Goal: Information Seeking & Learning: Learn about a topic

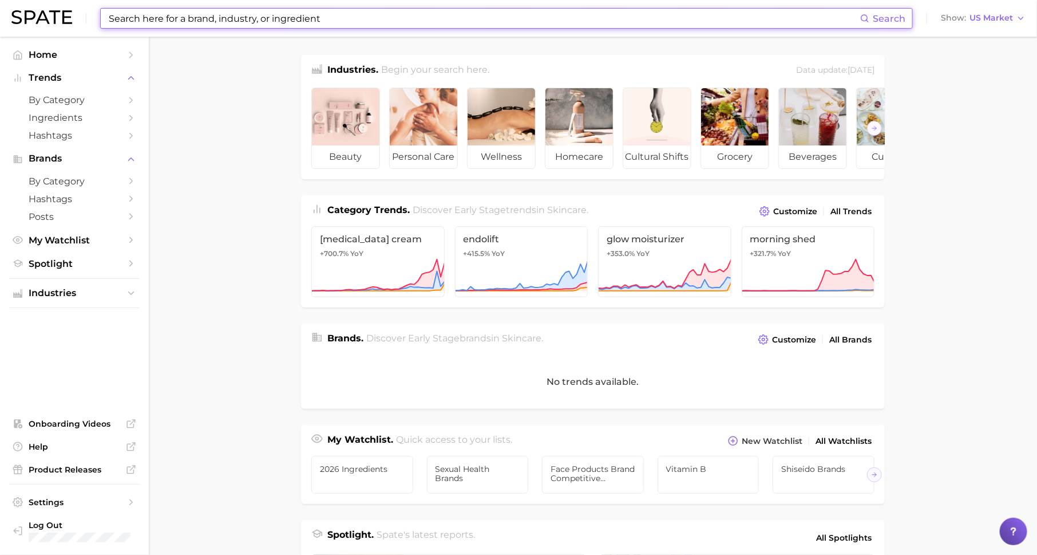
click at [350, 20] on input at bounding box center [484, 18] width 753 height 19
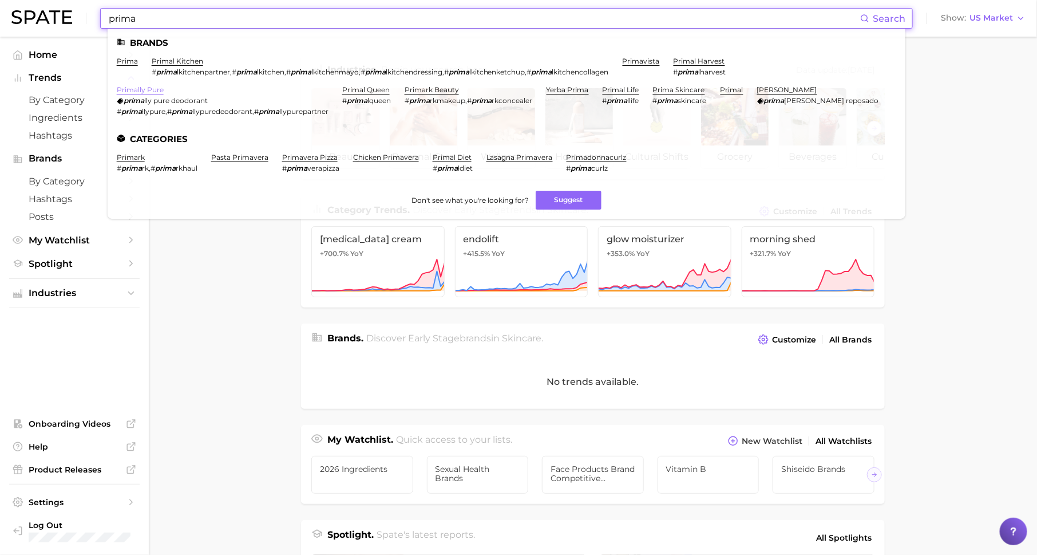
type input "prima"
click at [147, 90] on link "primally pure" at bounding box center [140, 89] width 47 height 9
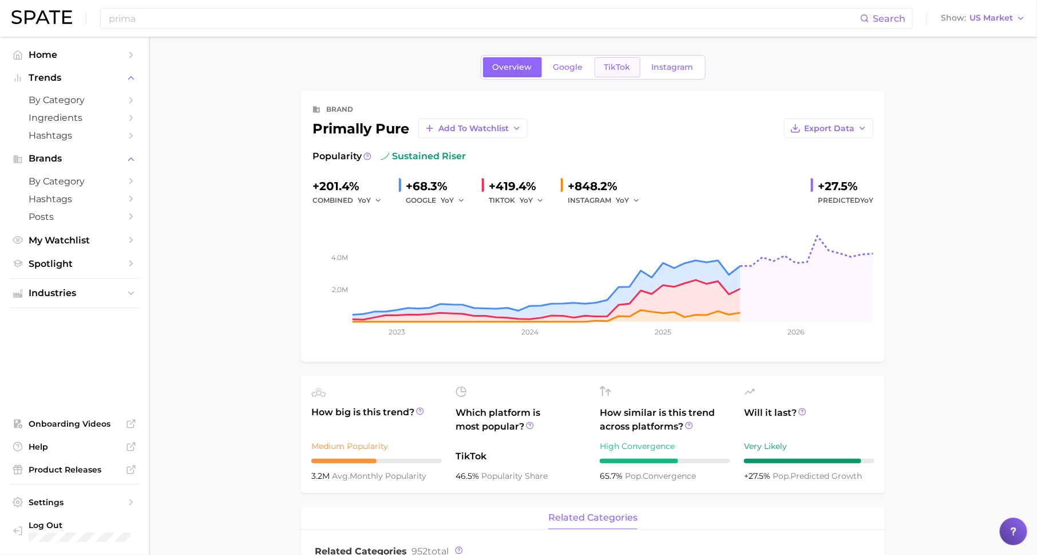
click at [615, 65] on span "TikTok" at bounding box center [617, 67] width 26 height 10
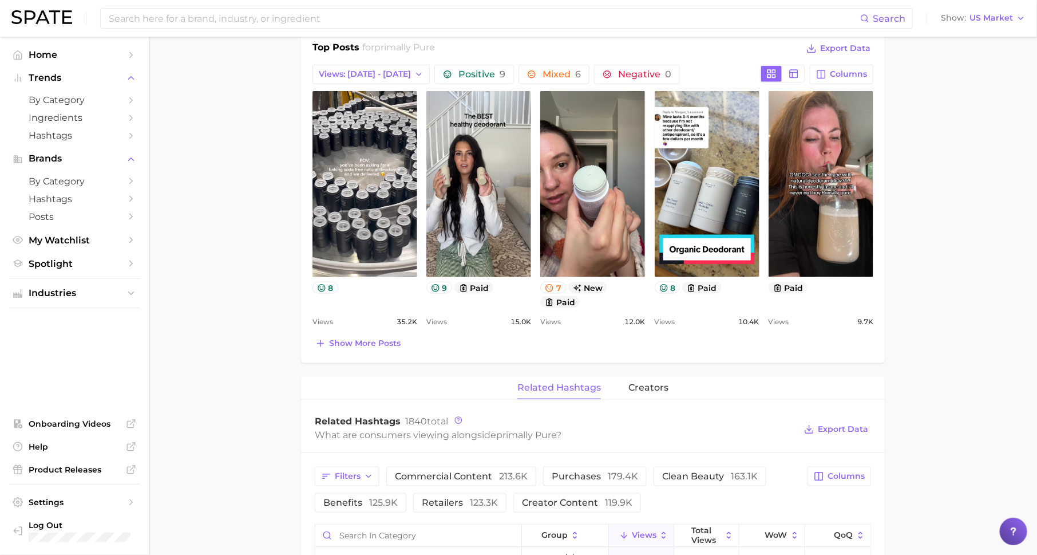
scroll to position [505, 0]
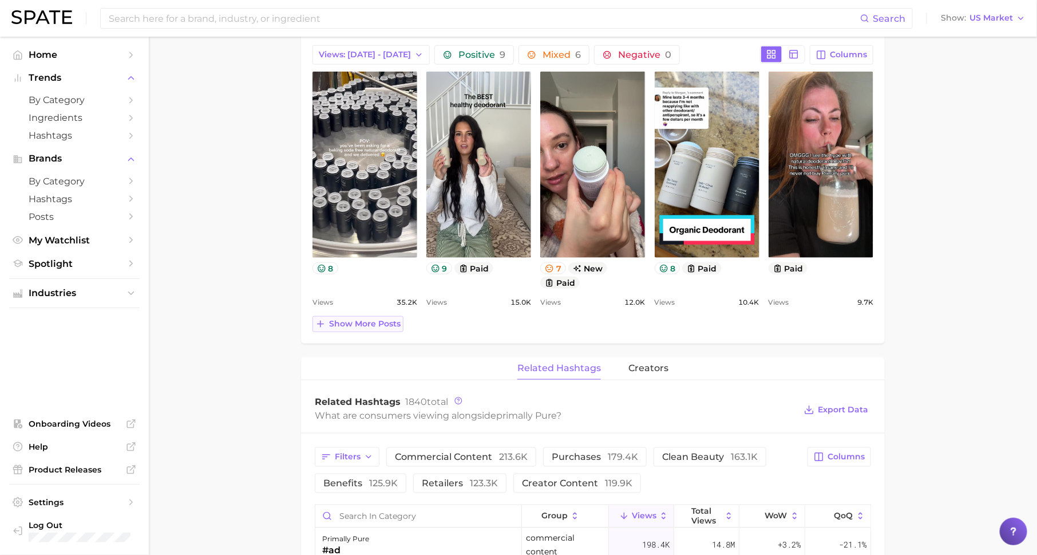
click at [370, 319] on span "Show more posts" at bounding box center [365, 324] width 72 height 10
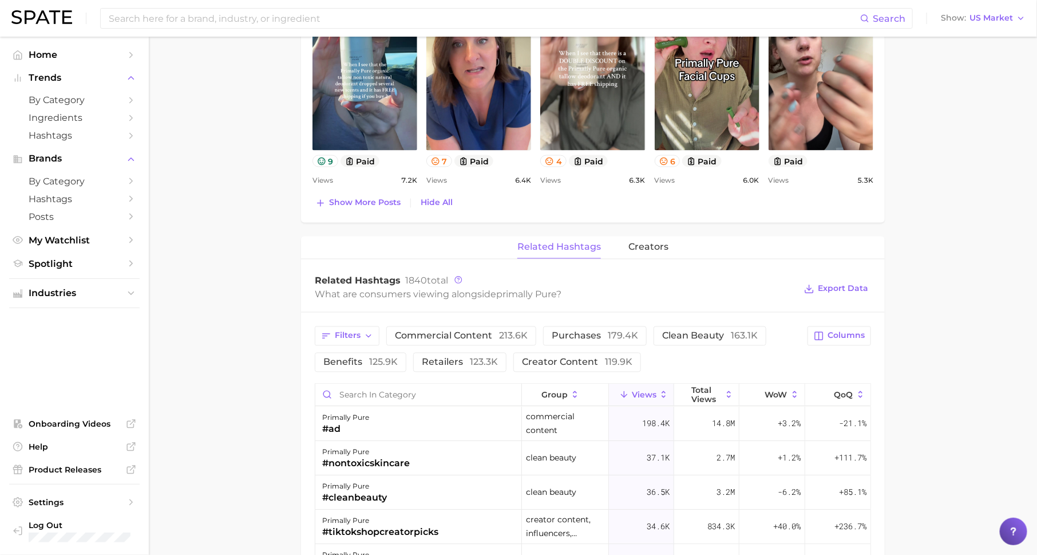
scroll to position [1049, 0]
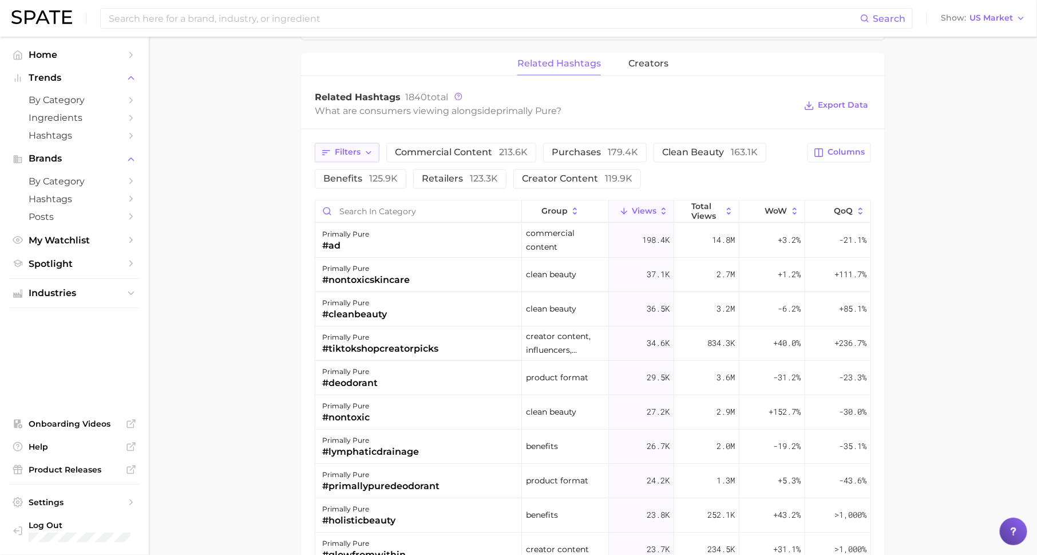
click at [363, 149] on button "Filters" at bounding box center [347, 152] width 65 height 19
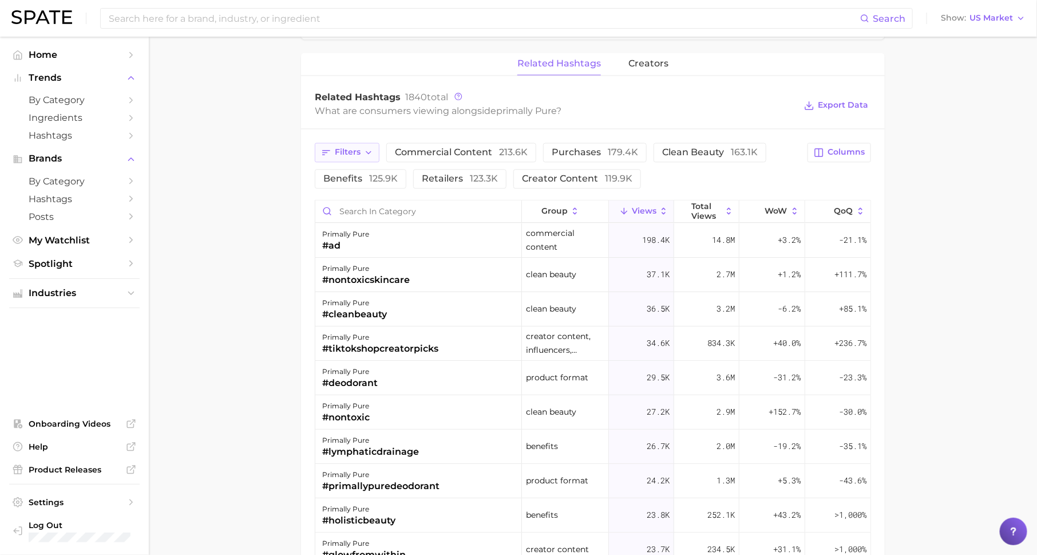
click at [339, 147] on span "Filters" at bounding box center [348, 152] width 26 height 10
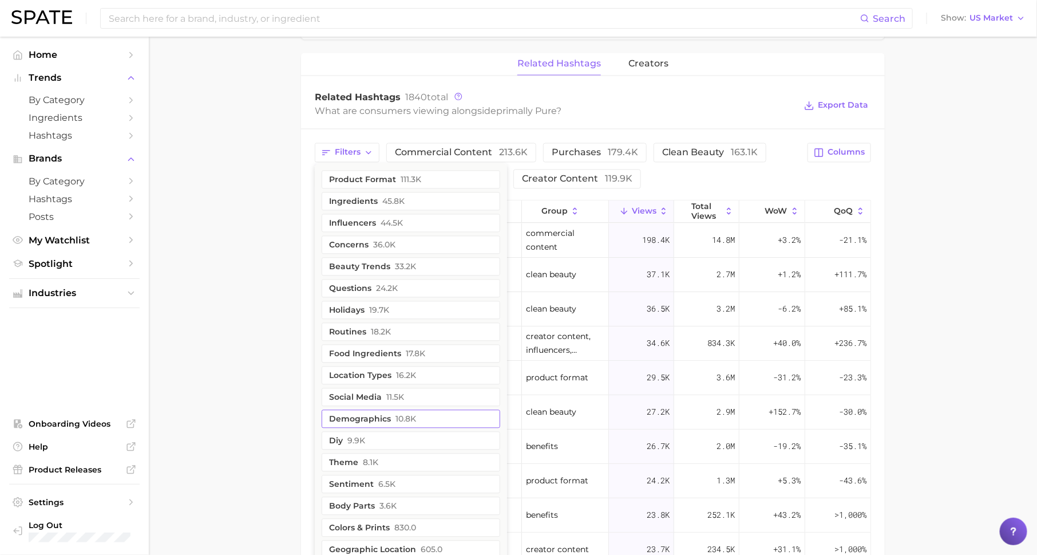
click at [393, 412] on button "demographics 10.8k" at bounding box center [411, 418] width 179 height 18
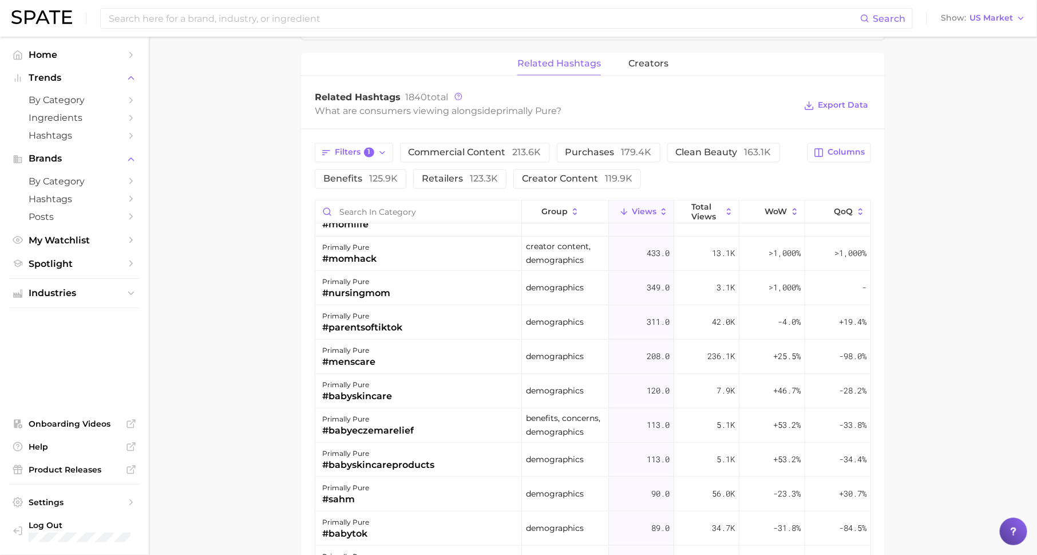
scroll to position [0, 0]
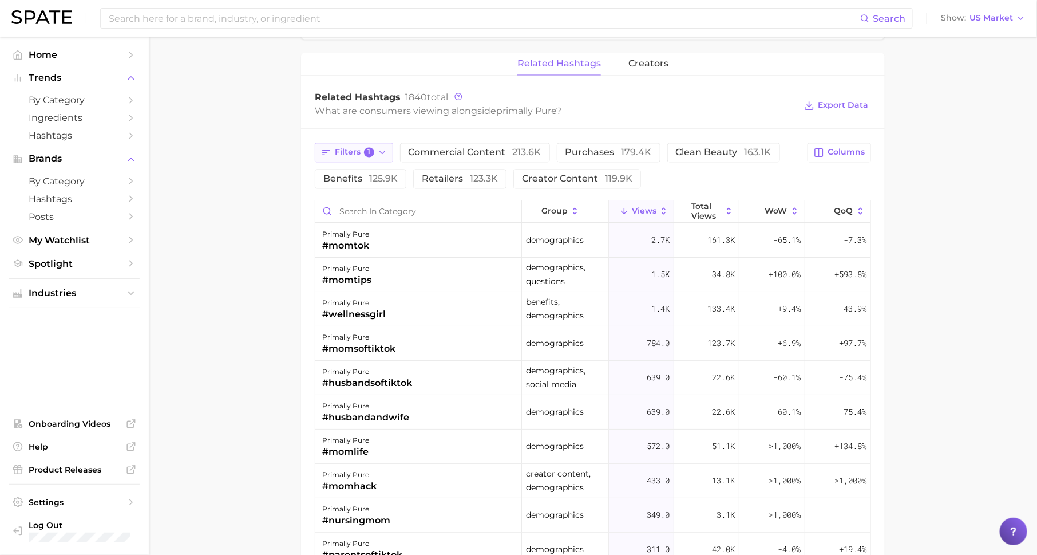
click at [364, 148] on span "1" at bounding box center [369, 152] width 10 height 10
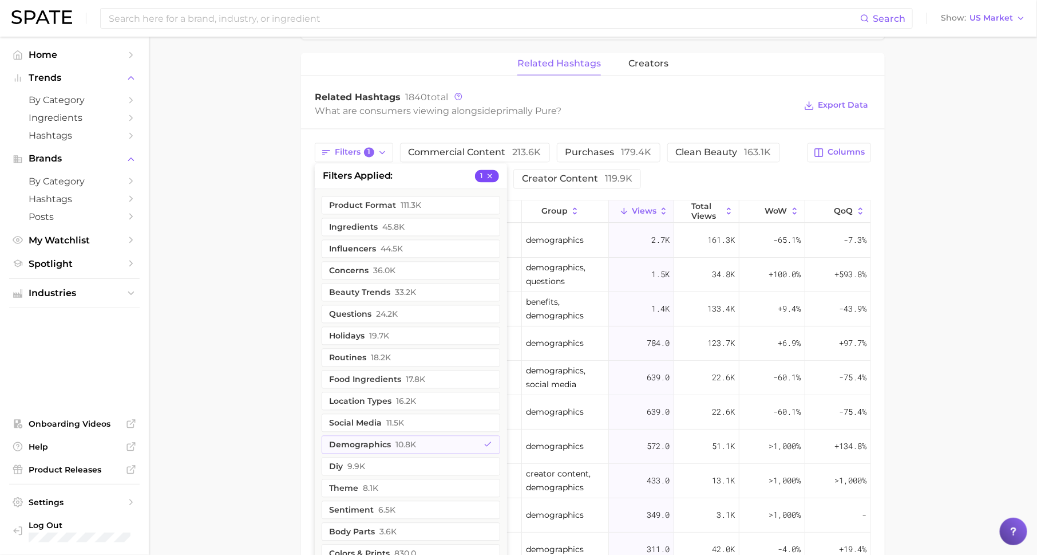
click at [493, 172] on icon "button" at bounding box center [490, 176] width 8 height 8
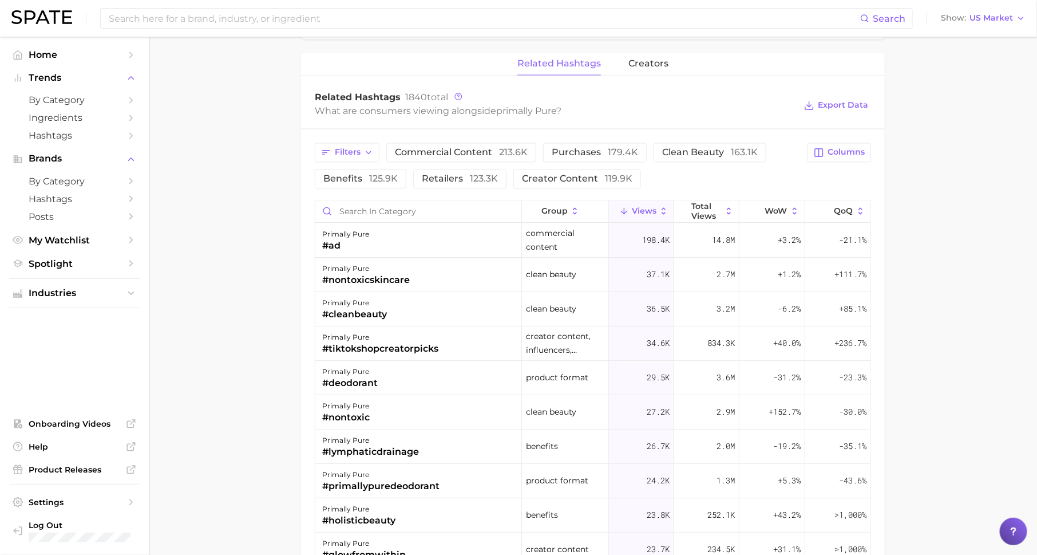
click at [472, 121] on div "Related Hashtags 1840 total What are consumers viewing alongside primally pure …" at bounding box center [593, 105] width 584 height 46
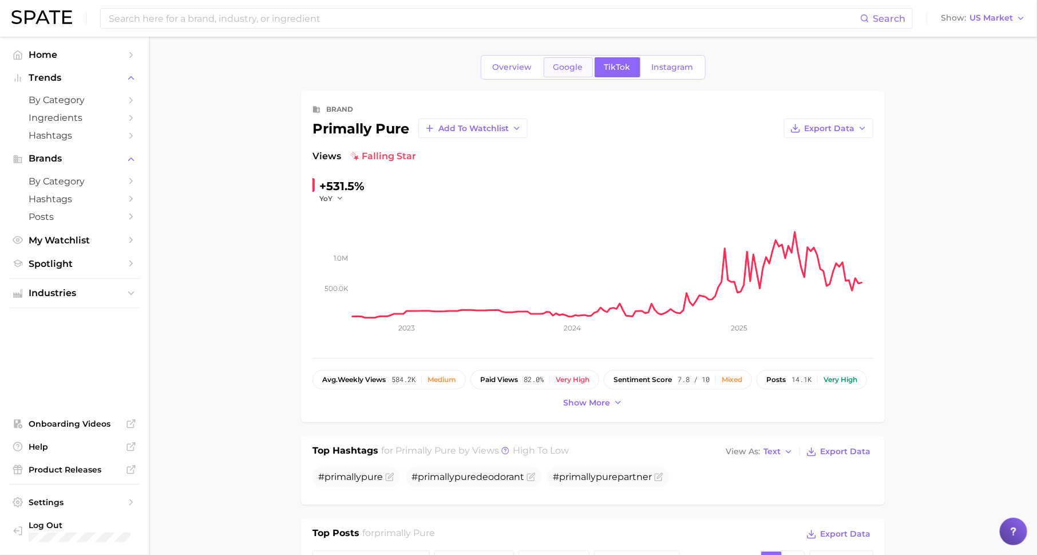
click at [565, 70] on span "Google" at bounding box center [568, 67] width 30 height 10
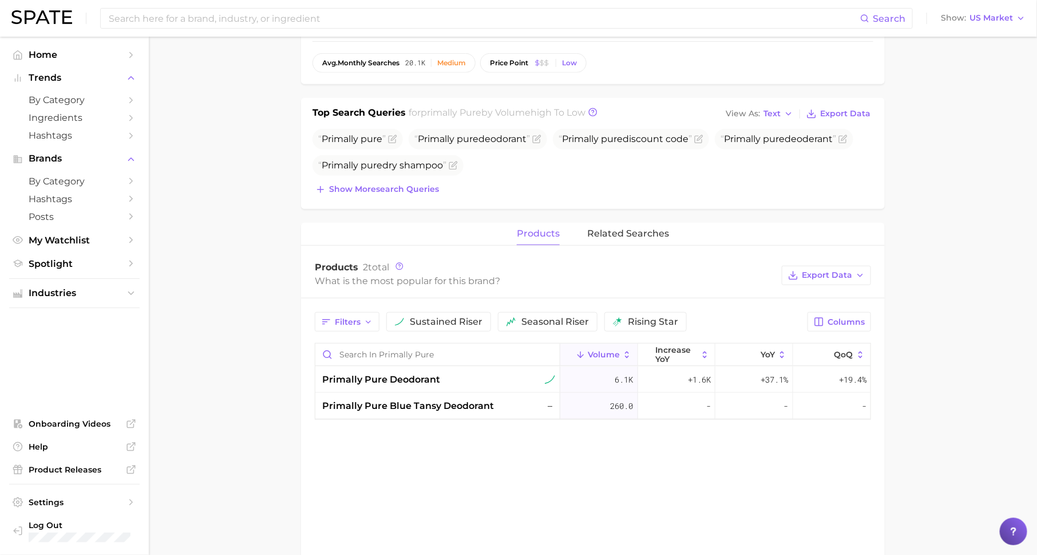
scroll to position [316, 0]
click at [410, 191] on span "Show more search queries" at bounding box center [384, 190] width 110 height 10
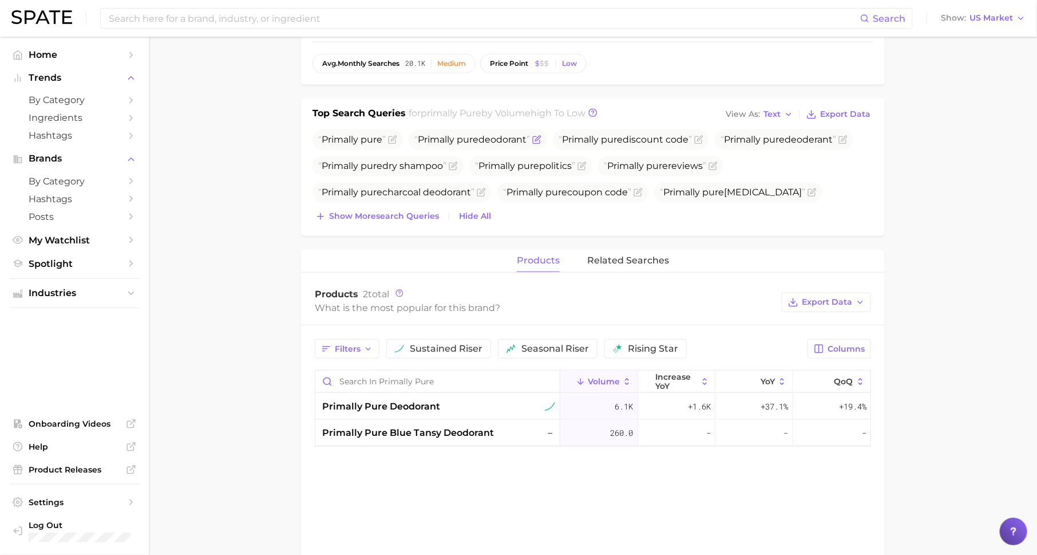
drag, startPoint x: 448, startPoint y: 136, endPoint x: 527, endPoint y: 137, distance: 79.6
click at [528, 137] on span "Primally pure deodorant" at bounding box center [472, 139] width 116 height 11
drag, startPoint x: 527, startPoint y: 137, endPoint x: 478, endPoint y: 137, distance: 48.6
click at [478, 137] on span "Primally pure deodorant" at bounding box center [472, 139] width 116 height 11
drag, startPoint x: 630, startPoint y: 137, endPoint x: 690, endPoint y: 139, distance: 60.1
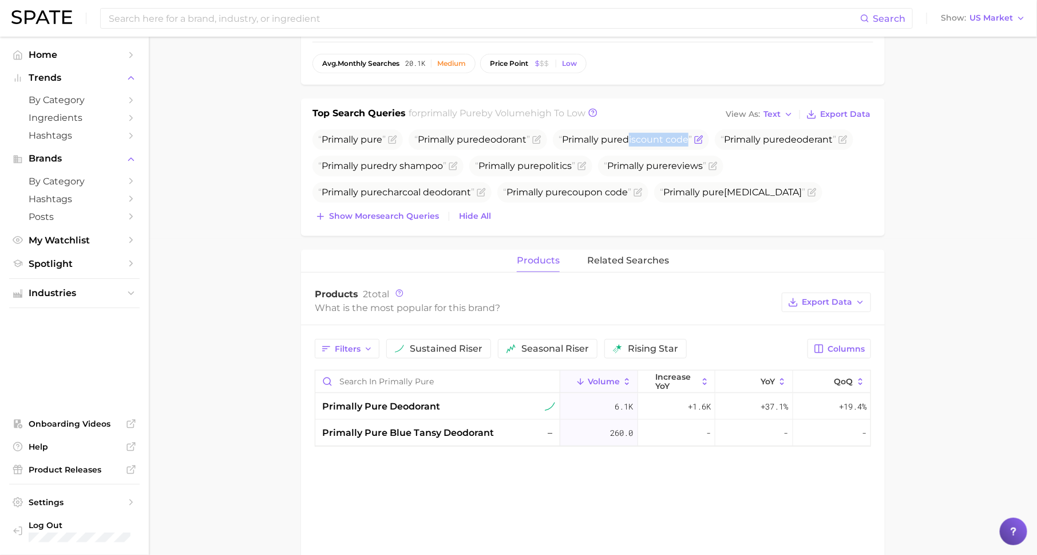
click at [690, 139] on span "Primally pure discount code" at bounding box center [625, 139] width 133 height 11
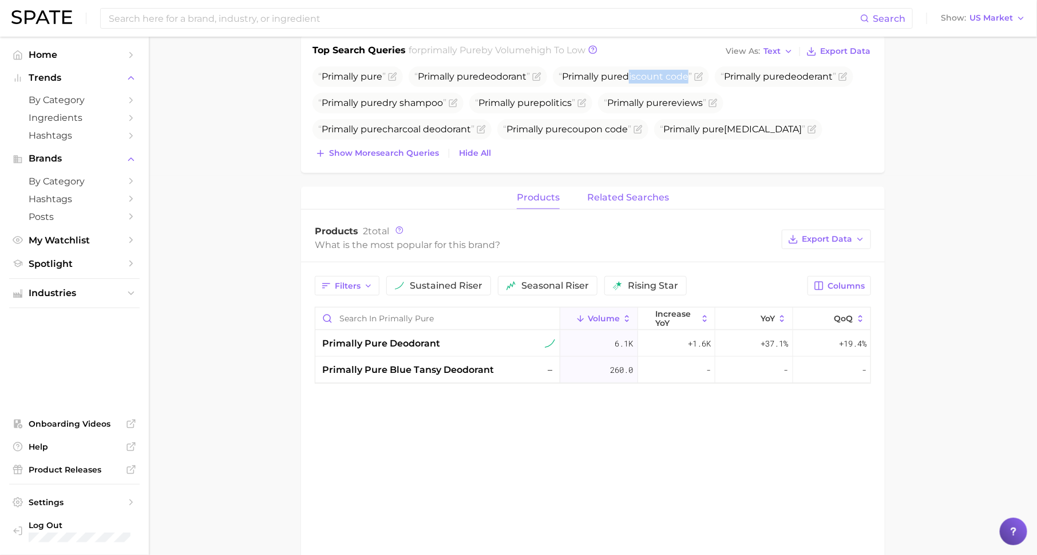
click at [608, 196] on span "related searches" at bounding box center [628, 197] width 82 height 10
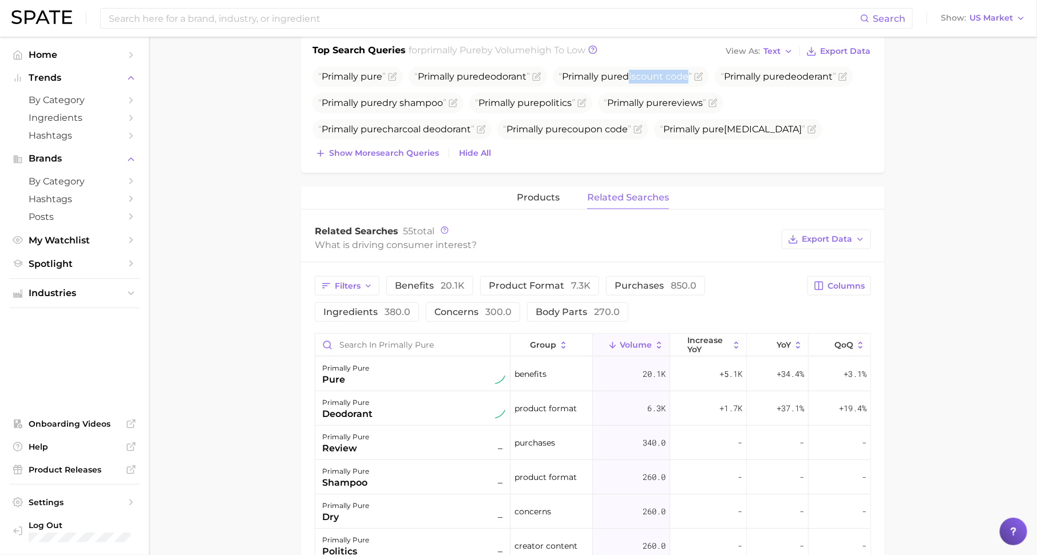
scroll to position [555, 0]
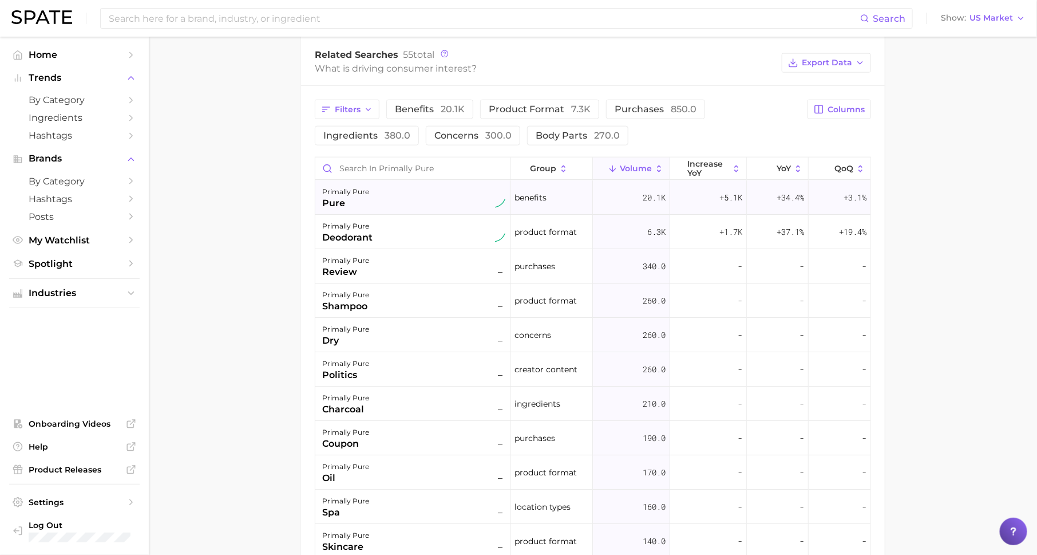
click at [363, 199] on div "pure" at bounding box center [345, 203] width 47 height 14
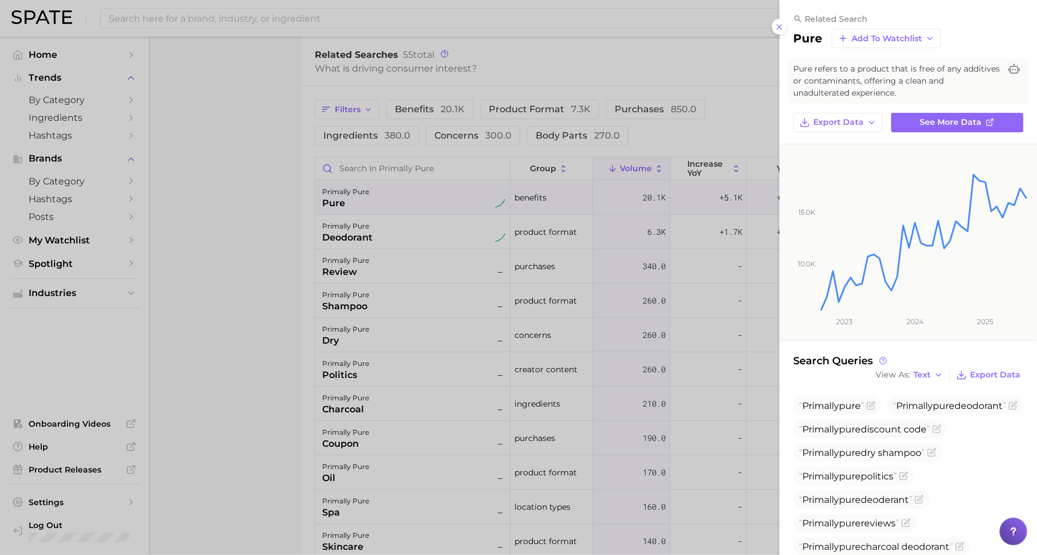
scroll to position [114, 0]
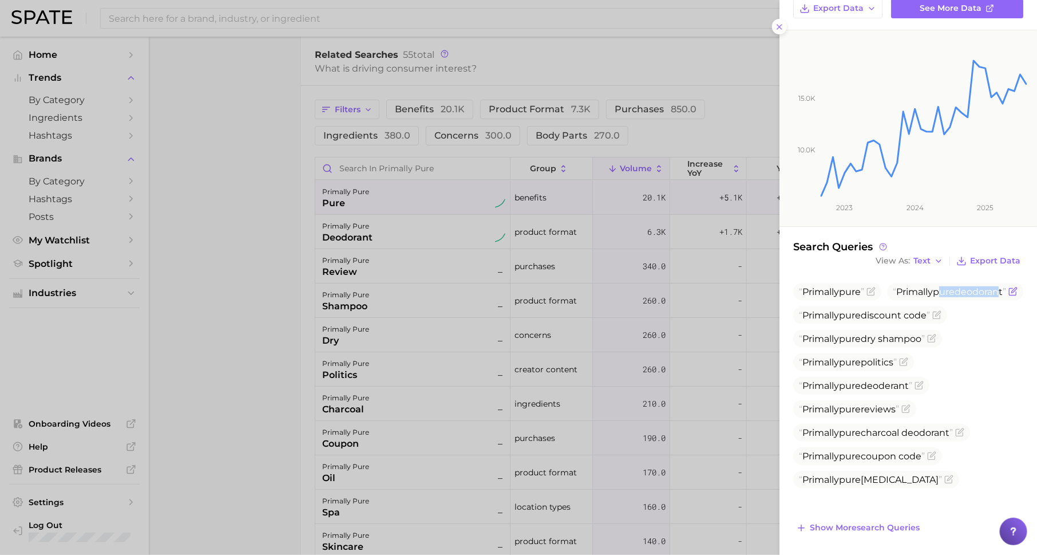
drag, startPoint x: 848, startPoint y: 312, endPoint x: 904, endPoint y: 313, distance: 56.7
click at [905, 297] on span "Primally pure deodorant" at bounding box center [949, 291] width 113 height 11
click at [588, 317] on div at bounding box center [518, 277] width 1037 height 555
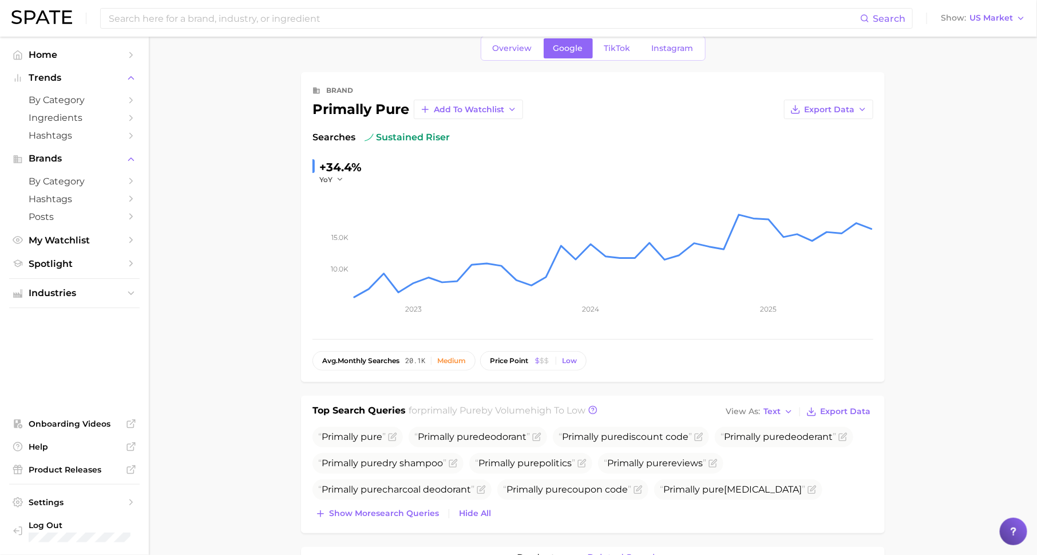
scroll to position [0, 0]
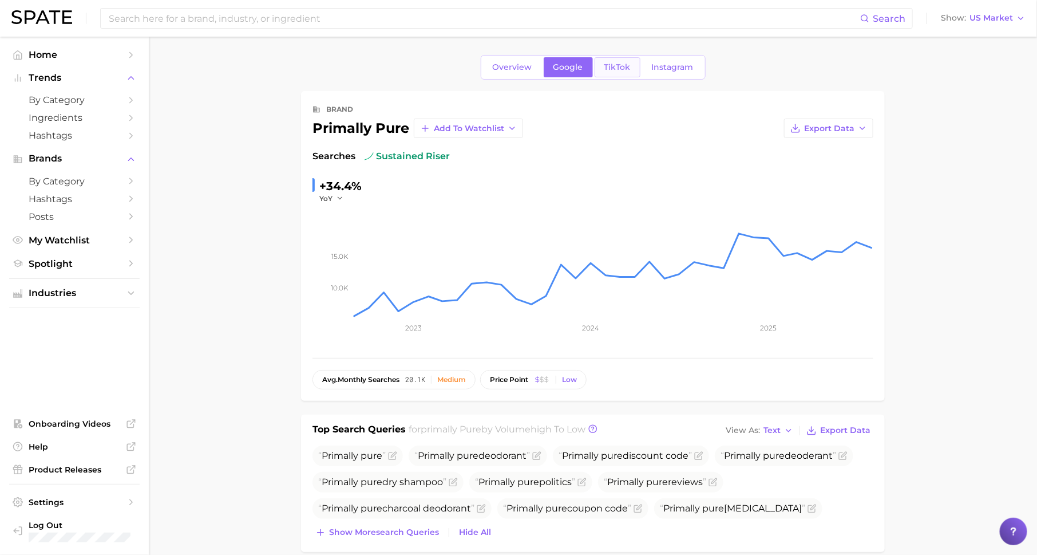
click at [609, 69] on span "TikTok" at bounding box center [617, 67] width 26 height 10
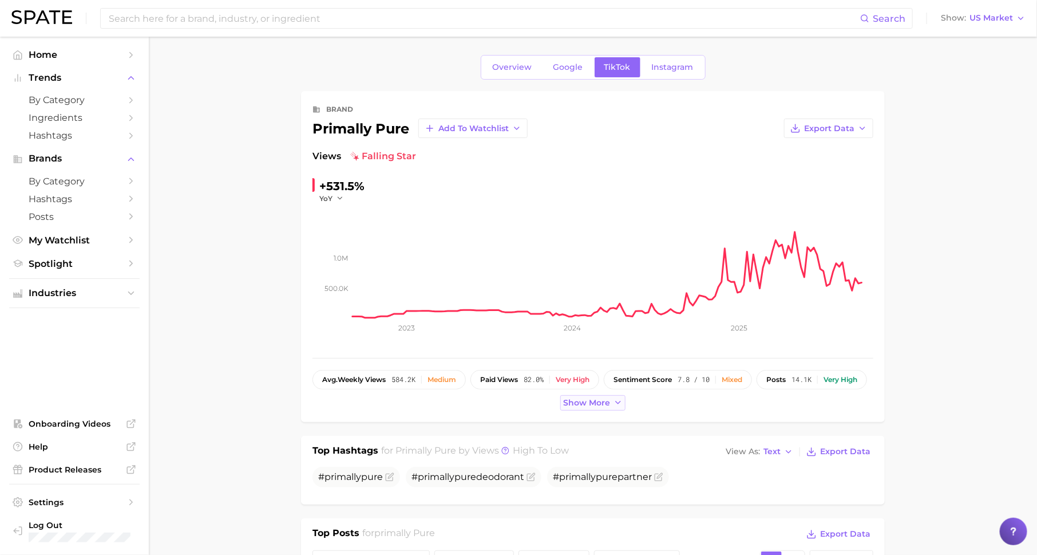
click at [573, 399] on span "Show more" at bounding box center [586, 403] width 47 height 10
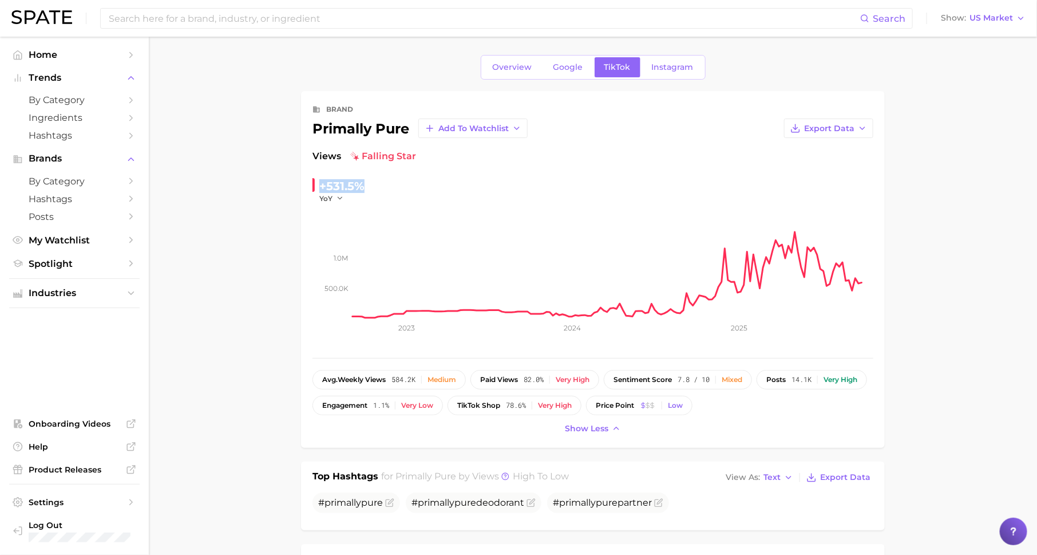
drag, startPoint x: 319, startPoint y: 184, endPoint x: 365, endPoint y: 185, distance: 45.2
click at [366, 186] on div "+531.5% YoY" at bounding box center [391, 190] width 156 height 26
click at [333, 197] on button "YoY" at bounding box center [331, 198] width 25 height 10
click at [347, 255] on button "MoM" at bounding box center [382, 256] width 126 height 21
click at [340, 197] on icon "button" at bounding box center [344, 198] width 8 height 8
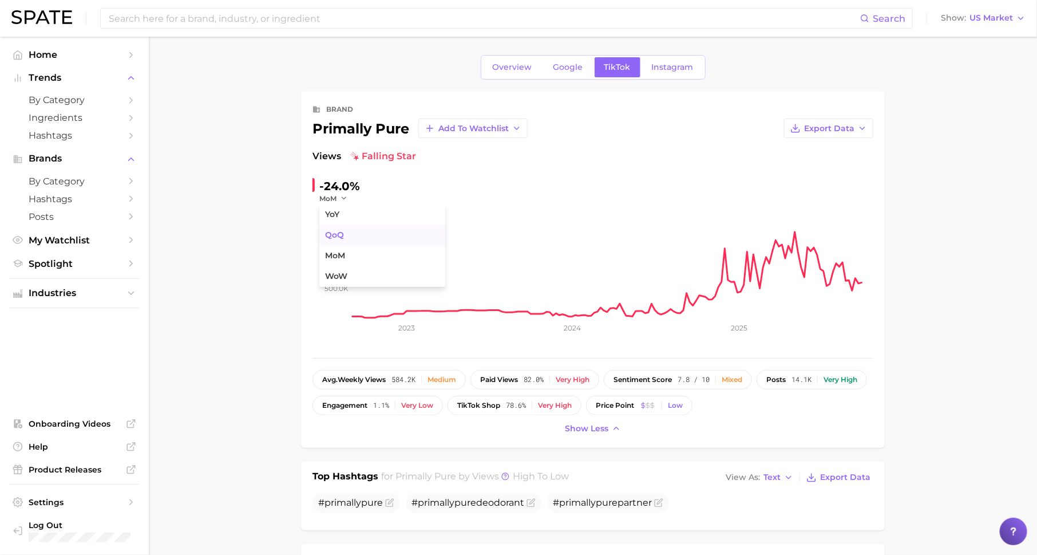
click at [346, 231] on button "QoQ" at bounding box center [382, 235] width 126 height 21
click at [333, 195] on span "QoQ" at bounding box center [327, 198] width 16 height 10
click at [342, 280] on span "WoW" at bounding box center [336, 276] width 22 height 10
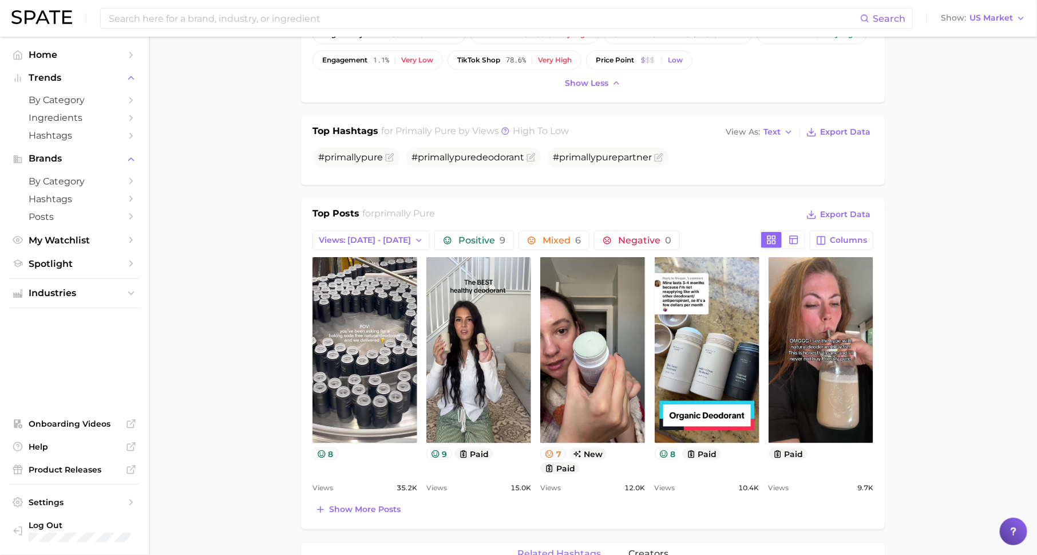
scroll to position [367, 0]
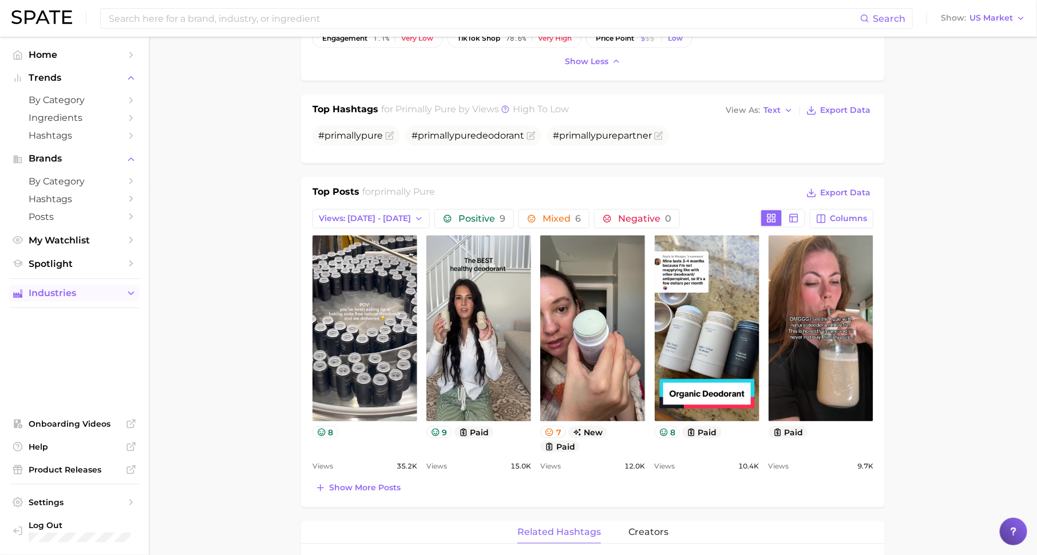
click at [109, 292] on span "Industries" at bounding box center [75, 293] width 92 height 10
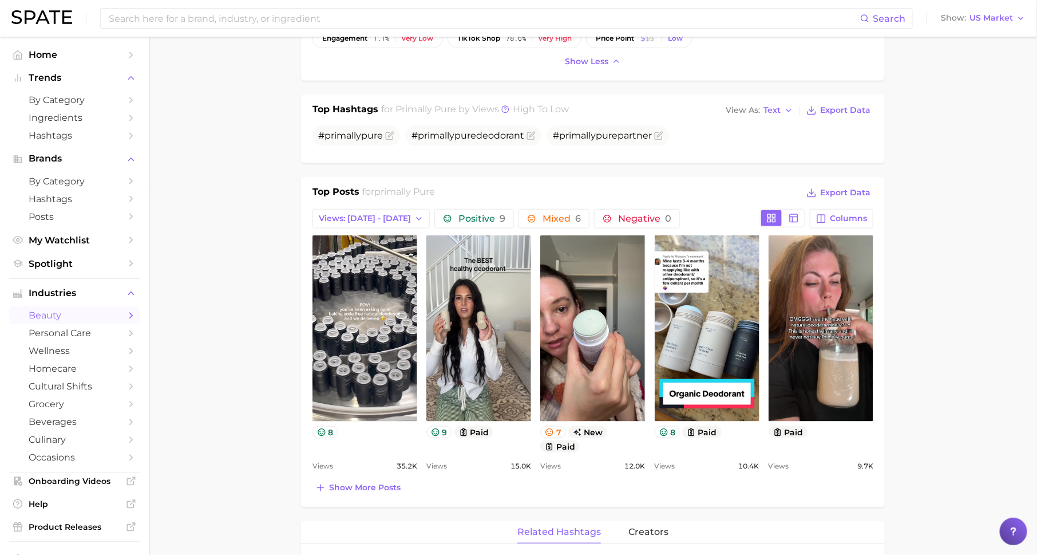
click at [105, 321] on span "beauty" at bounding box center [75, 315] width 92 height 11
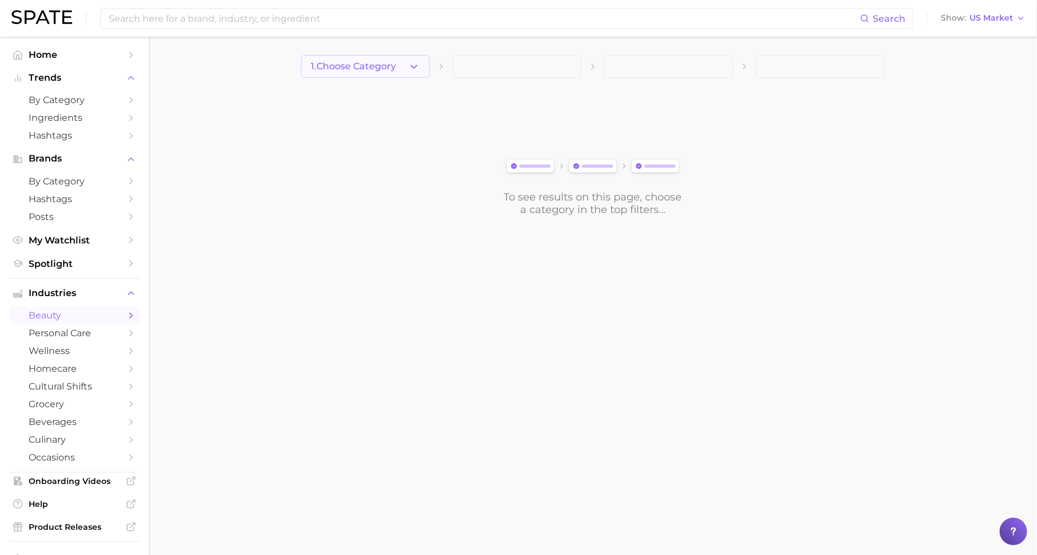
click at [370, 68] on span "1. Choose Category" at bounding box center [353, 66] width 85 height 10
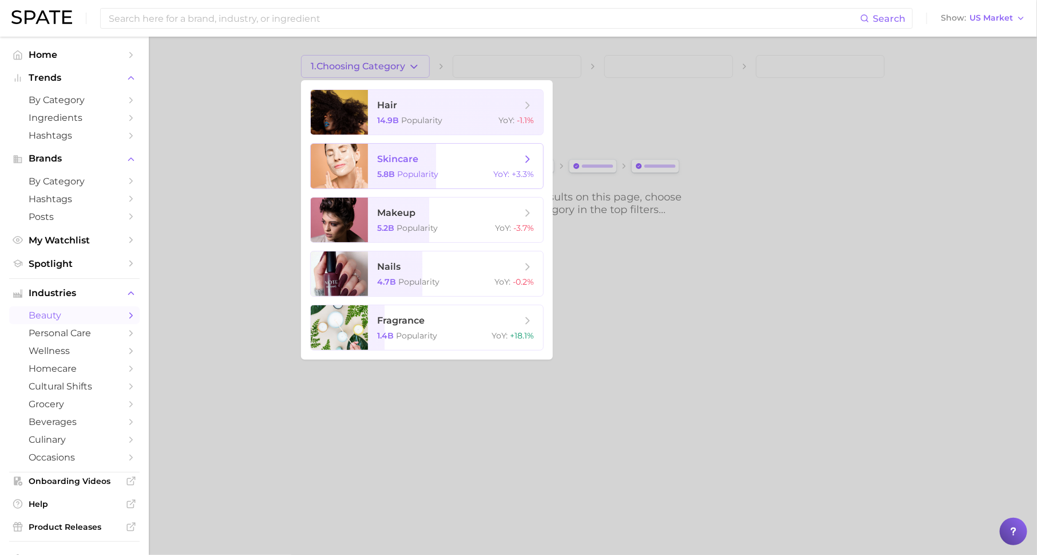
click at [407, 176] on span "Popularity" at bounding box center [417, 174] width 41 height 10
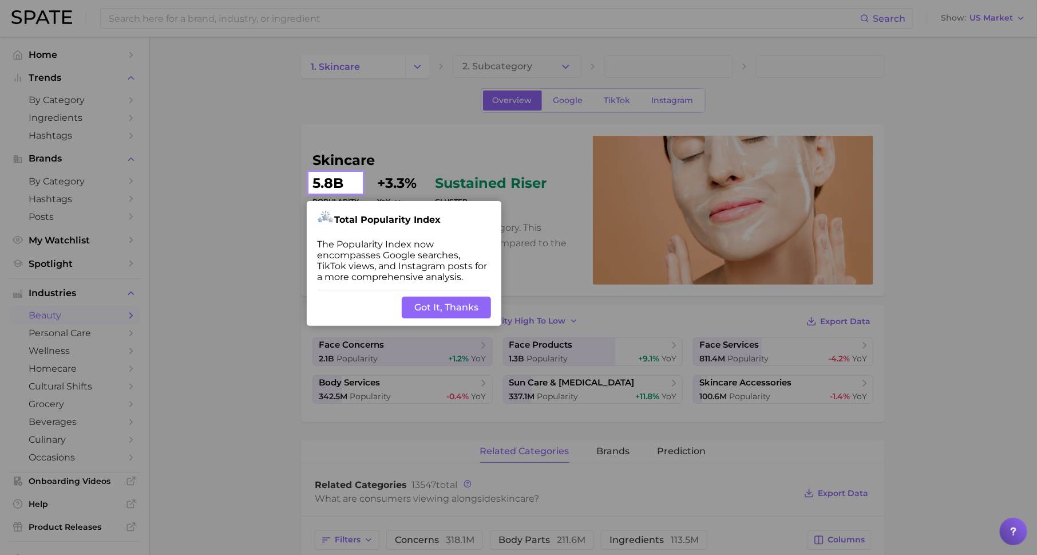
click at [437, 310] on button "Got It, Thanks" at bounding box center [446, 307] width 89 height 22
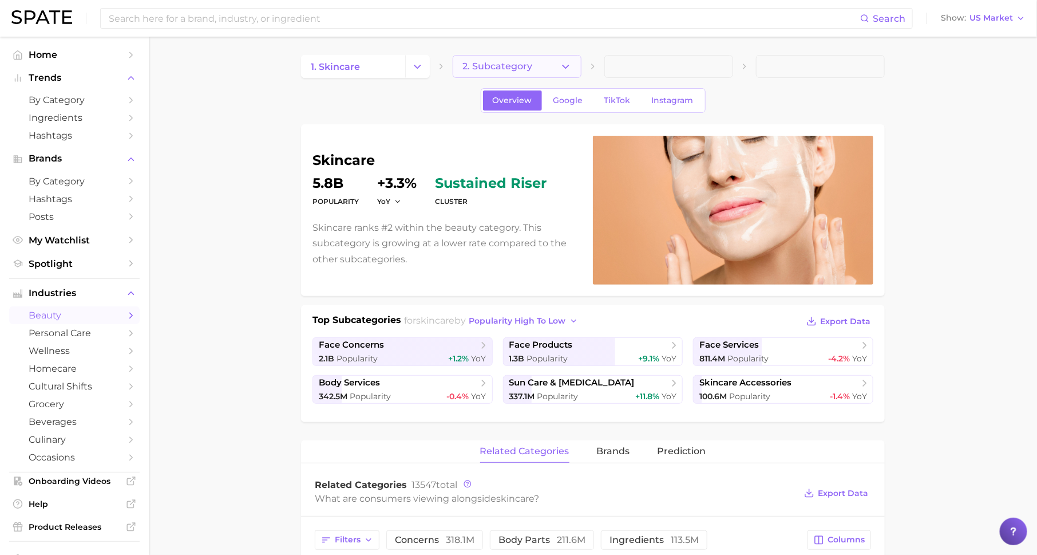
click at [517, 74] on button "2. Subcategory" at bounding box center [517, 66] width 129 height 23
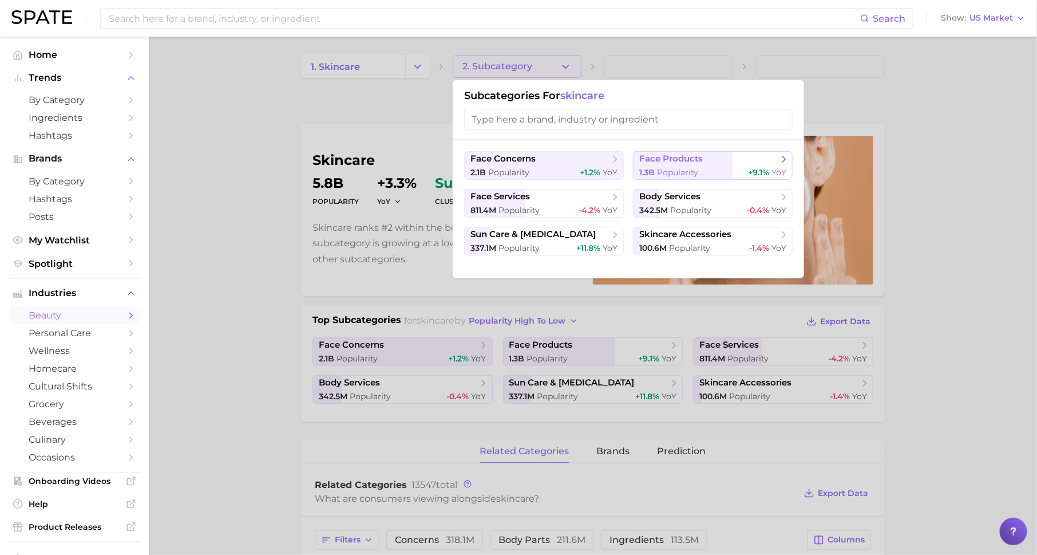
click at [655, 163] on span "face products" at bounding box center [671, 158] width 64 height 11
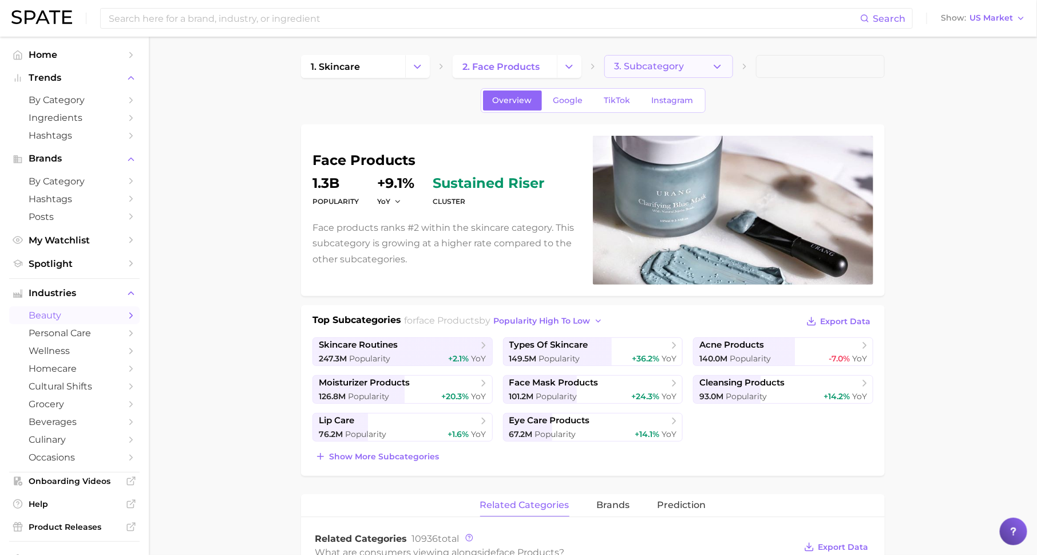
click at [648, 65] on span "3. Subcategory" at bounding box center [649, 66] width 70 height 10
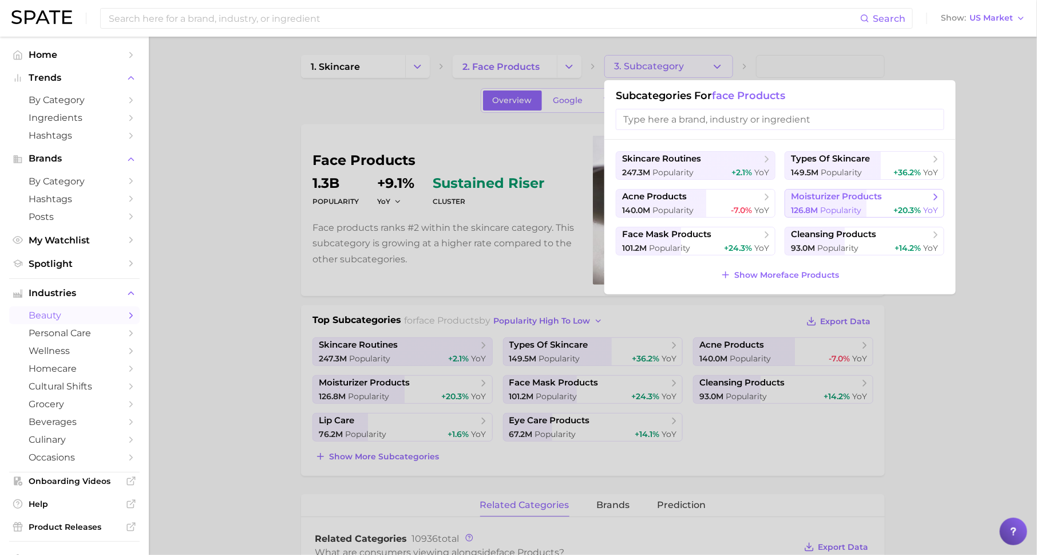
click at [807, 205] on span "126.8m" at bounding box center [804, 210] width 27 height 10
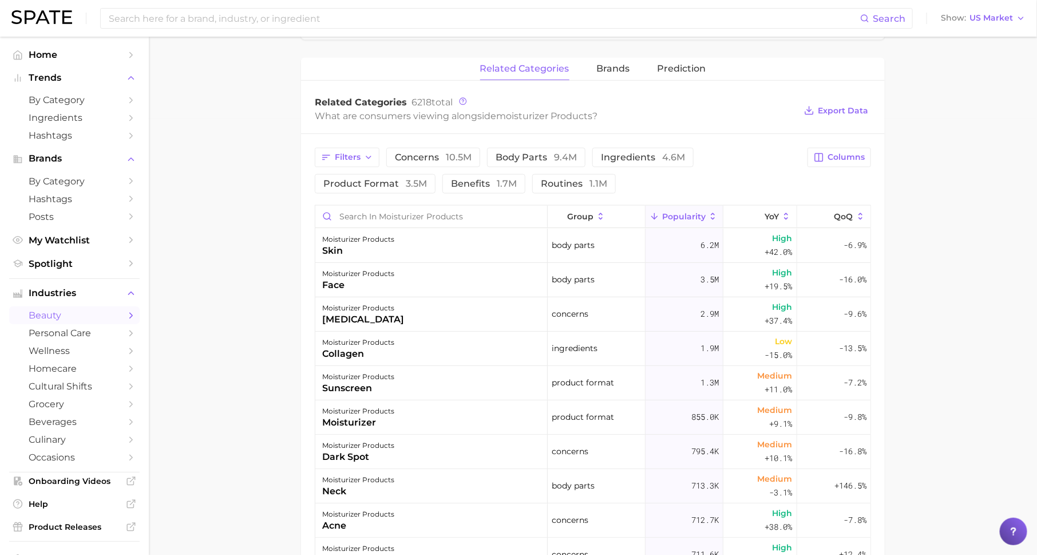
scroll to position [432, 0]
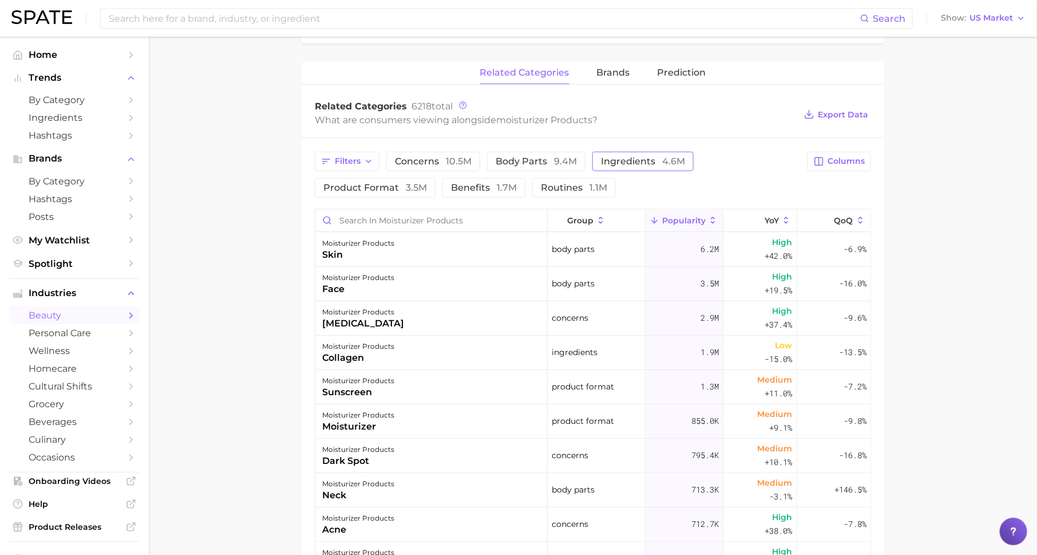
click at [619, 157] on span "ingredients 4.6m" at bounding box center [643, 161] width 84 height 9
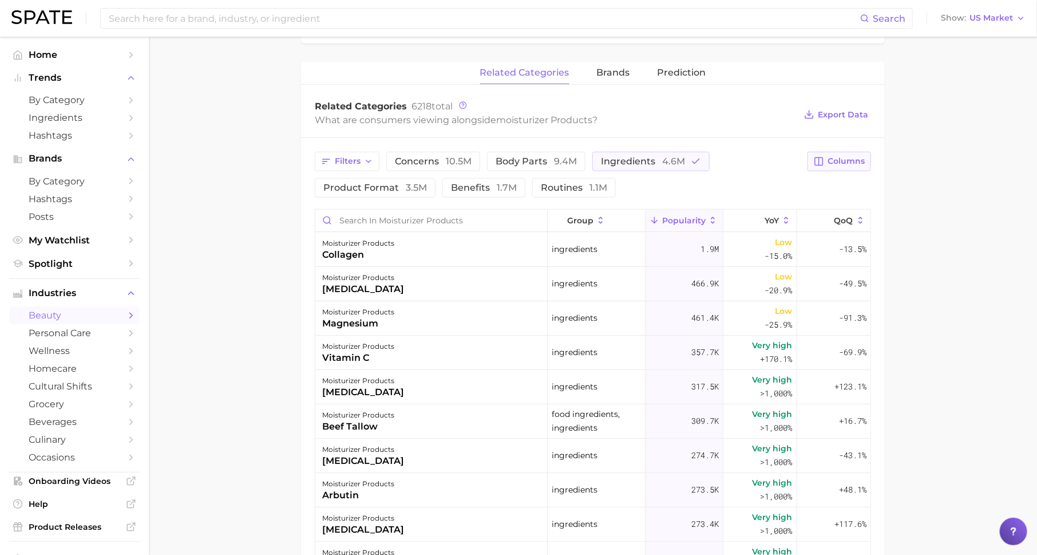
click at [822, 161] on icon "button" at bounding box center [819, 161] width 10 height 10
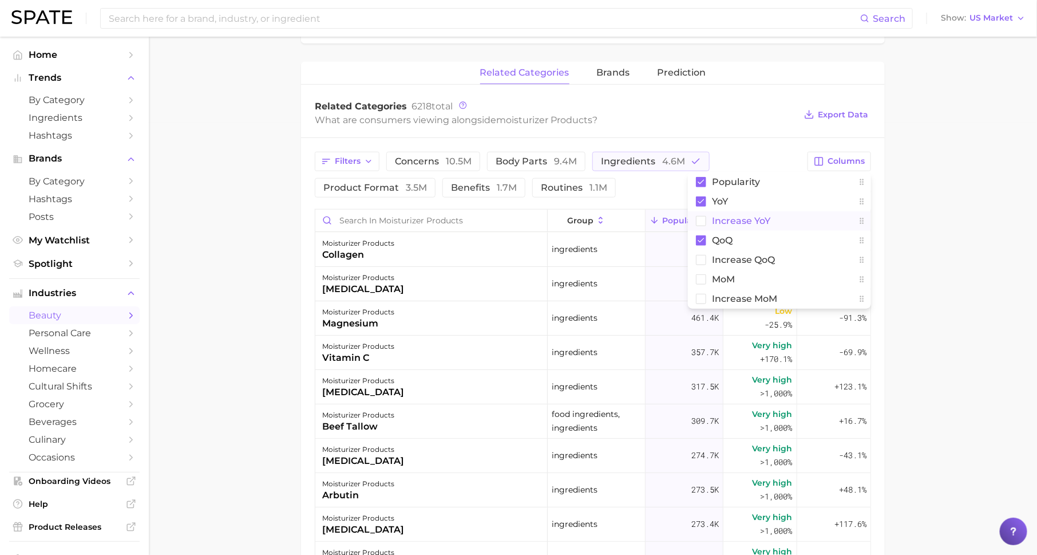
click at [766, 219] on span "Increase YoY" at bounding box center [741, 221] width 58 height 10
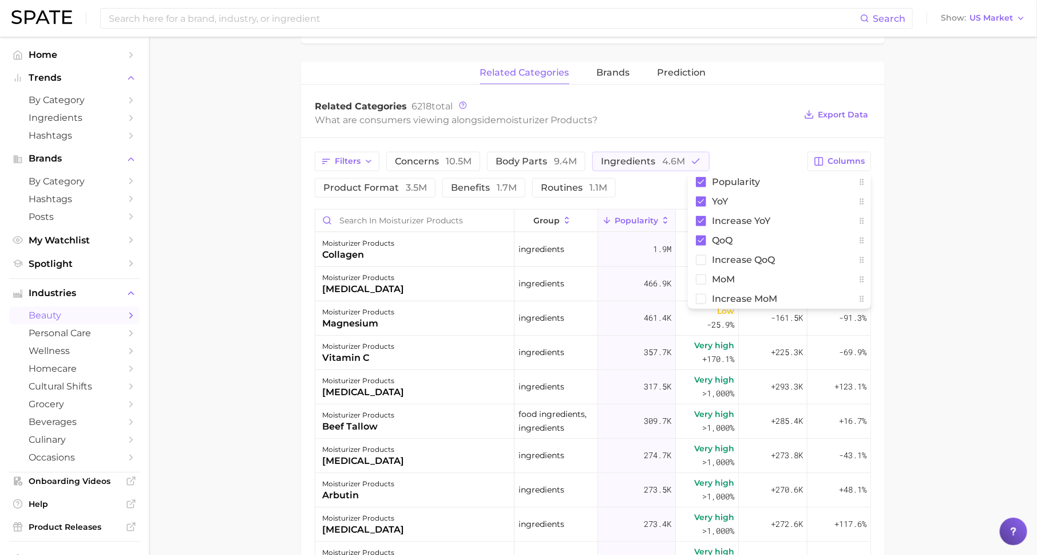
click at [884, 226] on div "Filters concerns 10.5m body parts 9.4m ingredients 4.6m product format 3.5m ben…" at bounding box center [593, 457] width 584 height 639
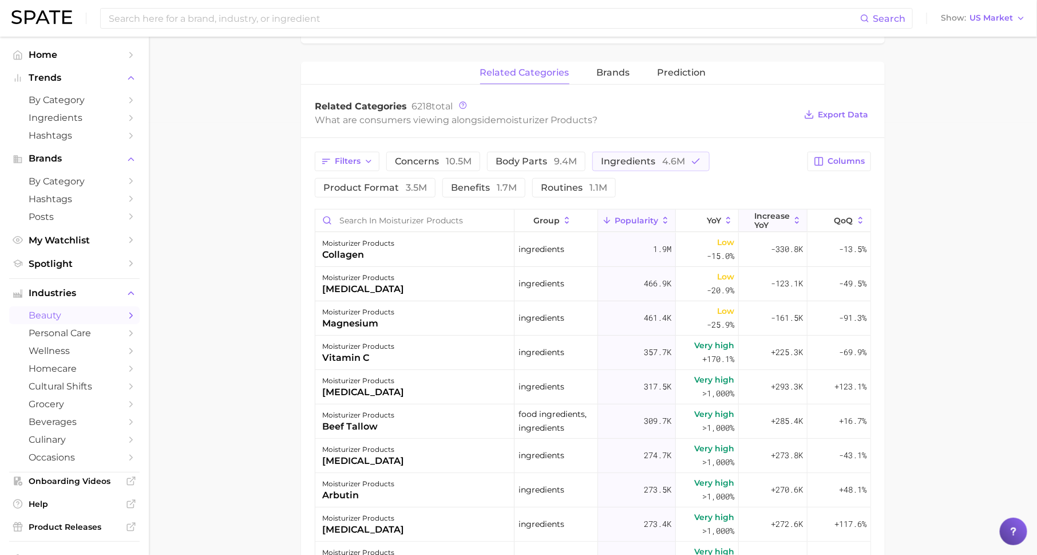
click at [767, 227] on button "Increase YoY" at bounding box center [773, 220] width 69 height 22
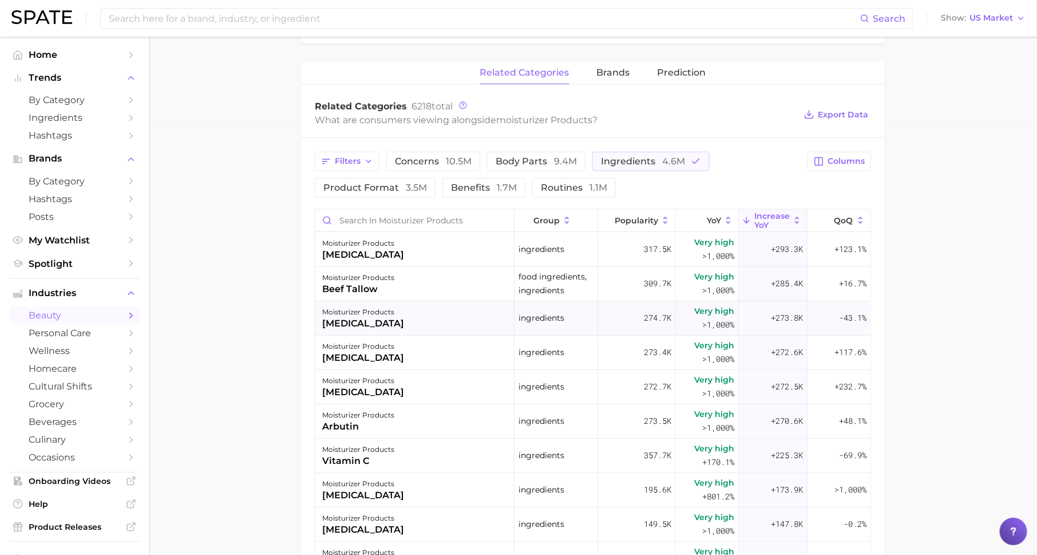
click at [766, 308] on div "+273.8k" at bounding box center [773, 318] width 69 height 34
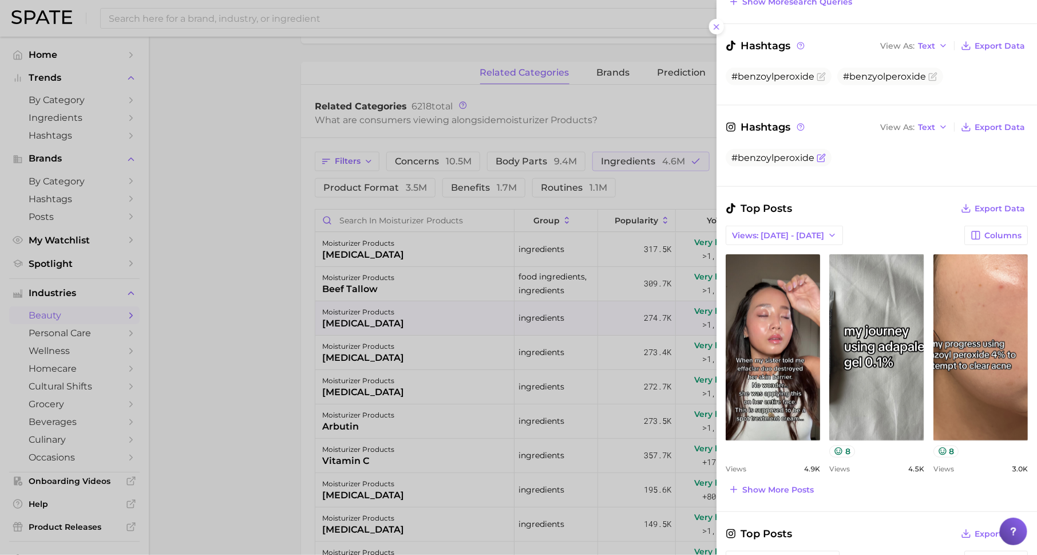
scroll to position [339, 0]
click at [672, 413] on div at bounding box center [518, 277] width 1037 height 555
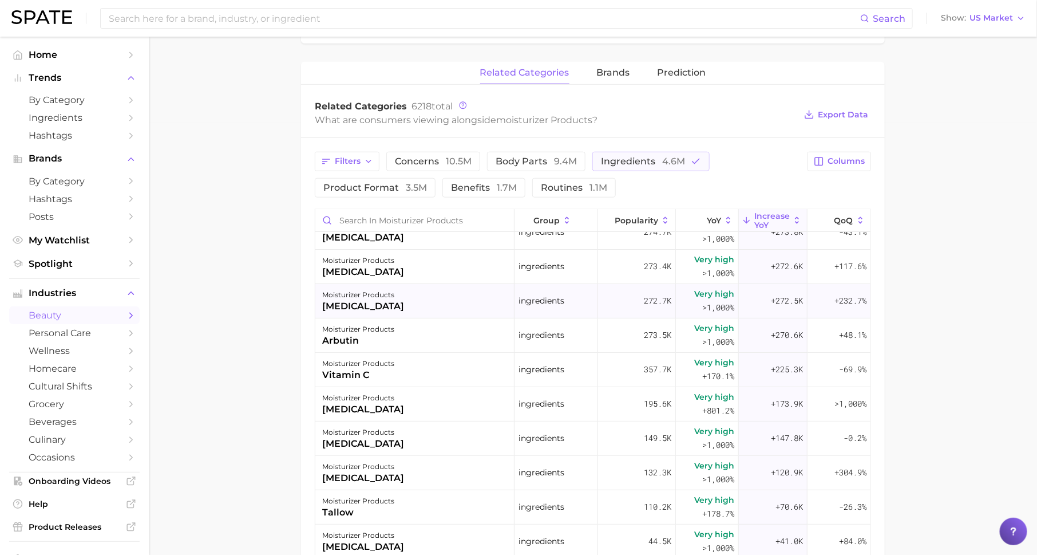
scroll to position [93, 0]
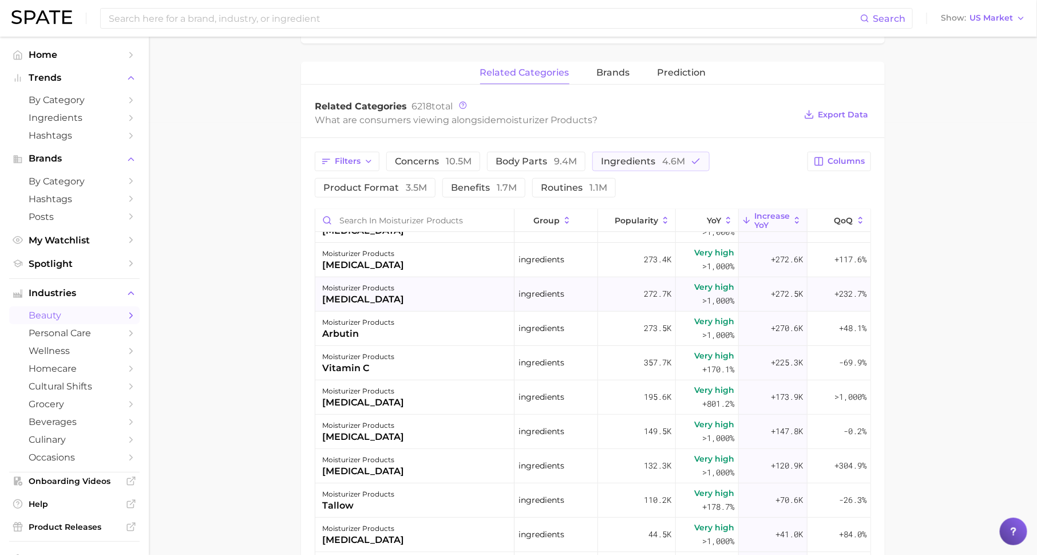
click at [417, 304] on div "moisturizer products [MEDICAL_DATA]" at bounding box center [414, 294] width 199 height 34
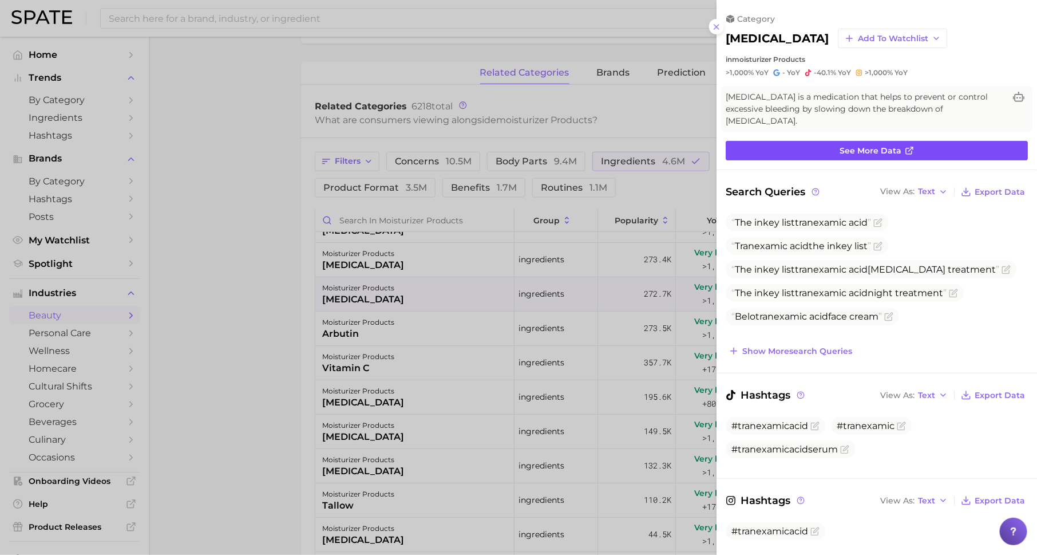
scroll to position [0, 0]
click at [787, 141] on link "See more data" at bounding box center [877, 150] width 302 height 19
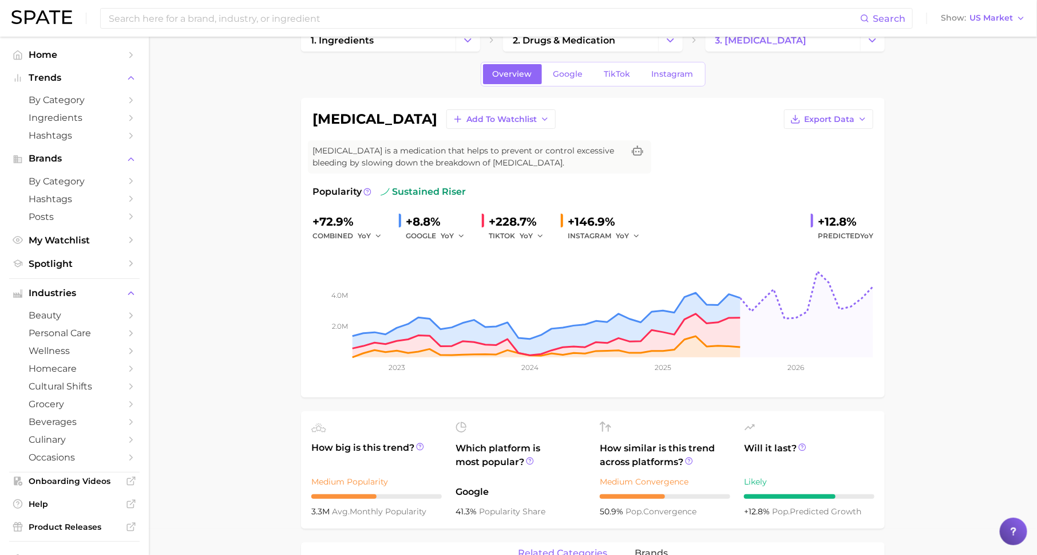
scroll to position [26, 0]
click at [571, 76] on span "Google" at bounding box center [568, 75] width 30 height 10
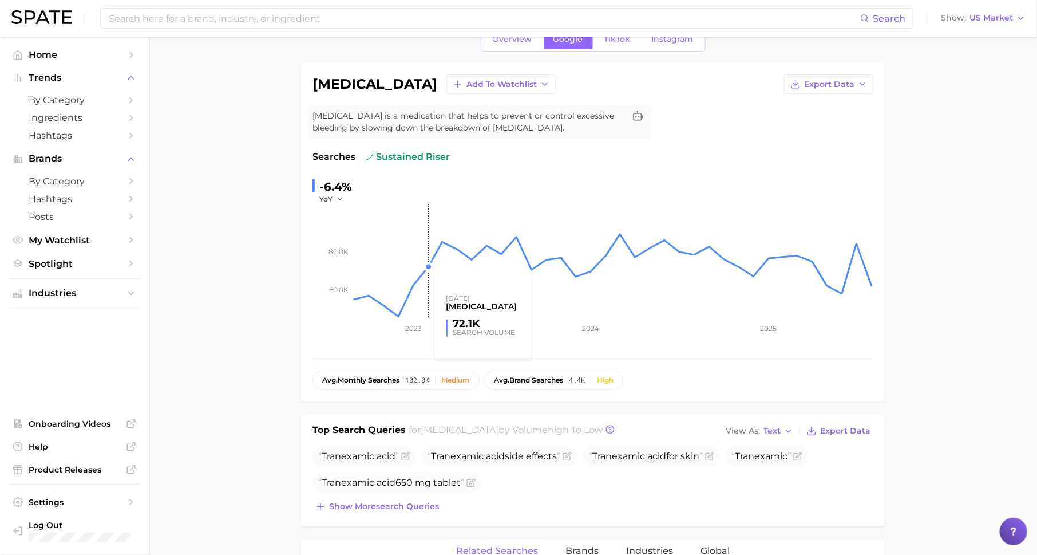
scroll to position [63, 0]
drag, startPoint x: 318, startPoint y: 184, endPoint x: 354, endPoint y: 192, distance: 36.3
click at [354, 193] on div "-6.4% YoY" at bounding box center [593, 189] width 561 height 26
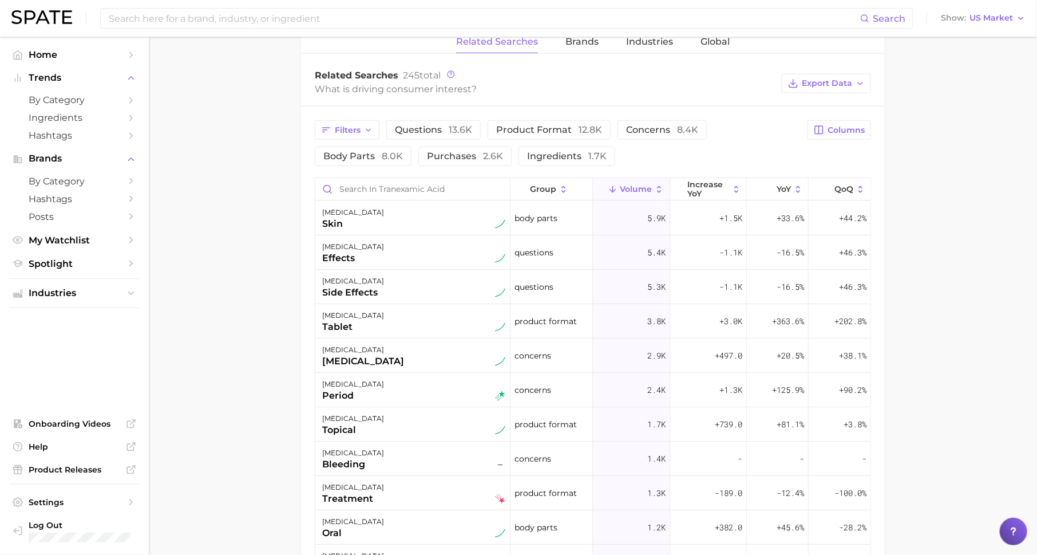
scroll to position [567, 0]
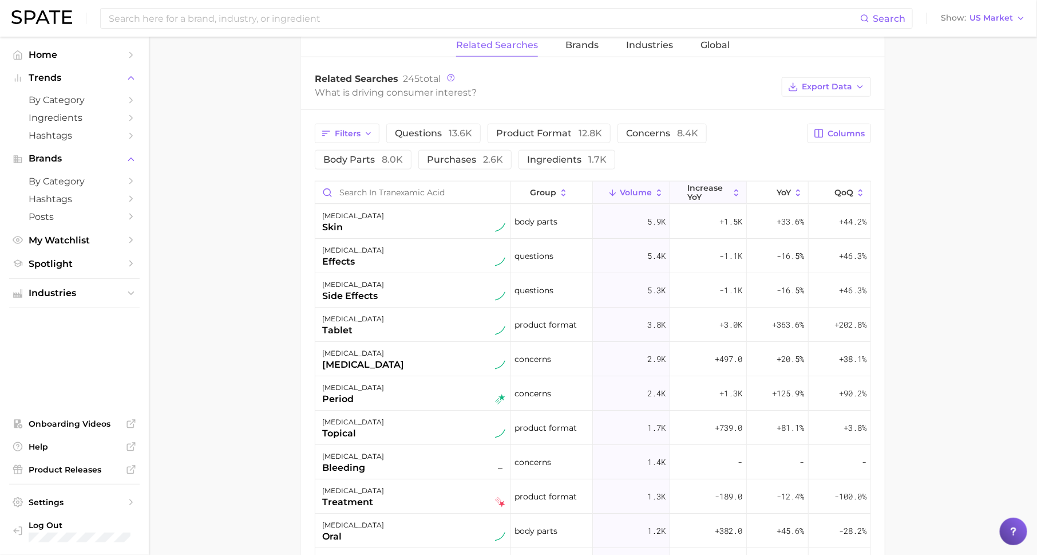
click at [711, 192] on span "increase YoY" at bounding box center [708, 192] width 42 height 18
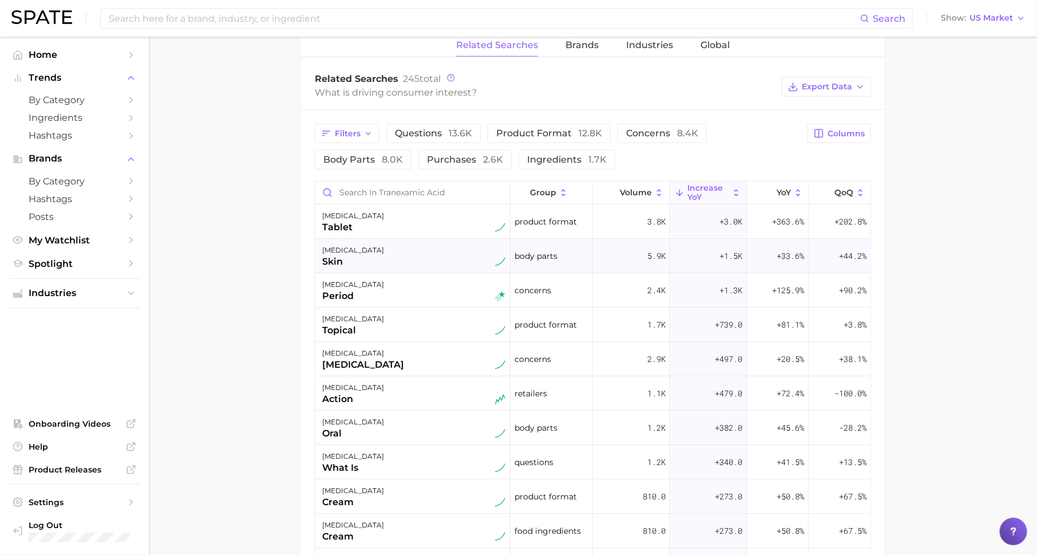
click at [725, 250] on span "+1.5k" at bounding box center [730, 256] width 23 height 14
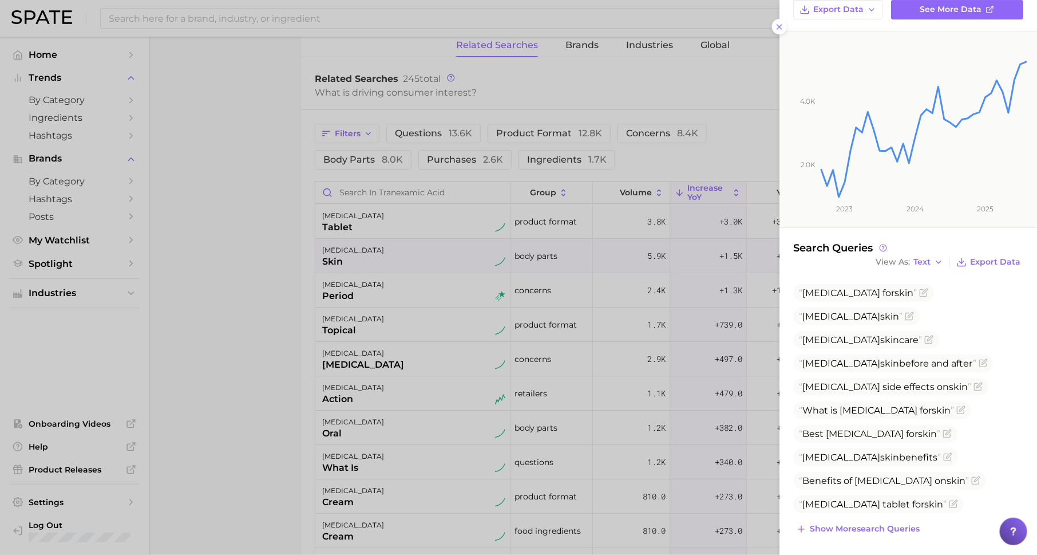
scroll to position [100, 0]
drag, startPoint x: 868, startPoint y: 339, endPoint x: 917, endPoint y: 342, distance: 49.3
click at [917, 343] on span "[MEDICAL_DATA] [MEDICAL_DATA]" at bounding box center [860, 340] width 123 height 11
click at [472, 430] on div at bounding box center [518, 277] width 1037 height 555
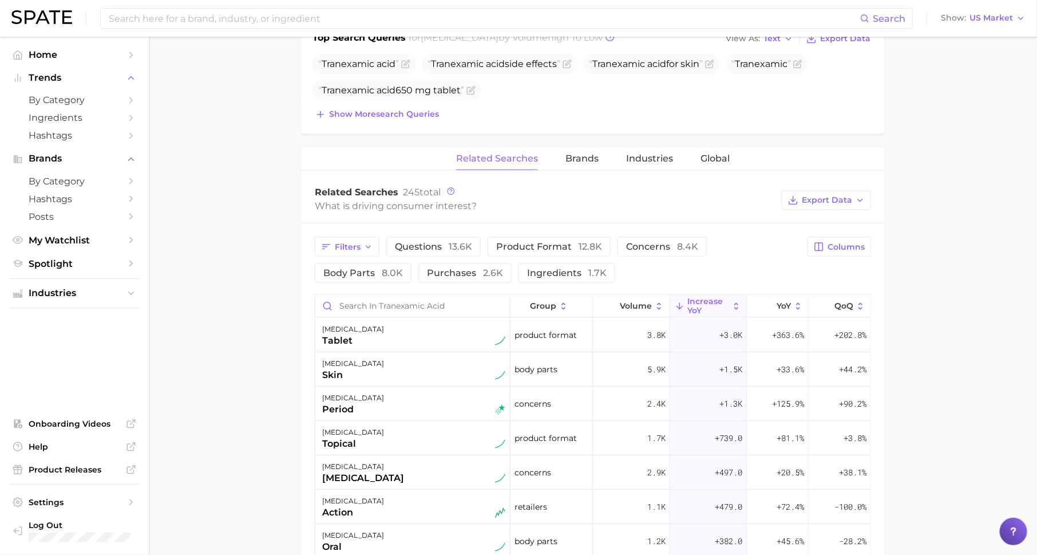
scroll to position [451, 0]
click at [596, 156] on span "Brands" at bounding box center [581, 161] width 33 height 10
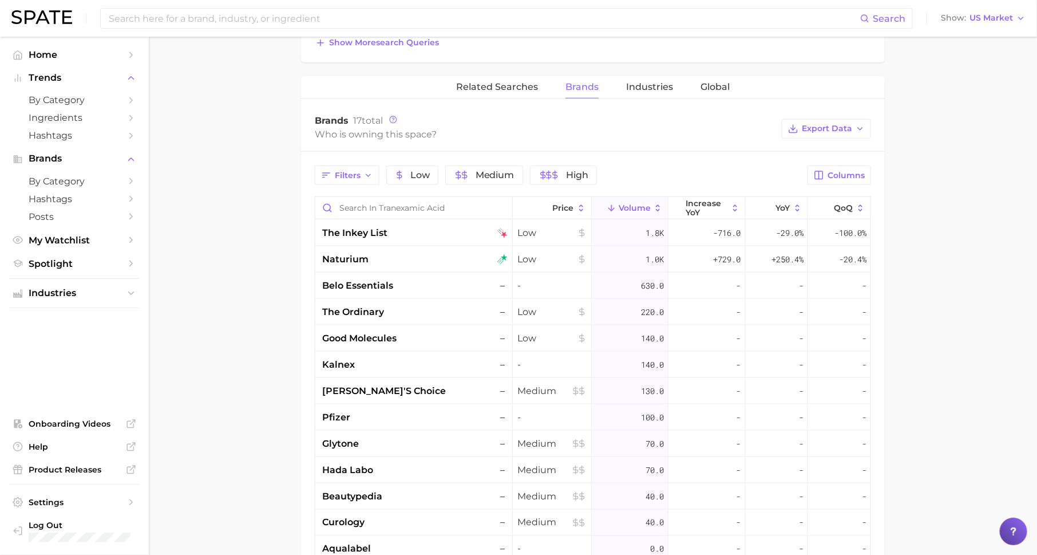
scroll to position [524, 0]
click at [725, 211] on span "increase YoY" at bounding box center [707, 208] width 42 height 18
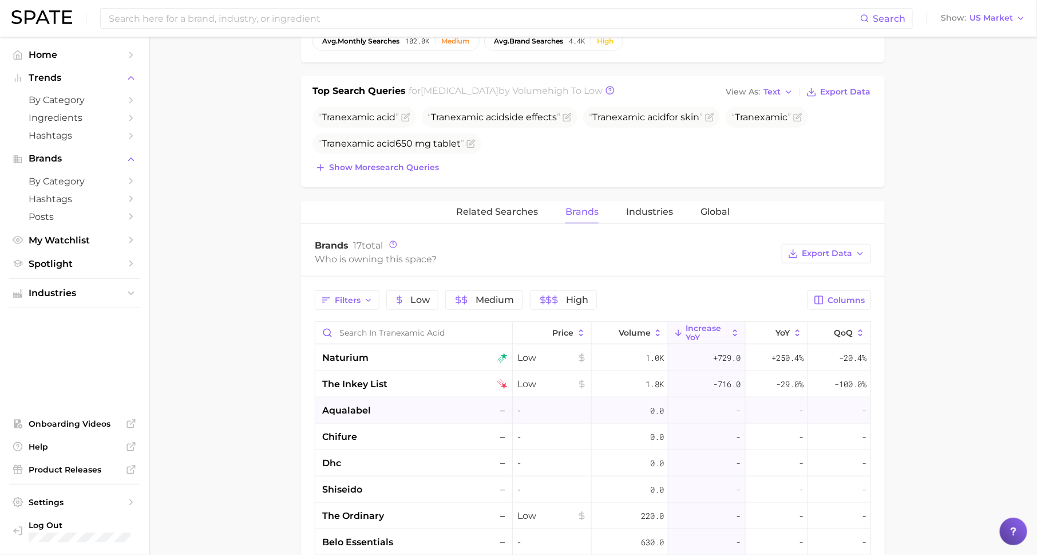
scroll to position [387, 0]
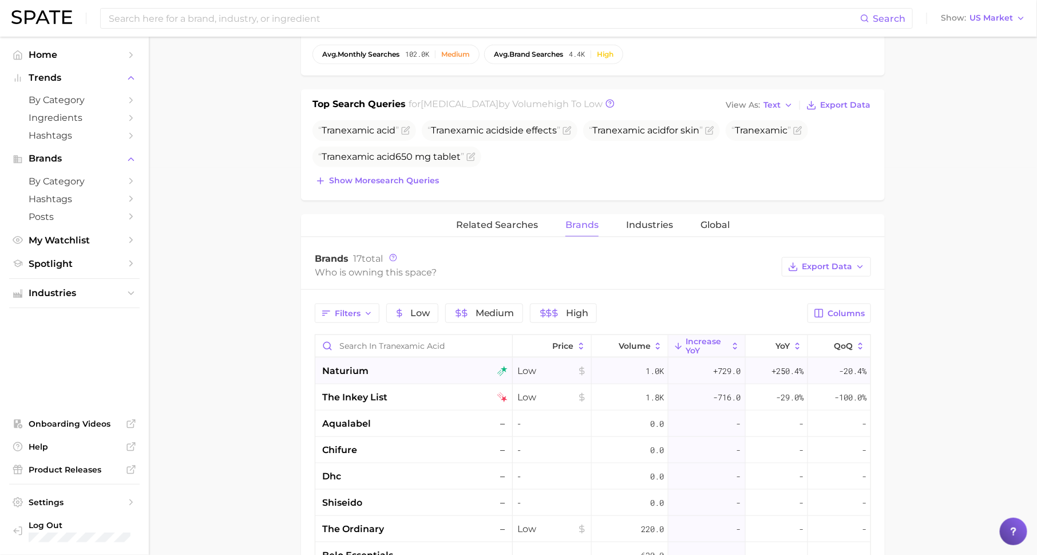
click at [602, 359] on div "1.0k" at bounding box center [630, 371] width 77 height 26
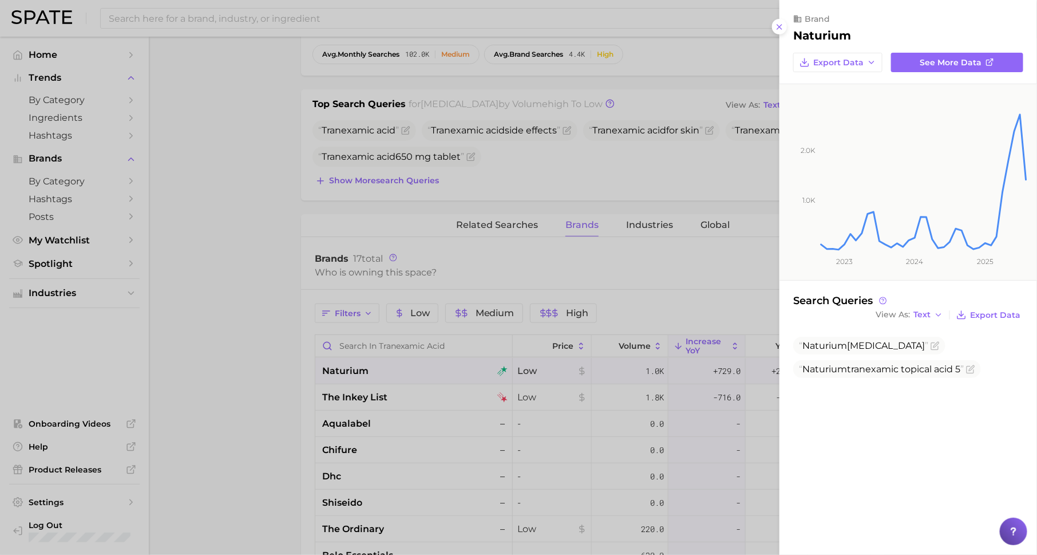
click at [751, 300] on div at bounding box center [518, 277] width 1037 height 555
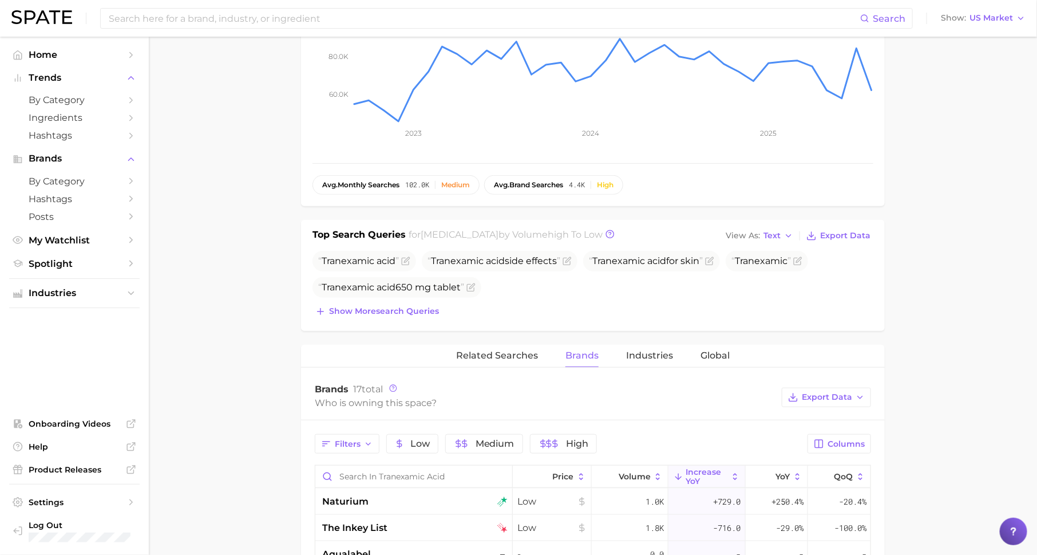
scroll to position [0, 0]
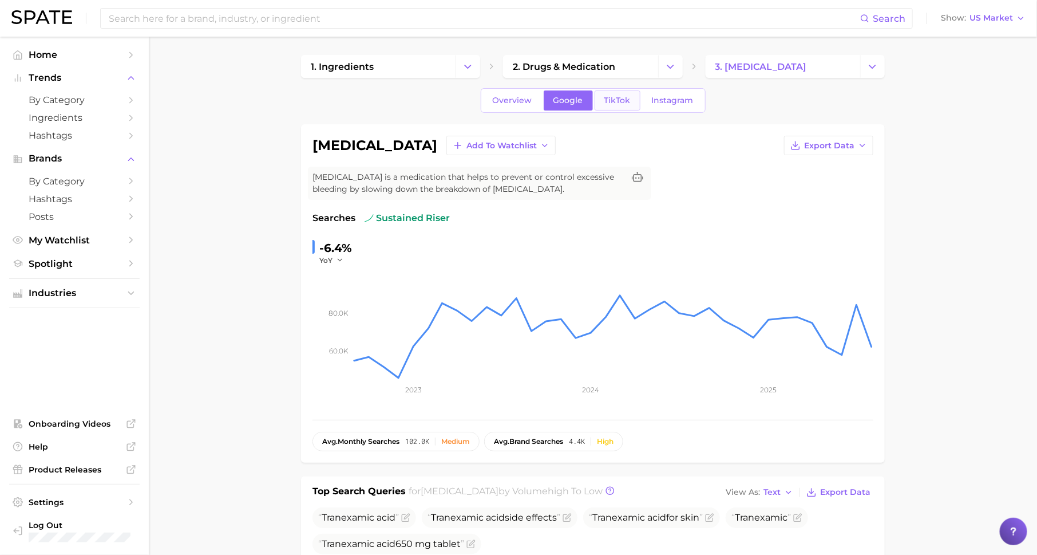
click at [608, 105] on link "TikTok" at bounding box center [618, 100] width 46 height 20
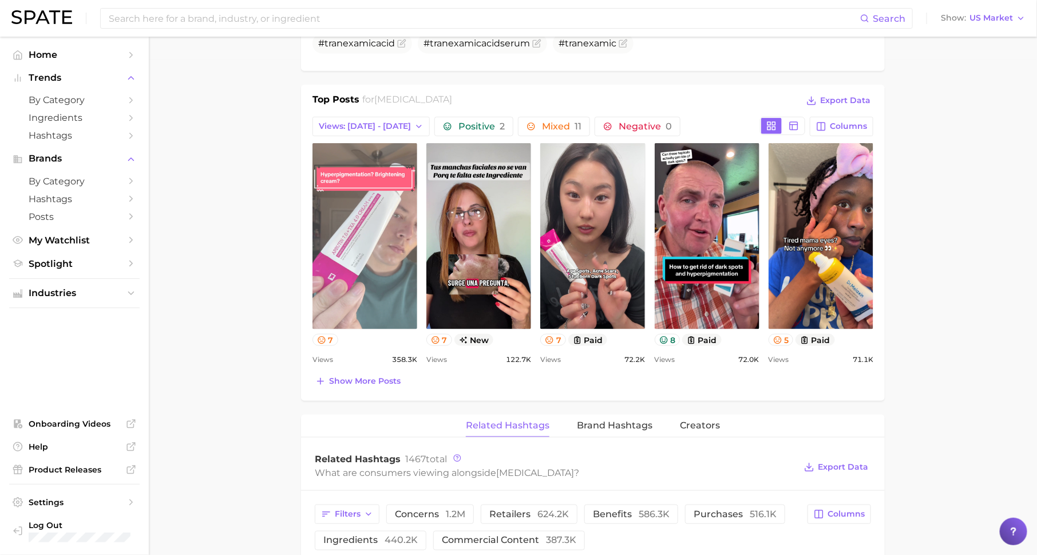
scroll to position [496, 0]
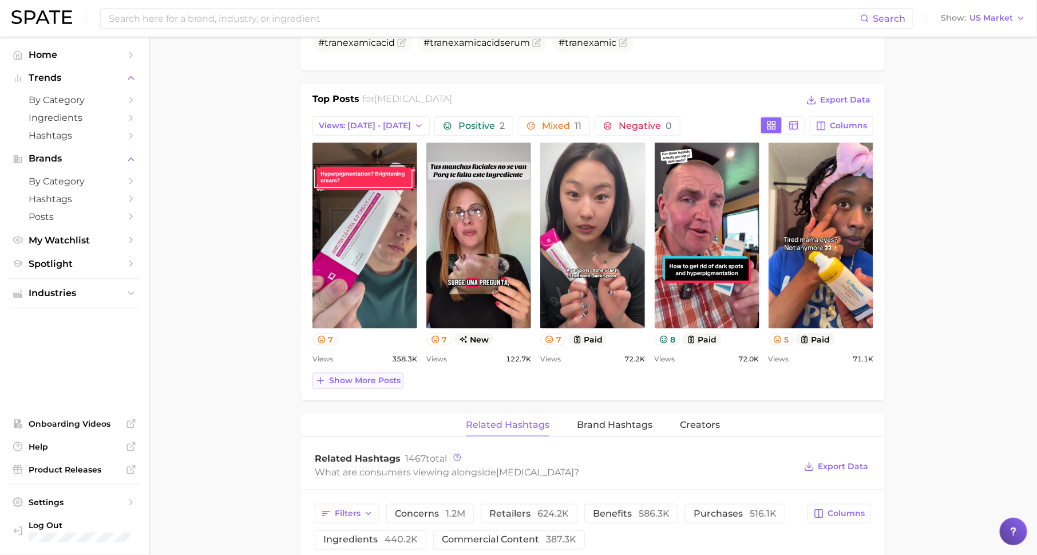
click at [367, 379] on span "Show more posts" at bounding box center [365, 380] width 72 height 10
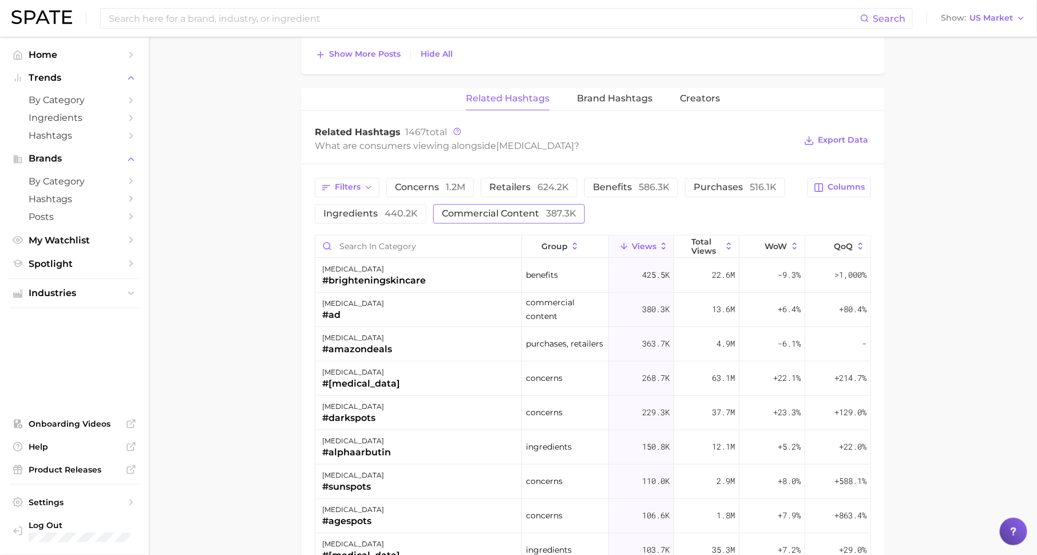
scroll to position [1062, 0]
click at [835, 183] on span "Columns" at bounding box center [846, 186] width 37 height 10
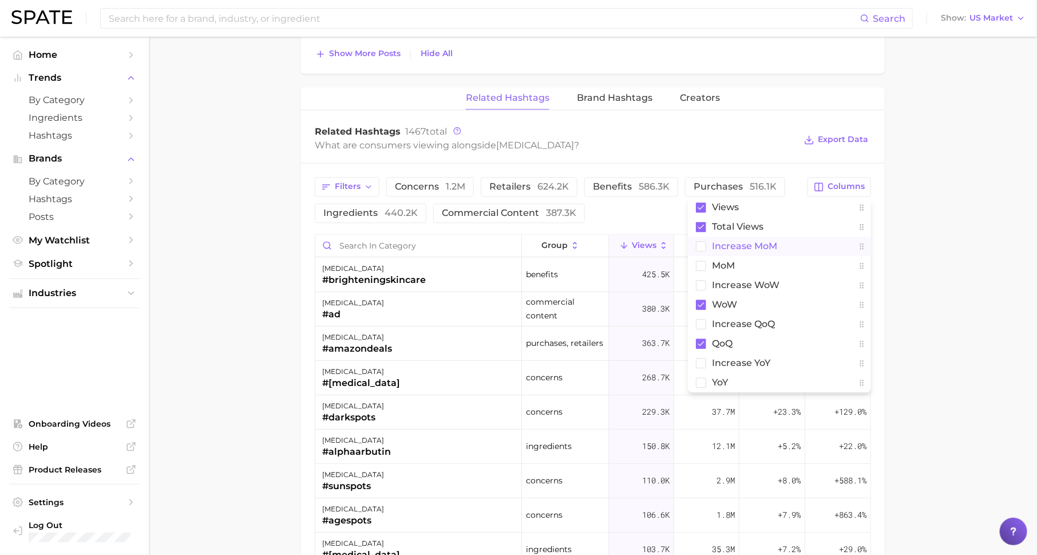
click at [781, 246] on button "increase MoM" at bounding box center [779, 245] width 183 height 19
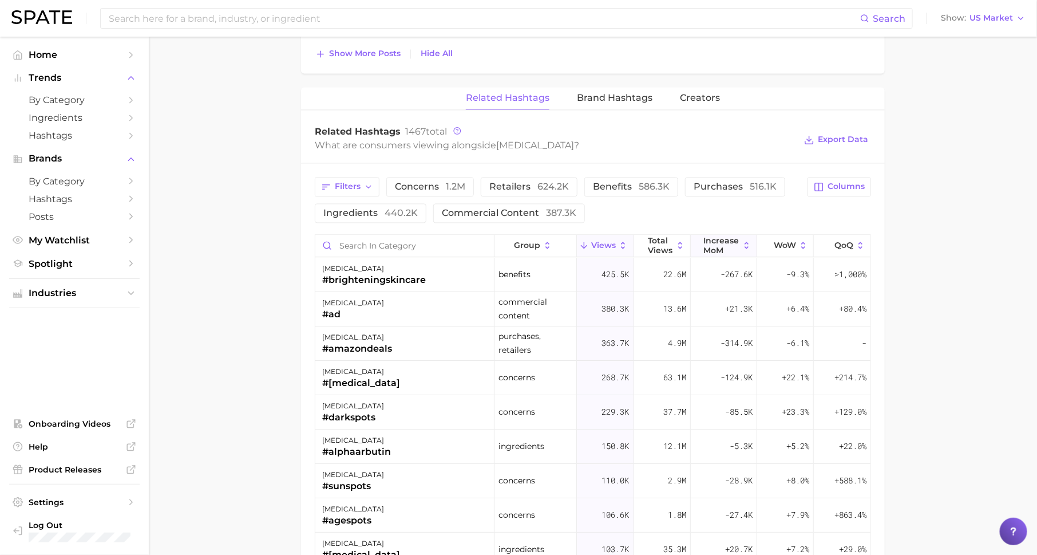
click at [715, 241] on span "increase MoM" at bounding box center [721, 245] width 35 height 18
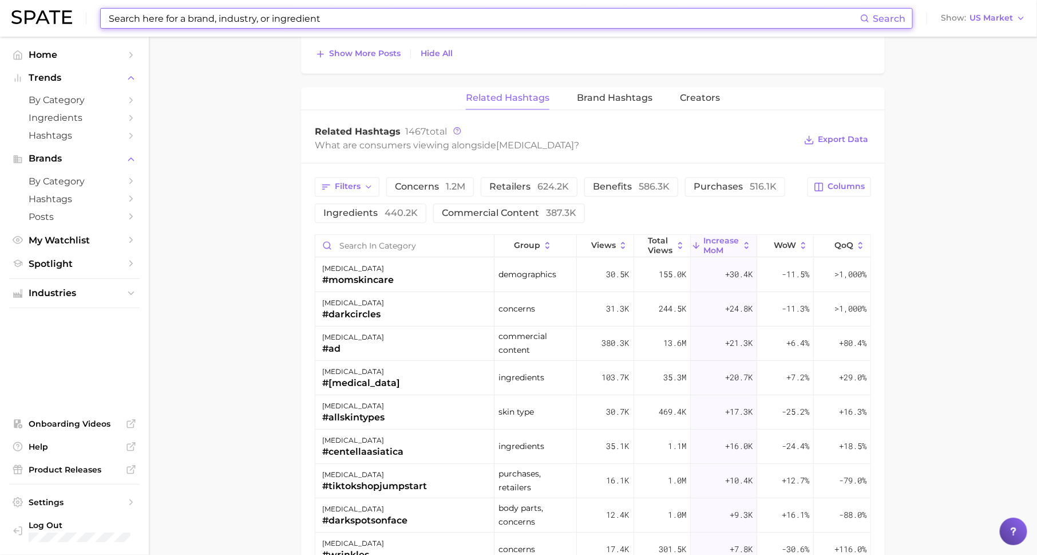
click at [445, 18] on input at bounding box center [484, 18] width 753 height 19
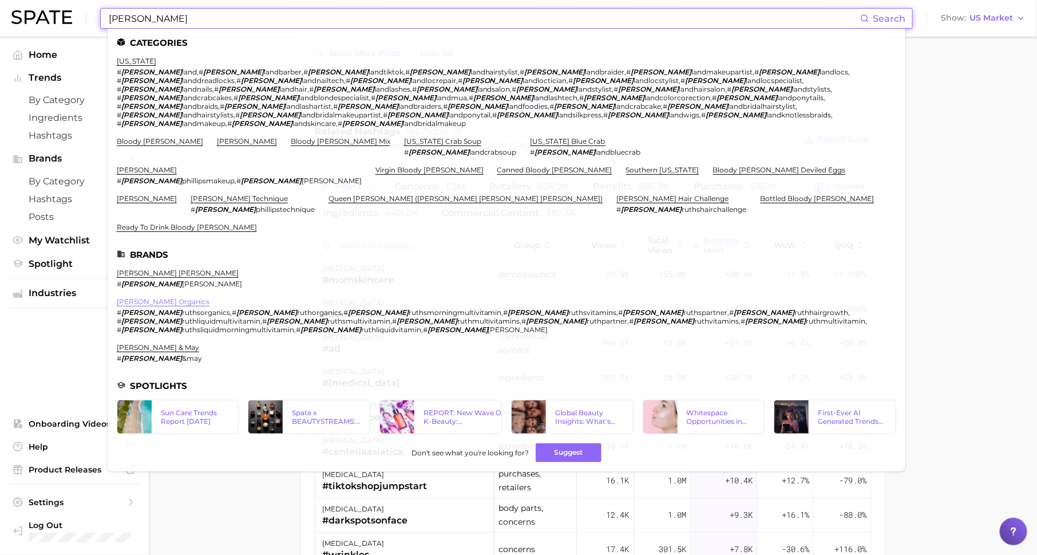
type input "[PERSON_NAME]"
click at [149, 297] on link "[PERSON_NAME] organics" at bounding box center [163, 301] width 93 height 9
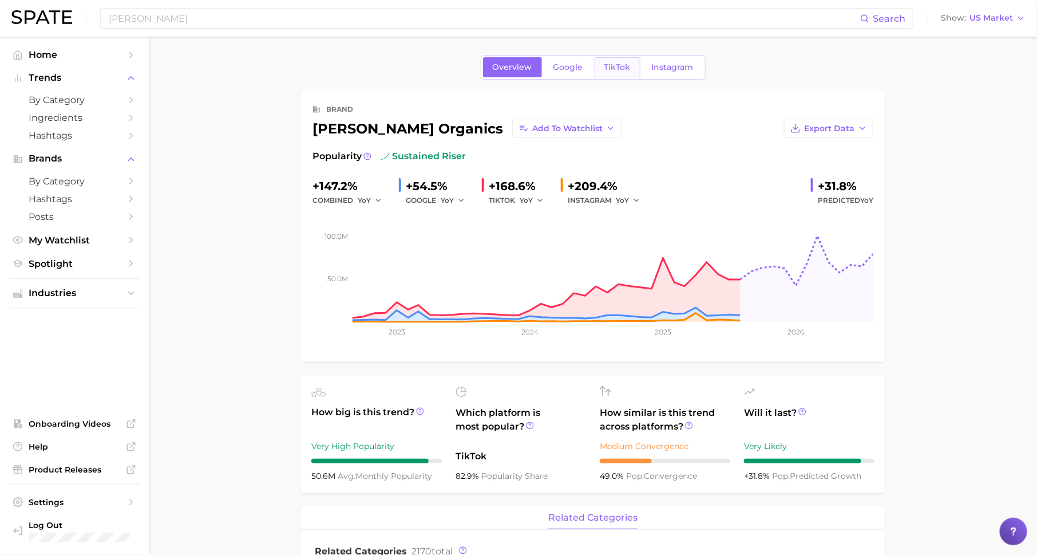
click at [622, 70] on span "TikTok" at bounding box center [617, 67] width 26 height 10
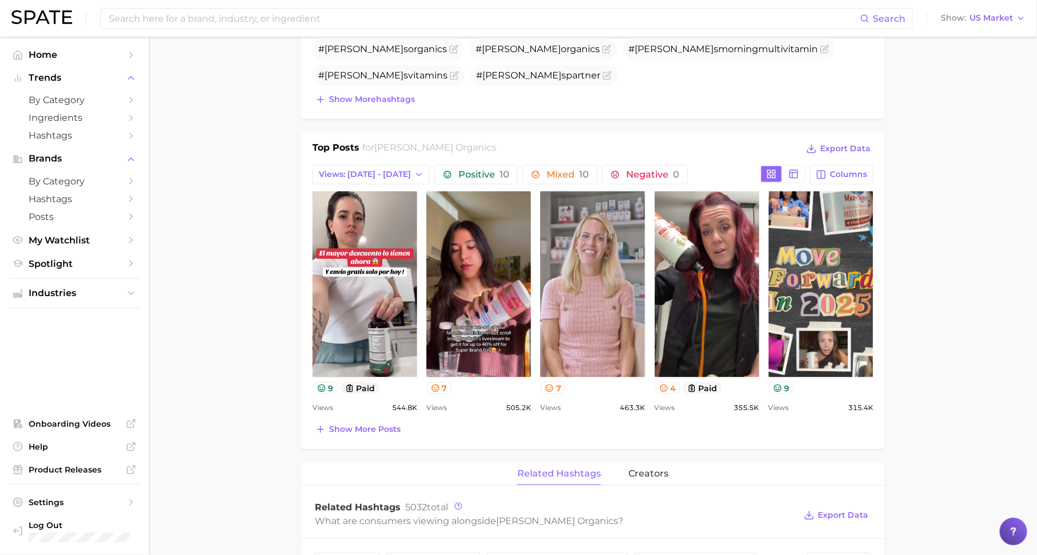
scroll to position [427, 0]
click at [351, 426] on span "Show more posts" at bounding box center [365, 430] width 72 height 10
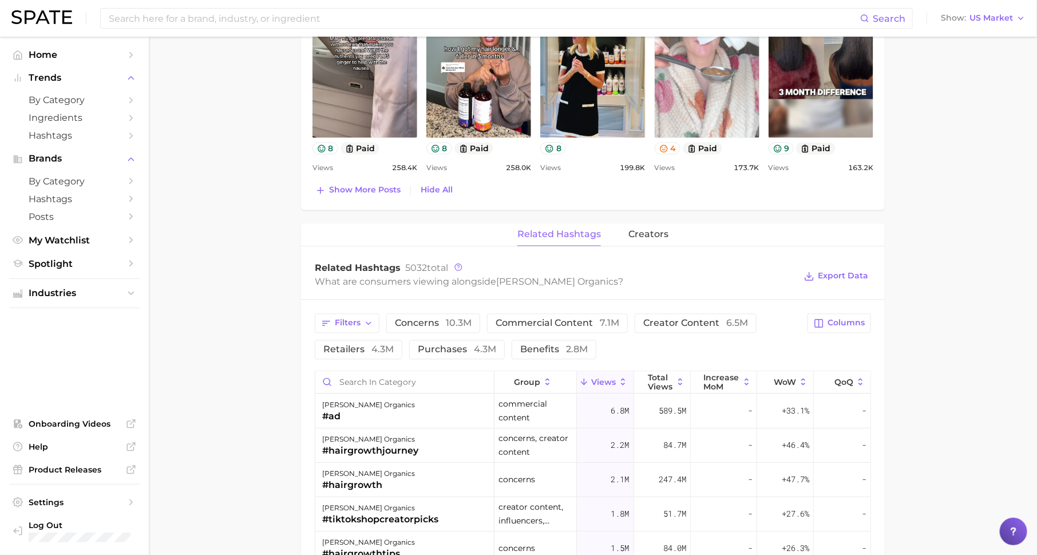
scroll to position [1014, 0]
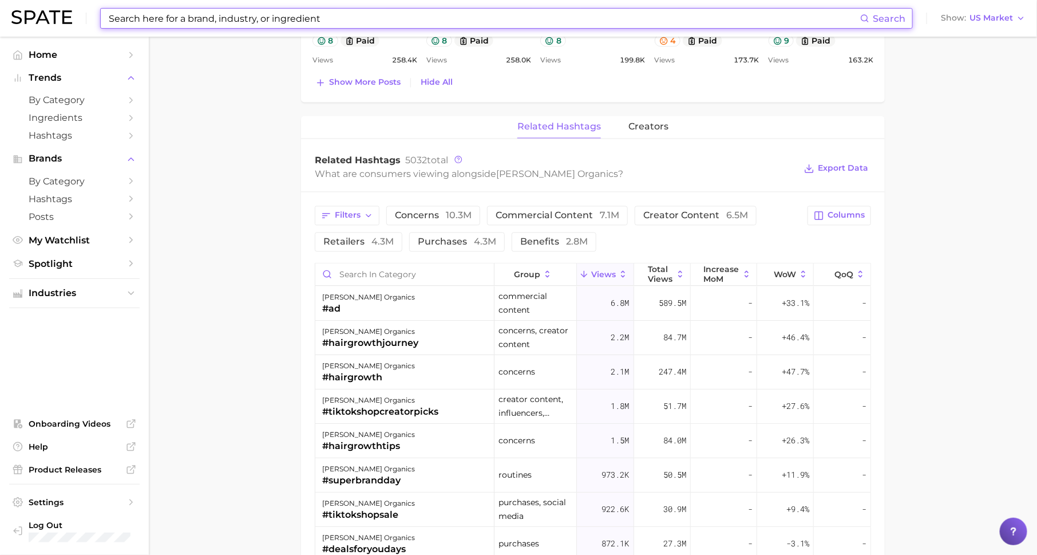
click at [239, 21] on input at bounding box center [484, 18] width 753 height 19
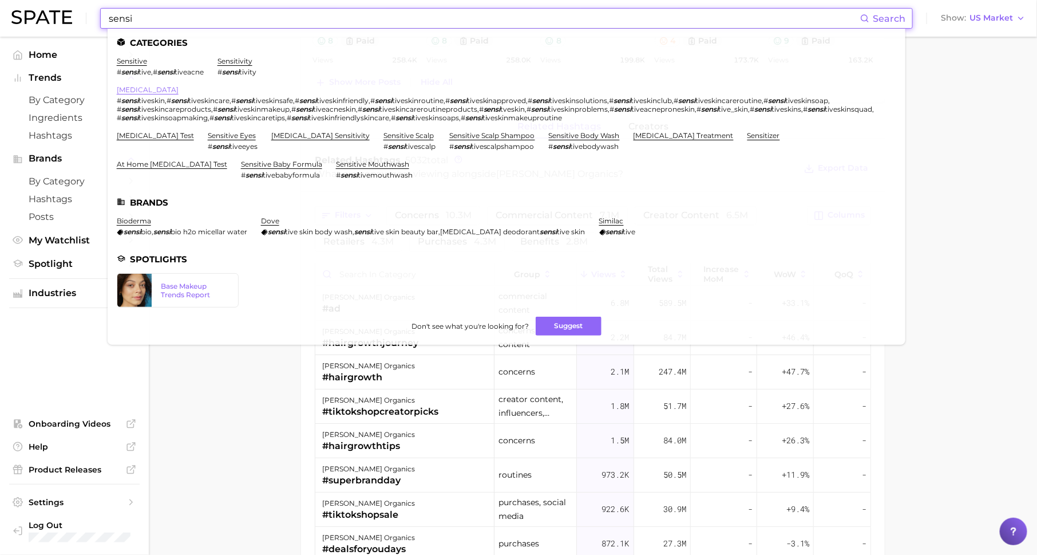
type input "sensi"
click at [148, 92] on link "[MEDICAL_DATA]" at bounding box center [148, 89] width 62 height 9
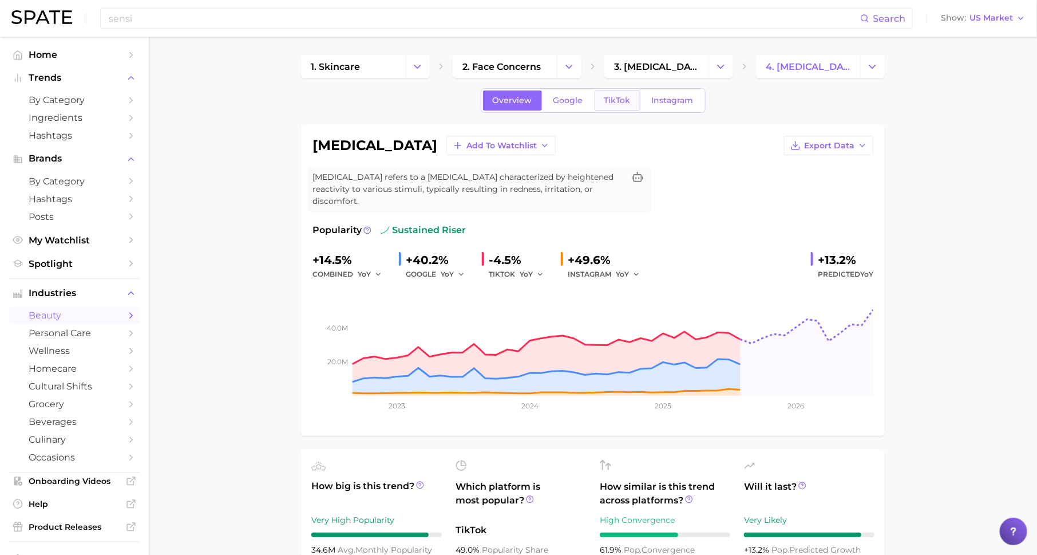
click at [620, 105] on link "TikTok" at bounding box center [618, 100] width 46 height 20
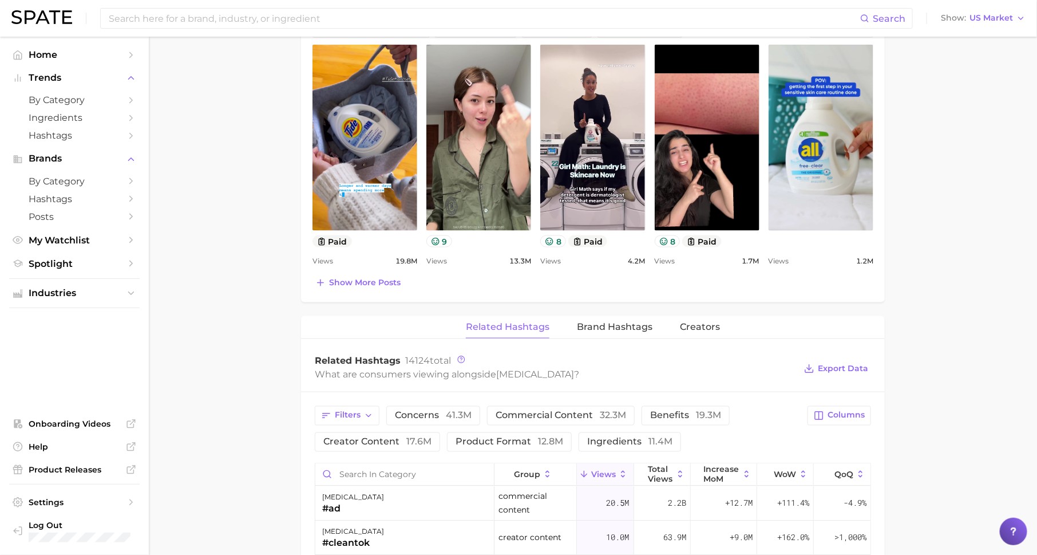
scroll to position [610, 0]
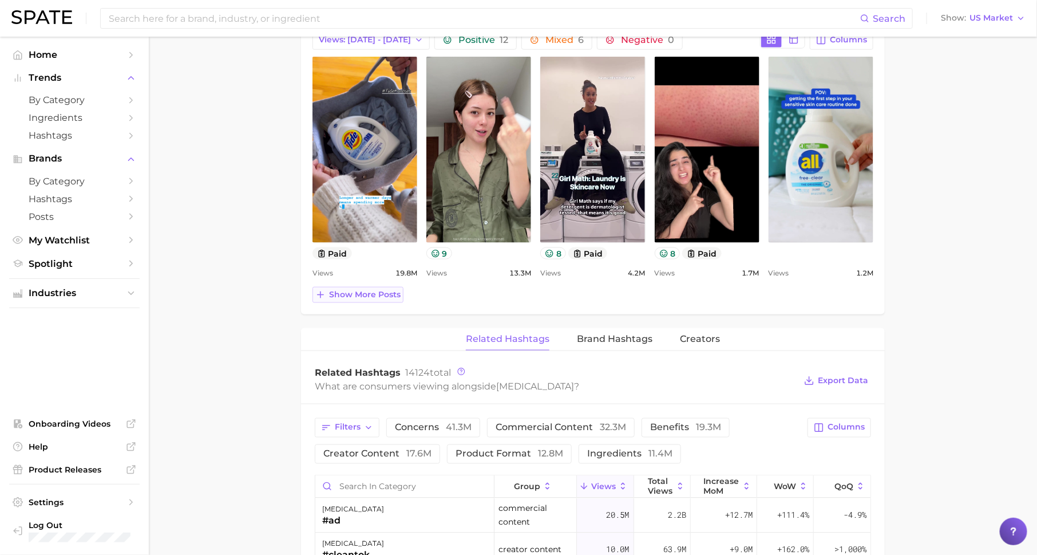
click at [373, 290] on span "Show more posts" at bounding box center [365, 295] width 72 height 10
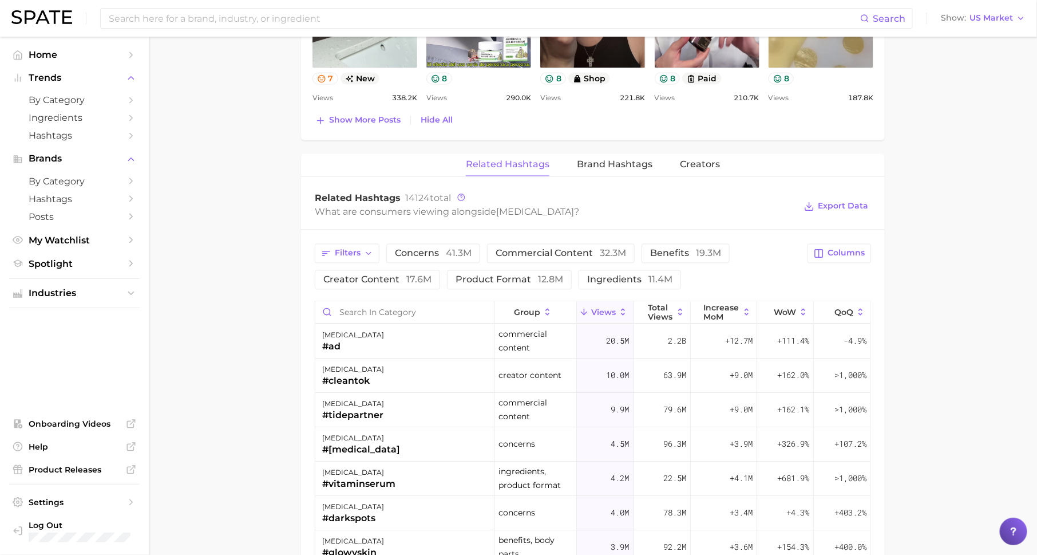
scroll to position [1079, 0]
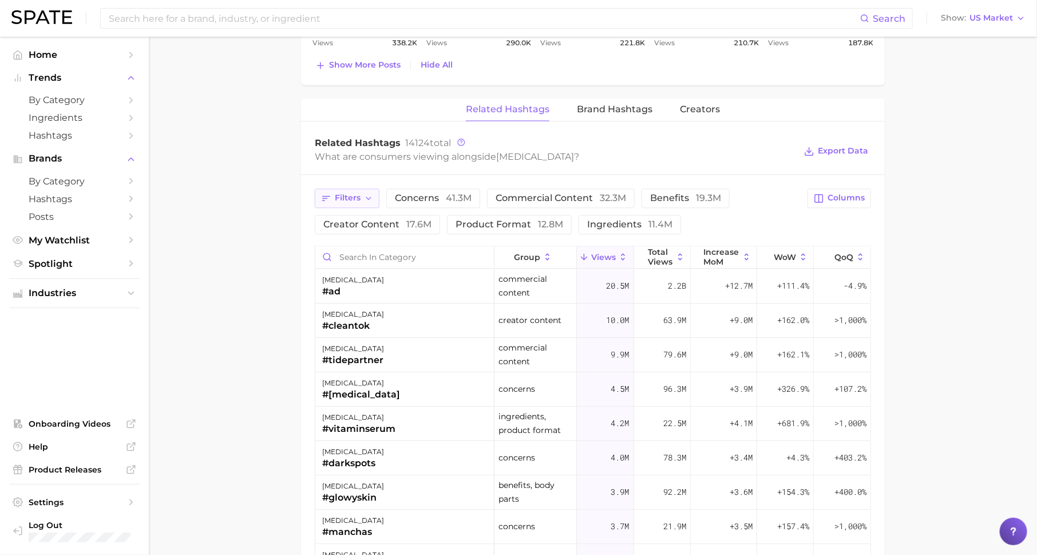
click at [365, 193] on icon "button" at bounding box center [368, 197] width 9 height 9
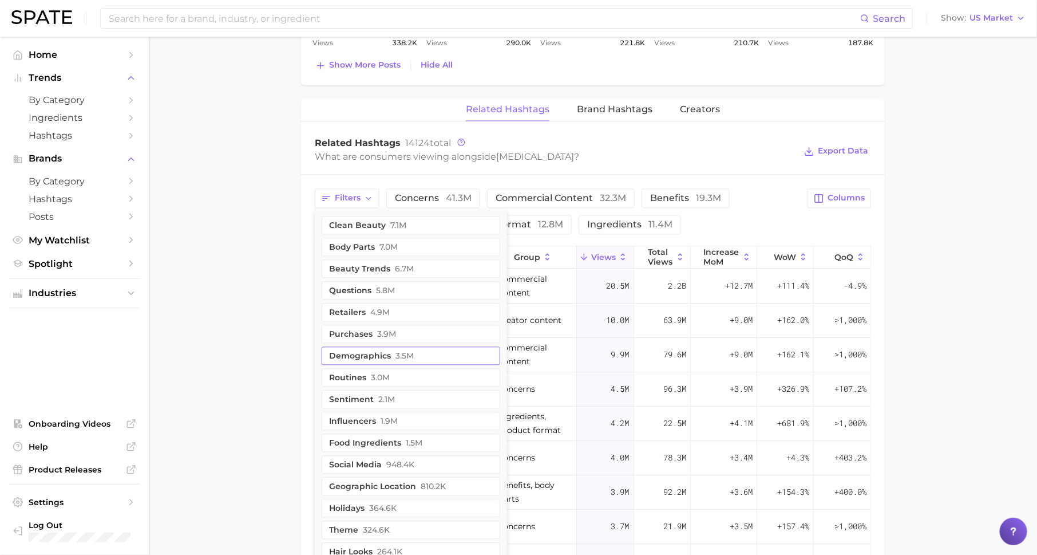
click at [412, 351] on span "3.5m" at bounding box center [404, 355] width 18 height 9
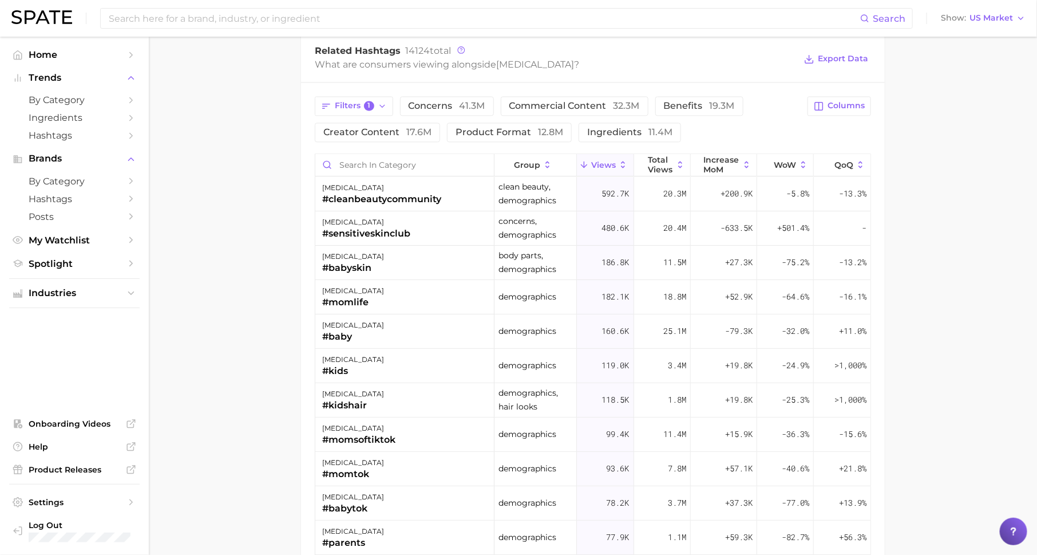
scroll to position [1194, 0]
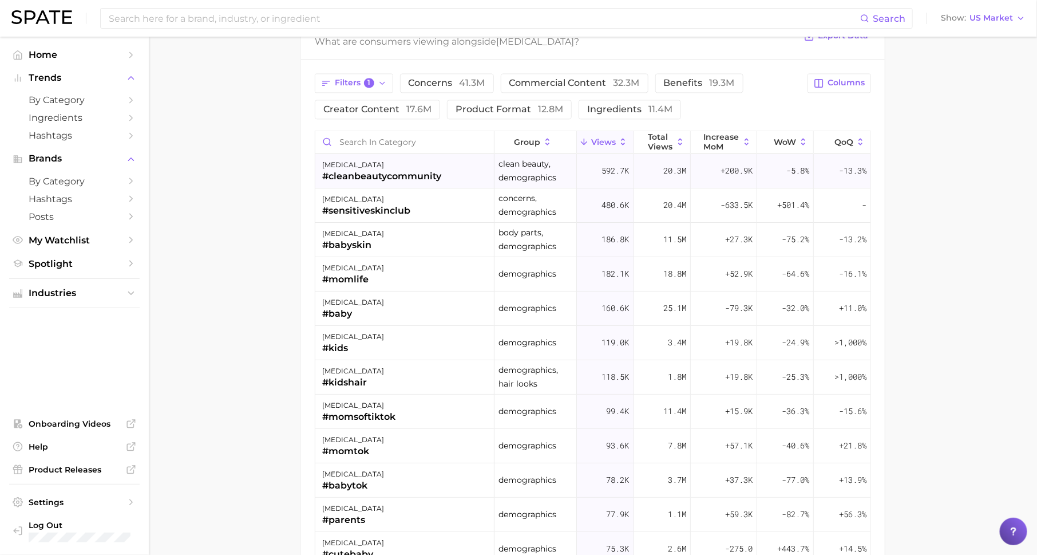
click at [434, 169] on div "#cleanbeautycommunity" at bounding box center [381, 176] width 119 height 14
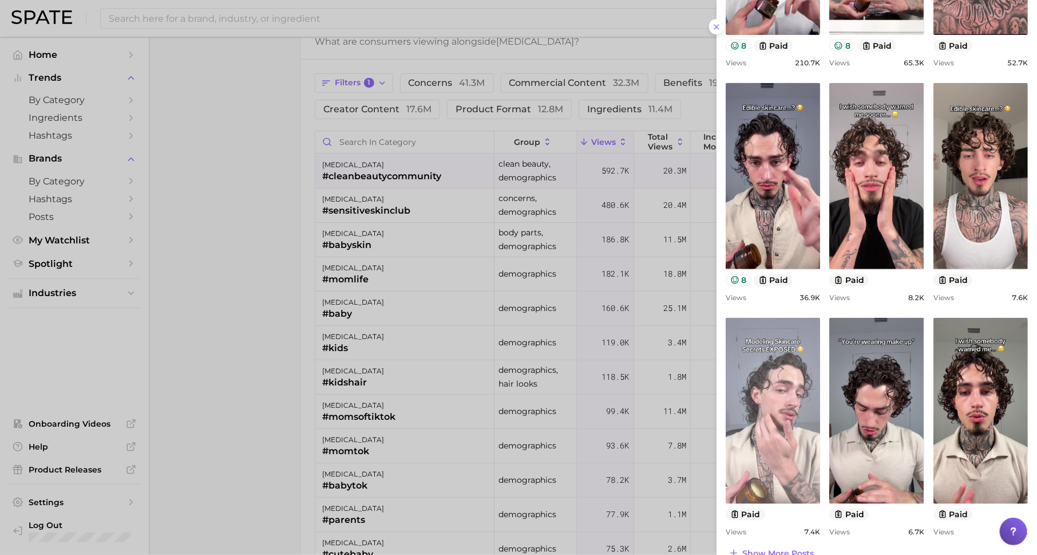
scroll to position [301, 0]
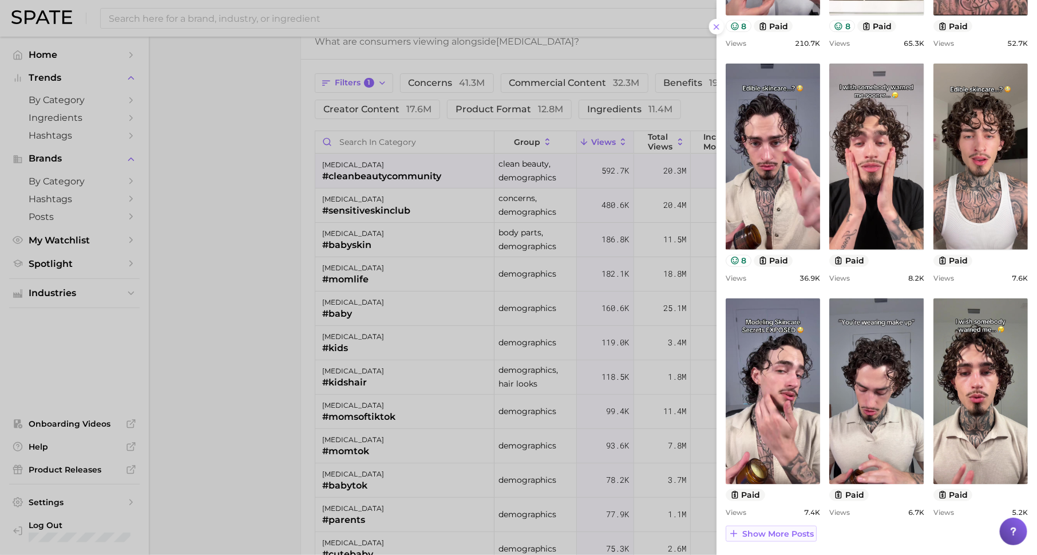
click at [788, 532] on span "Show more posts" at bounding box center [778, 534] width 72 height 10
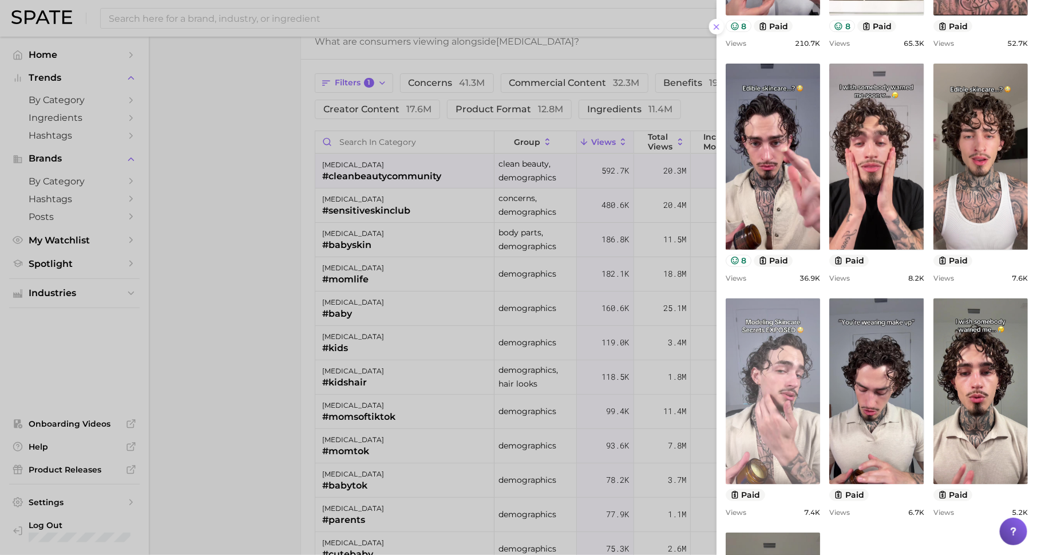
scroll to position [0, 0]
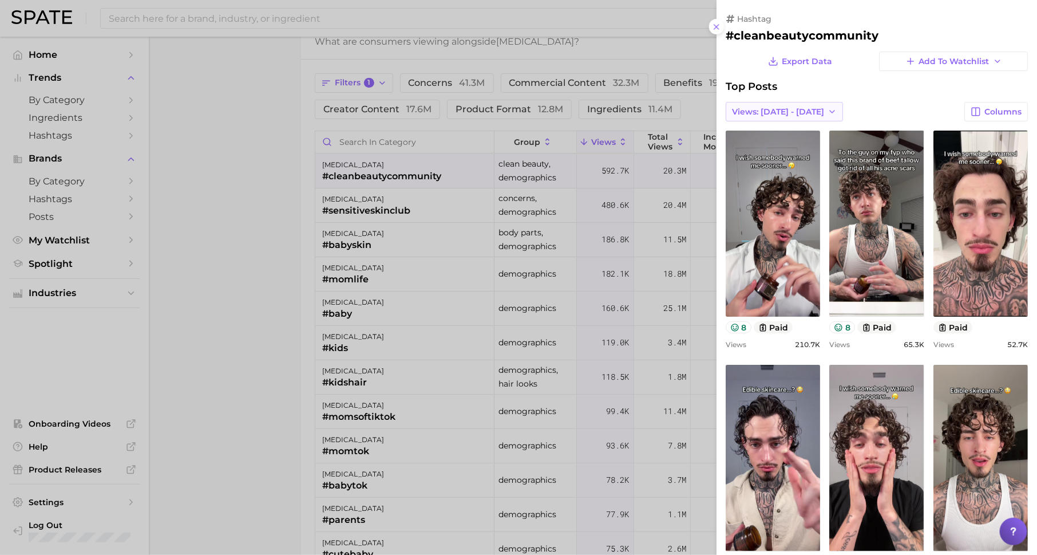
click at [788, 109] on span "Views: [DATE] - [DATE]" at bounding box center [778, 112] width 92 height 10
click at [780, 153] on button "Total Views" at bounding box center [789, 153] width 126 height 21
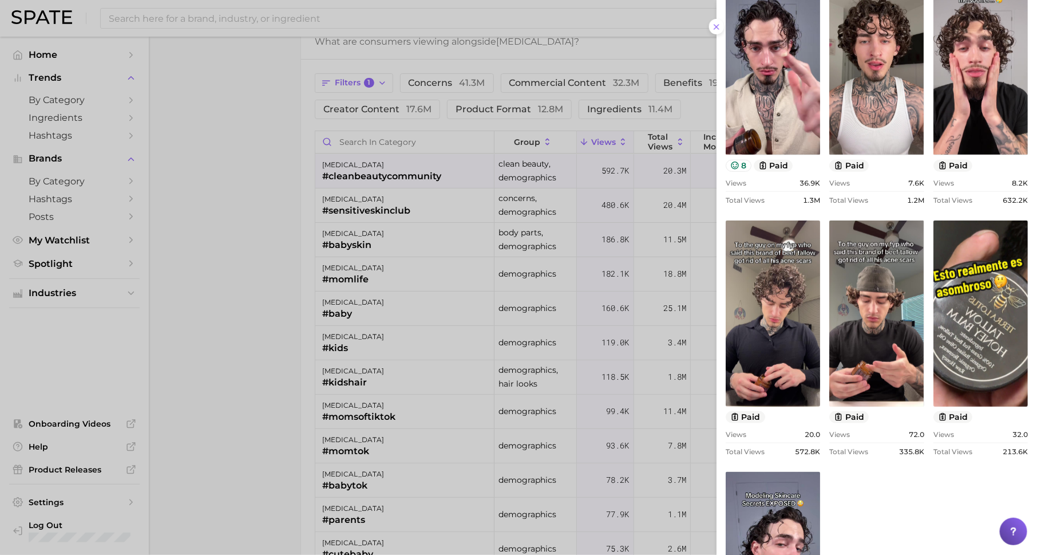
click at [798, 181] on div "Views 36.9k" at bounding box center [773, 183] width 94 height 9
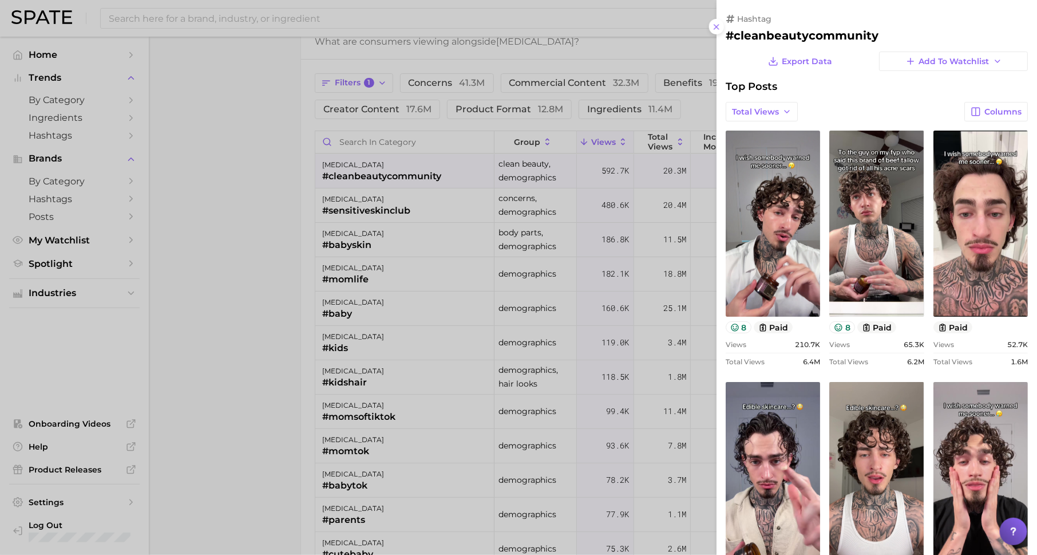
click at [520, 275] on div at bounding box center [518, 277] width 1037 height 555
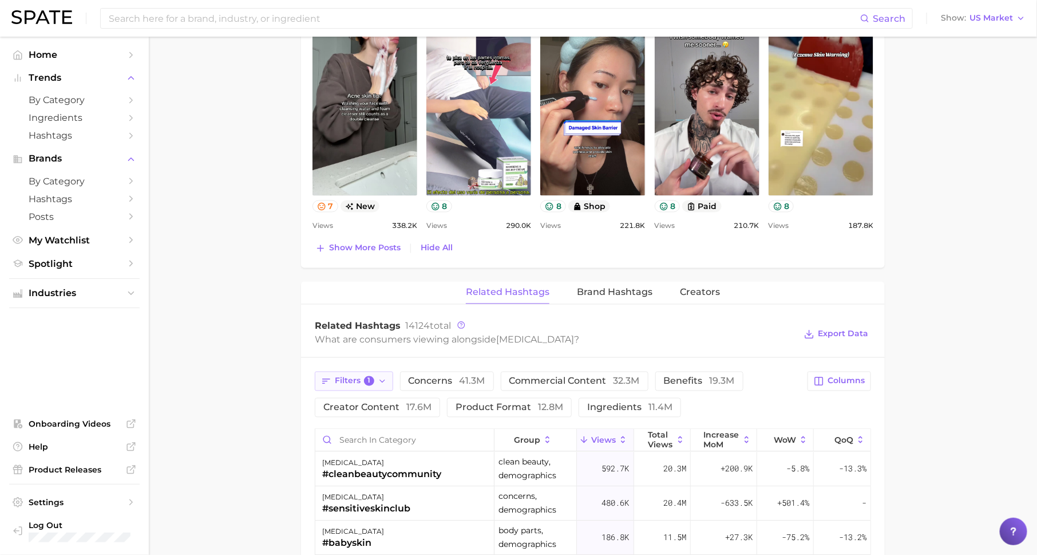
click at [362, 371] on button "Filters 1" at bounding box center [354, 380] width 78 height 19
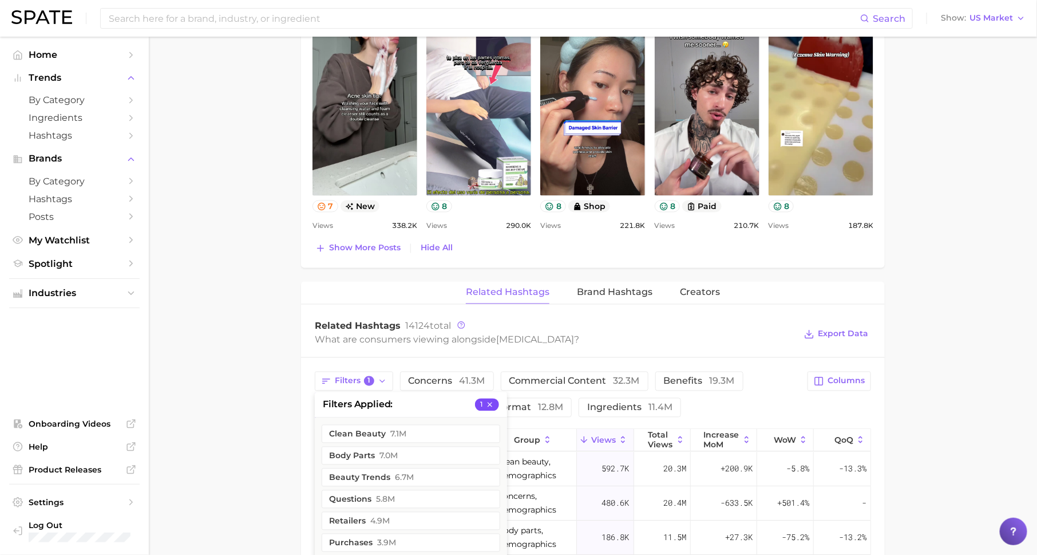
click at [488, 401] on icon "button" at bounding box center [490, 405] width 8 height 8
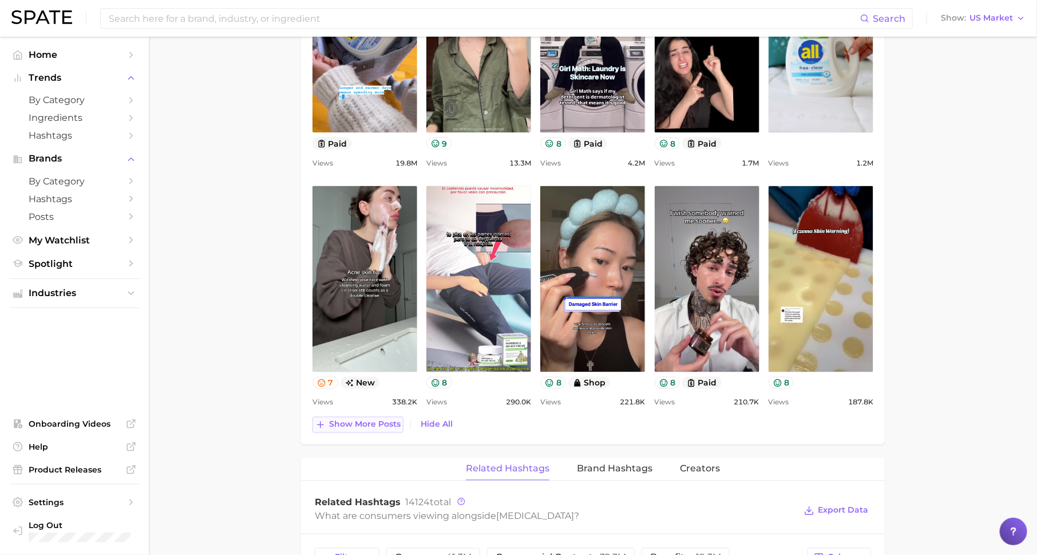
click at [382, 420] on span "Show more posts" at bounding box center [365, 425] width 72 height 10
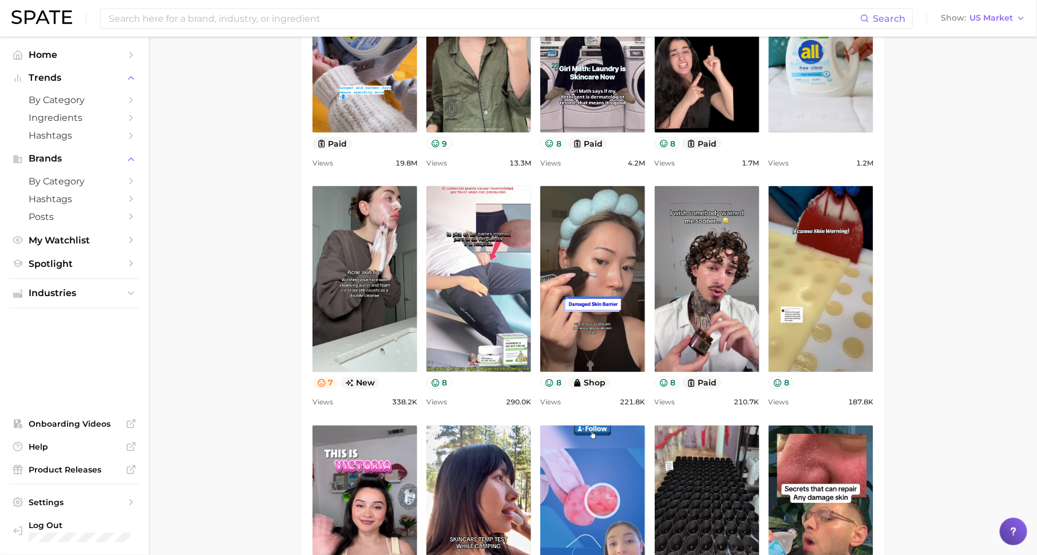
click at [319, 379] on icon at bounding box center [321, 382] width 7 height 7
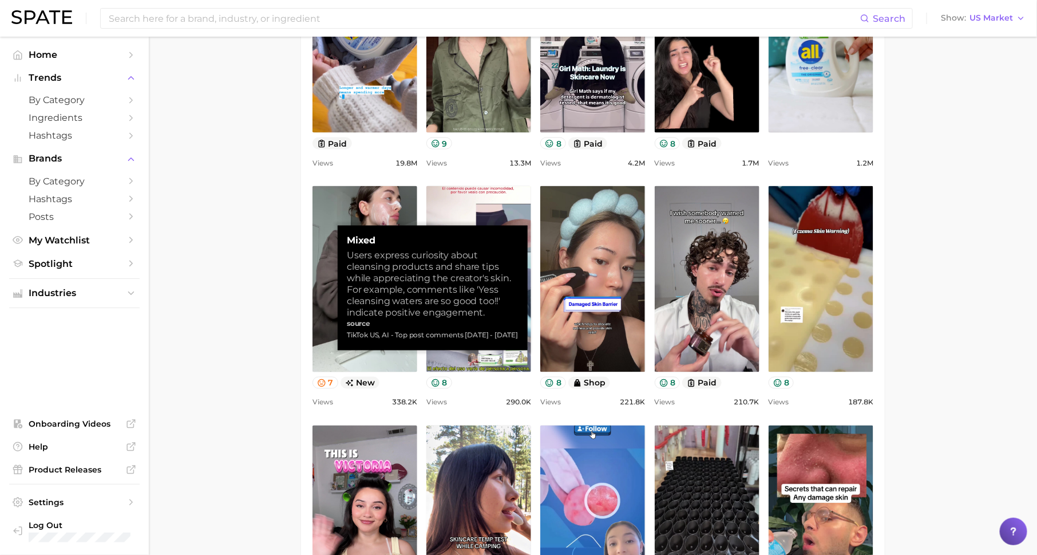
drag, startPoint x: 350, startPoint y: 255, endPoint x: 457, endPoint y: 300, distance: 116.0
click at [456, 299] on div "Users express curiosity about cleansing products and share tips while appreciat…" at bounding box center [433, 284] width 172 height 69
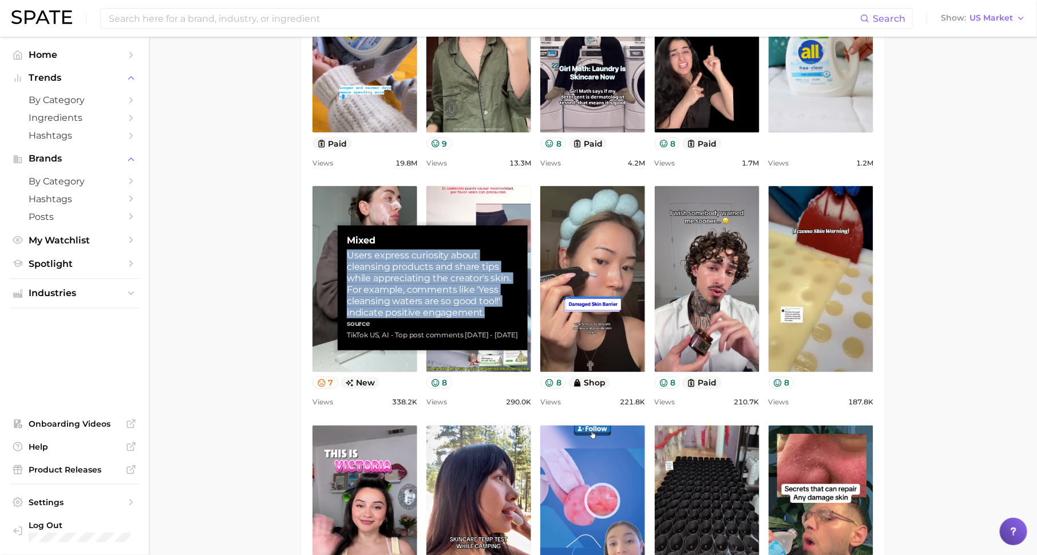
drag, startPoint x: 487, startPoint y: 313, endPoint x: 339, endPoint y: 258, distance: 157.9
click at [339, 258] on div "Mixed Users express curiosity about cleansing products and share tips while app…" at bounding box center [433, 288] width 190 height 125
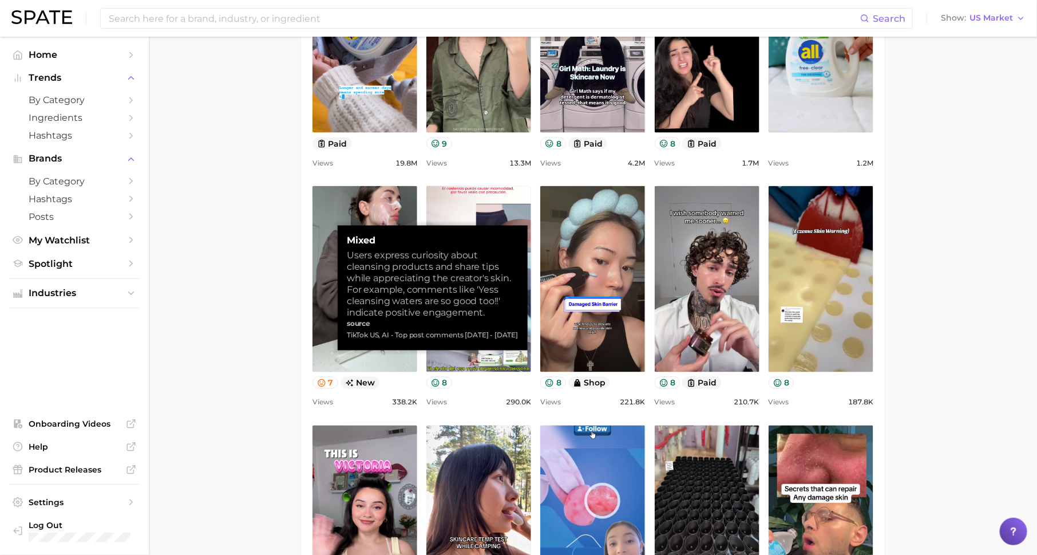
click at [247, 299] on main "1. skincare 2. face concerns 3. [MEDICAL_DATA] 4. [MEDICAL_DATA] Overview Googl…" at bounding box center [593, 393] width 888 height 2153
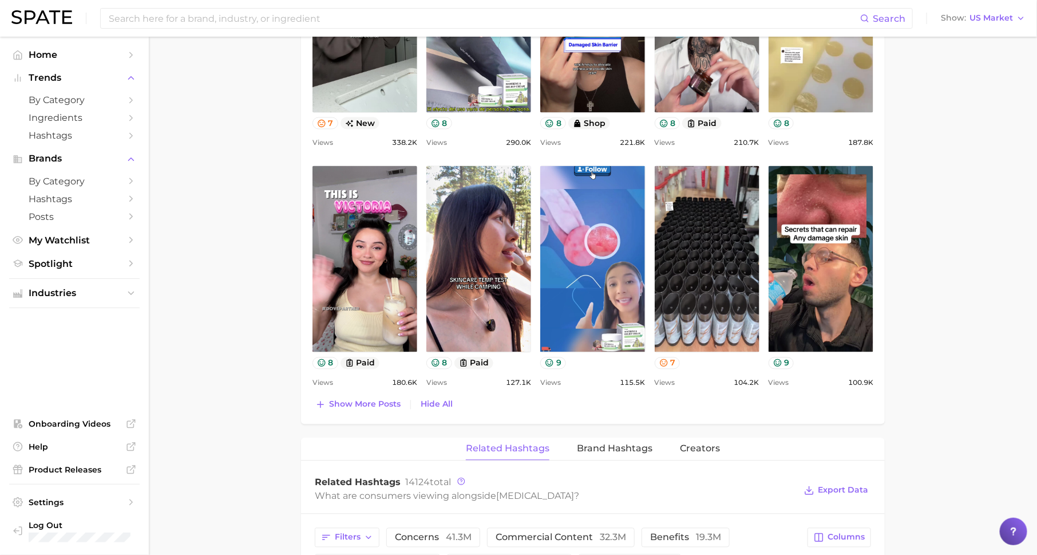
scroll to position [983, 0]
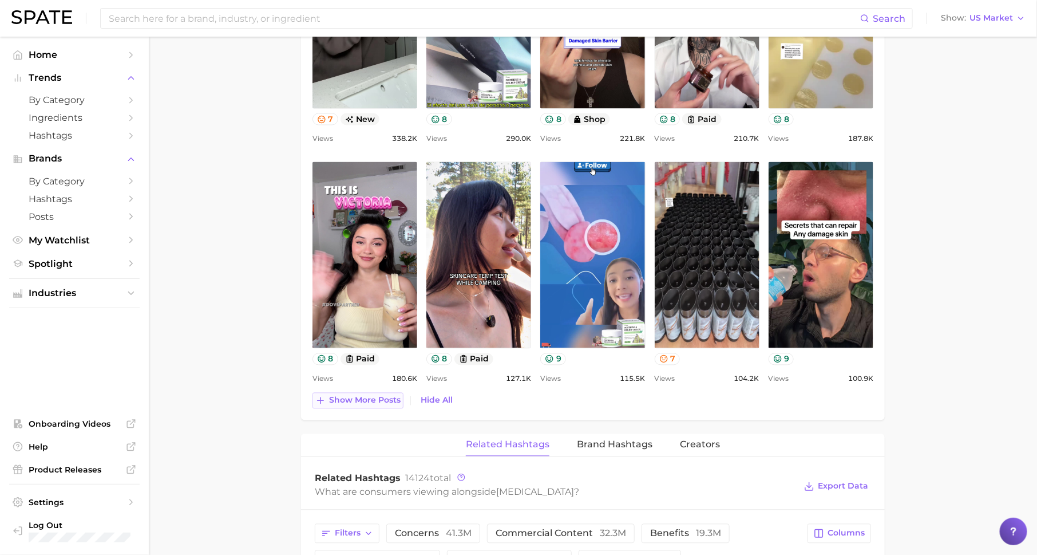
click at [371, 395] on span "Show more posts" at bounding box center [365, 400] width 72 height 10
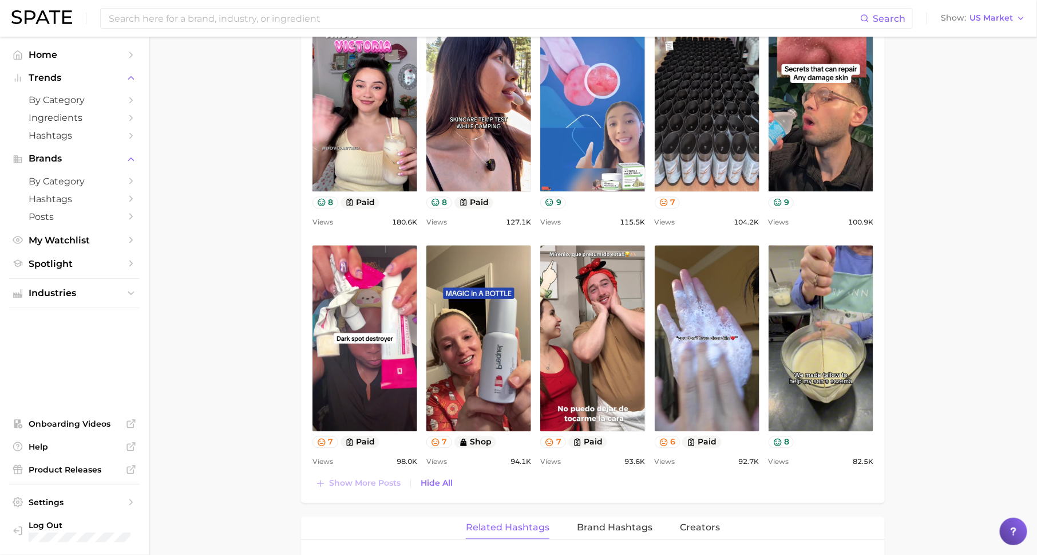
scroll to position [1143, 0]
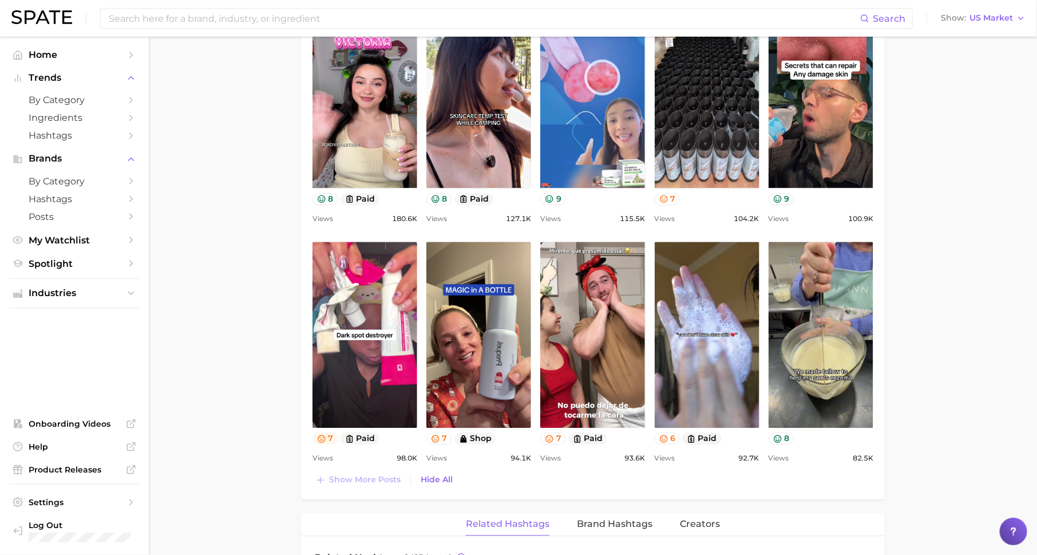
click at [320, 434] on icon at bounding box center [321, 437] width 7 height 7
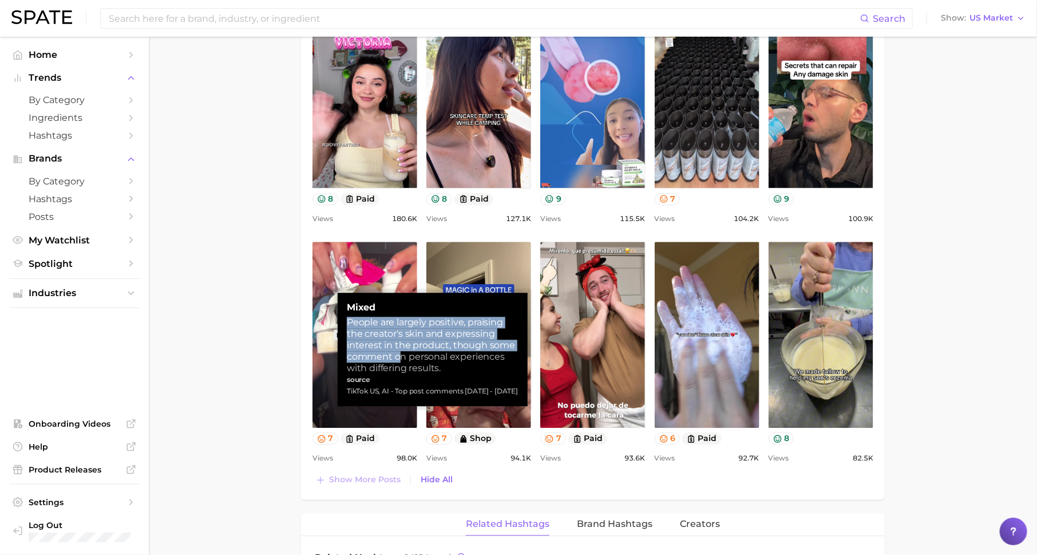
drag, startPoint x: 348, startPoint y: 322, endPoint x: 401, endPoint y: 351, distance: 60.7
click at [401, 351] on div "People are largely positive, praising the creator's skin and expressing interes…" at bounding box center [433, 345] width 172 height 57
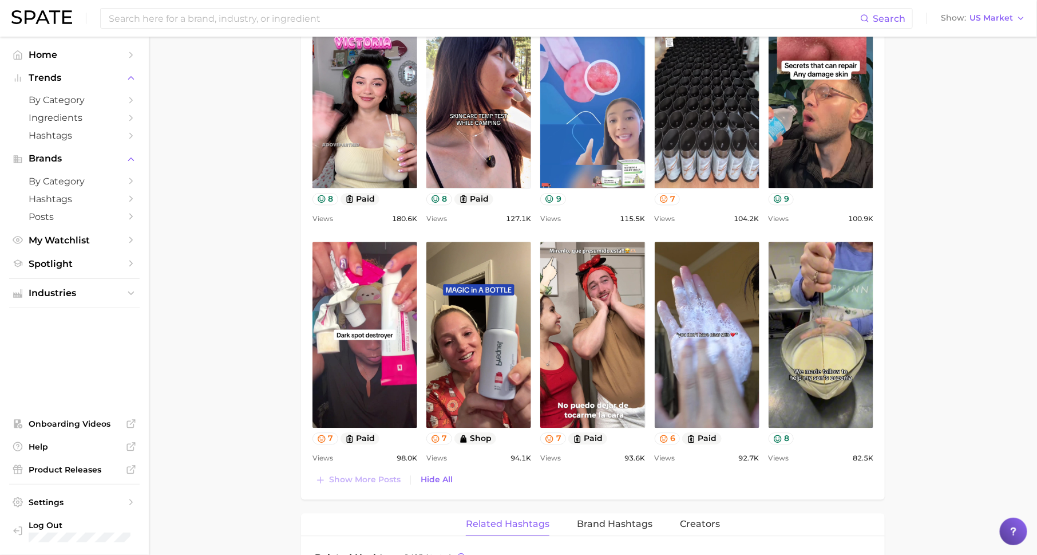
click at [260, 323] on main "1. skincare 2. face concerns 3. [MEDICAL_DATA] 4. [MEDICAL_DATA] Overview Googl…" at bounding box center [593, 90] width 888 height 2392
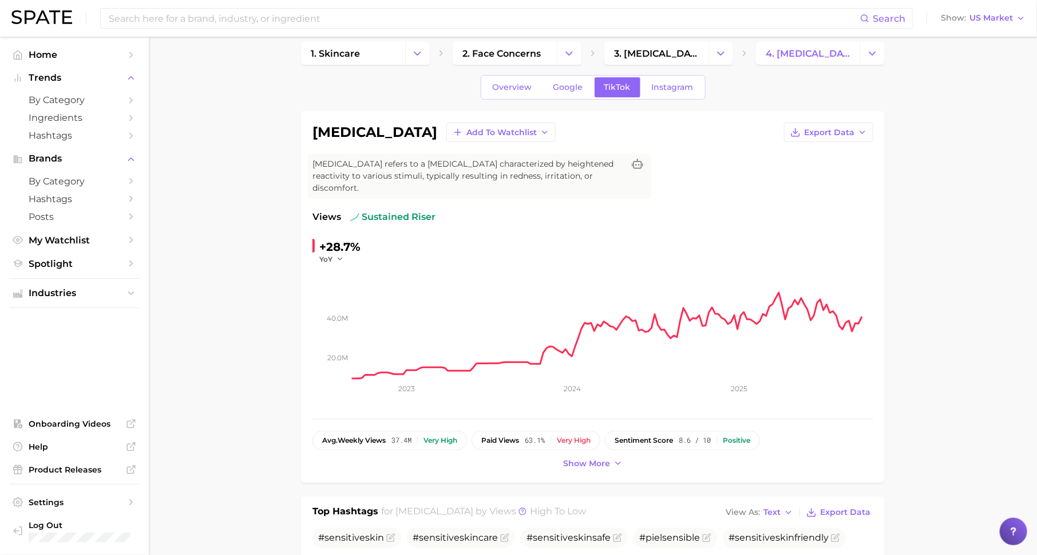
scroll to position [0, 0]
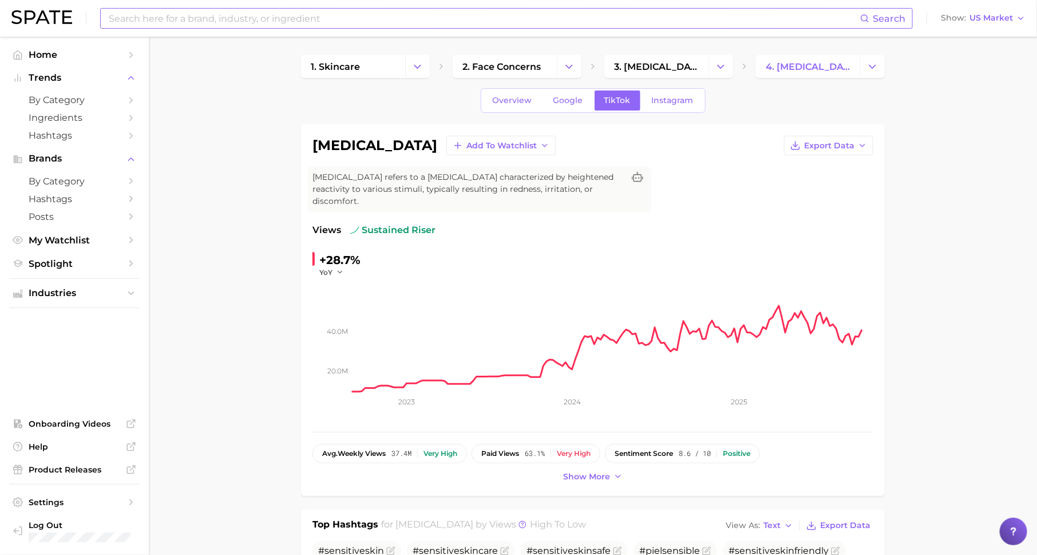
click at [342, 21] on input at bounding box center [484, 18] width 753 height 19
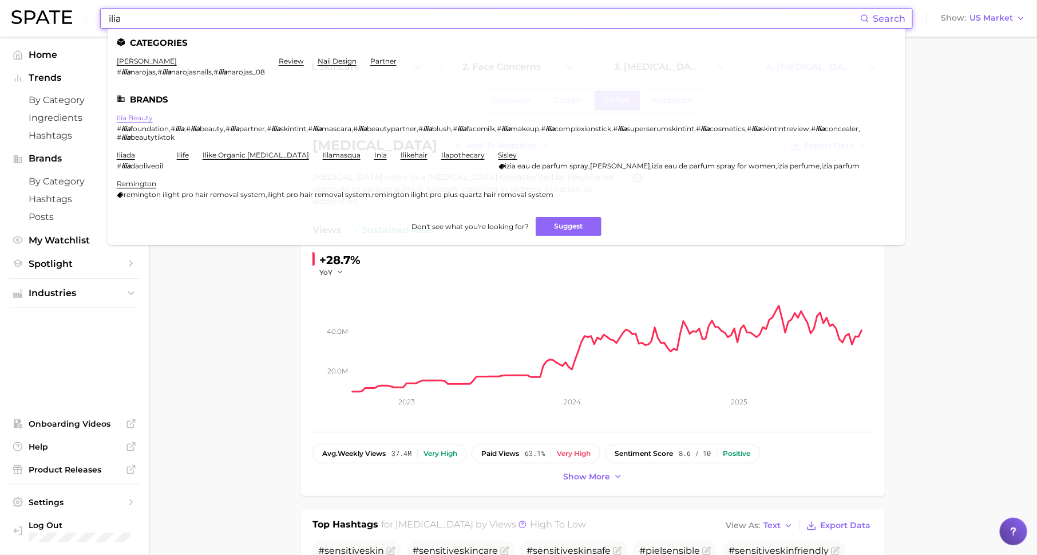
type input "ilia"
click at [145, 115] on link "ilia beauty" at bounding box center [135, 117] width 36 height 9
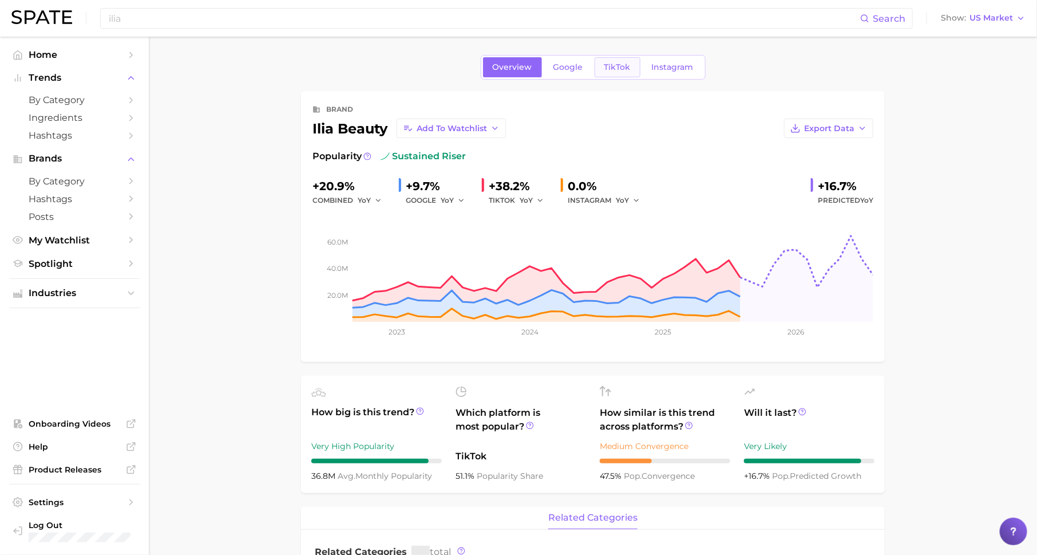
click at [616, 68] on span "TikTok" at bounding box center [617, 67] width 26 height 10
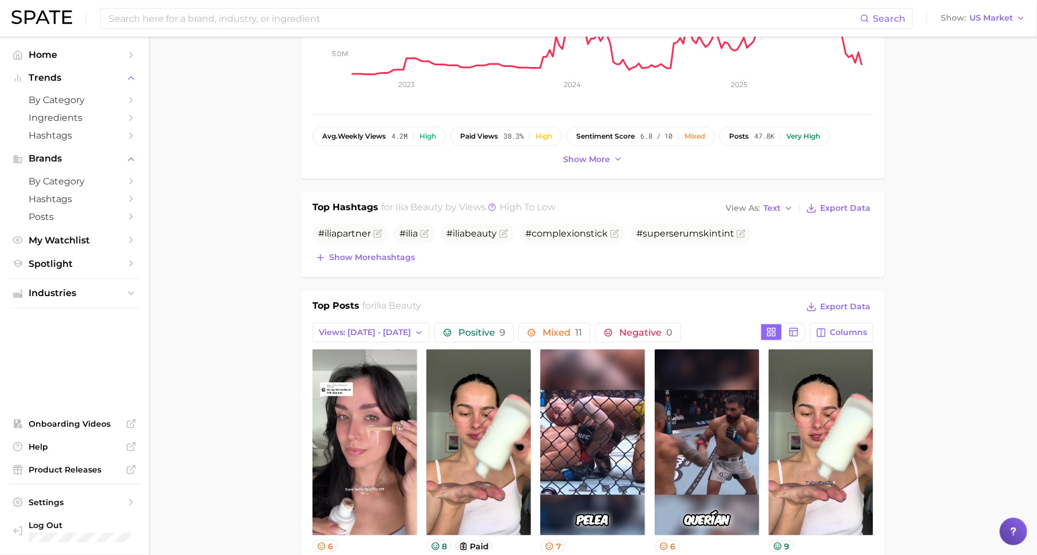
scroll to position [242, 0]
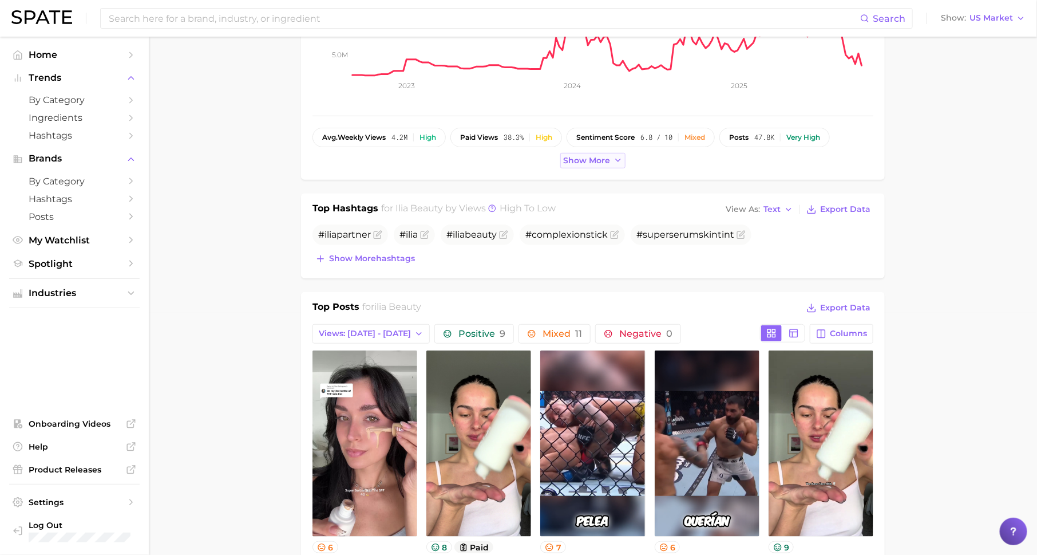
click at [606, 159] on span "Show more" at bounding box center [586, 161] width 47 height 10
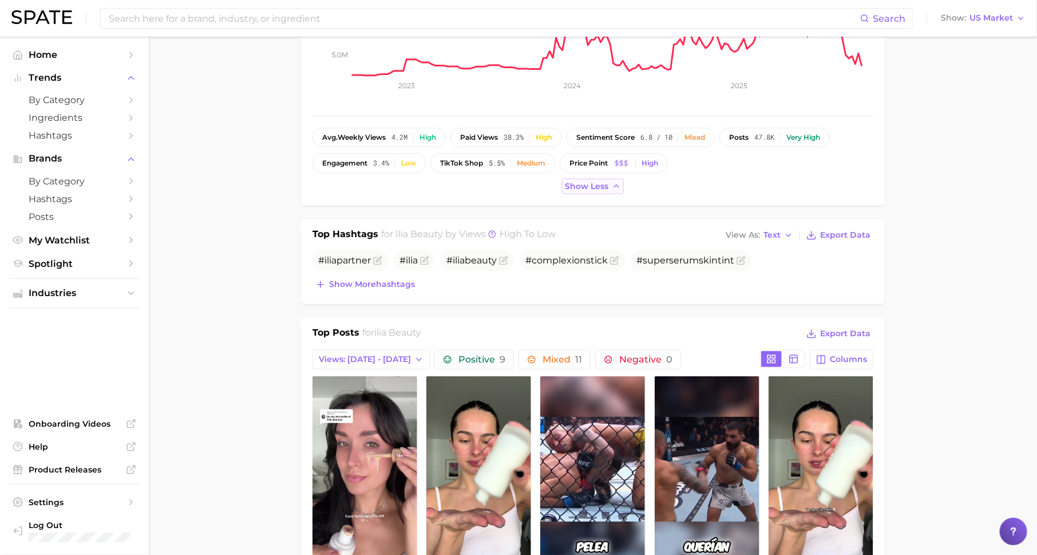
scroll to position [442, 0]
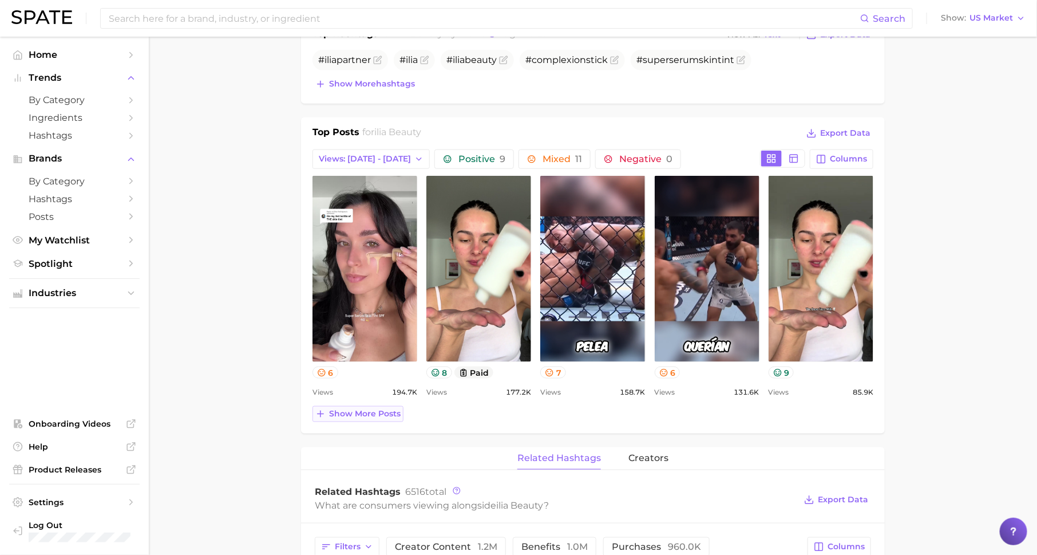
click at [348, 411] on span "Show more posts" at bounding box center [365, 414] width 72 height 10
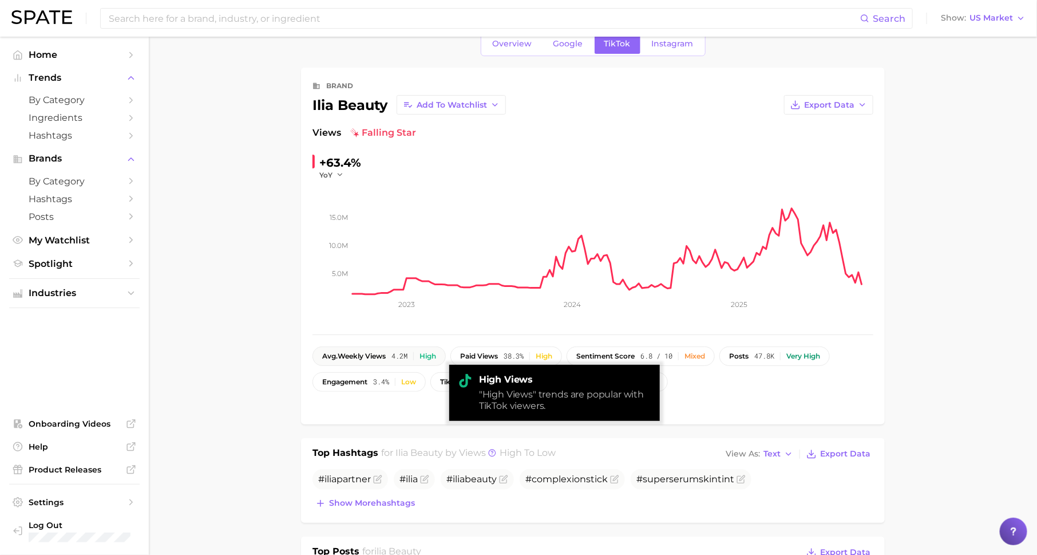
scroll to position [0, 0]
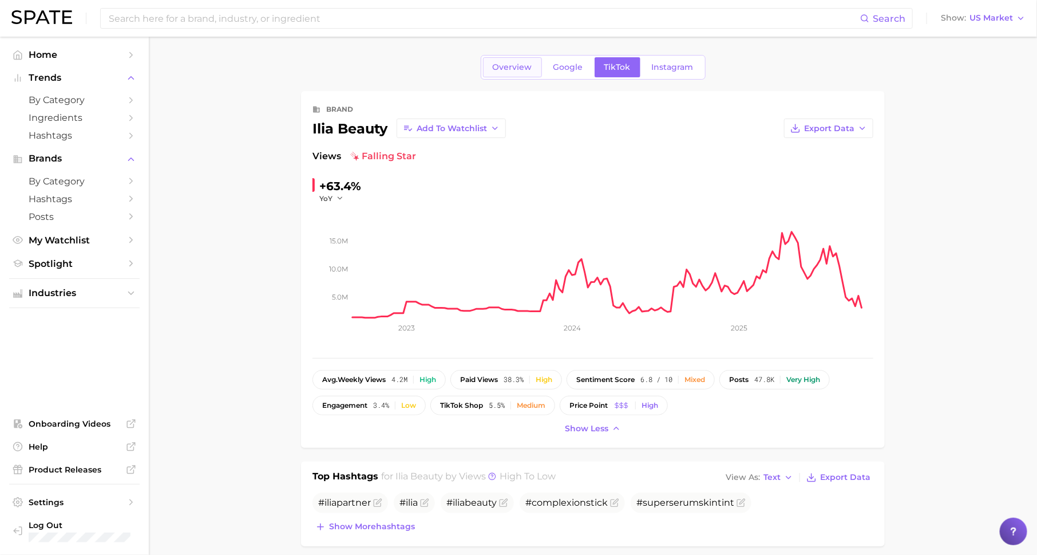
click at [523, 62] on span "Overview" at bounding box center [512, 67] width 39 height 10
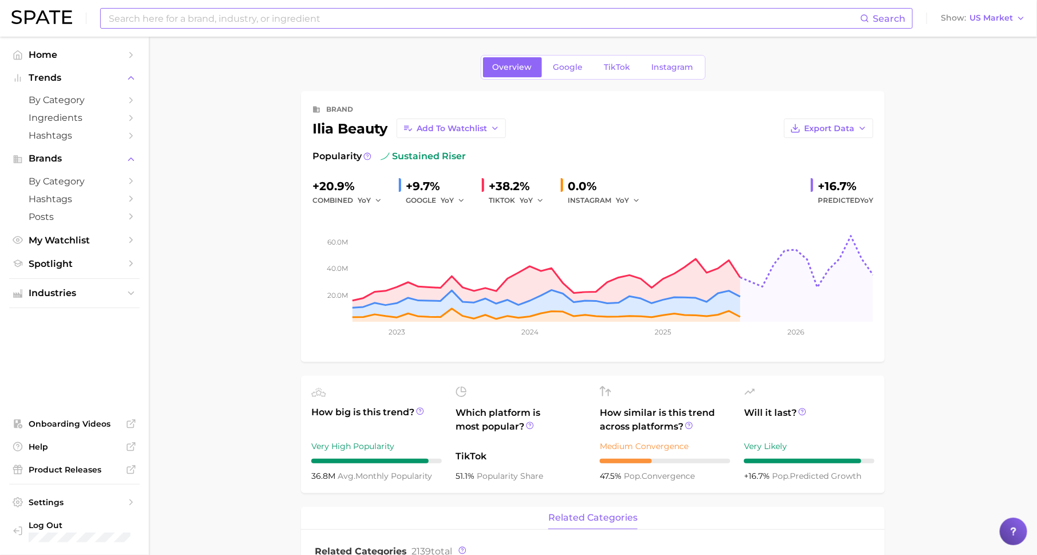
click at [237, 18] on input at bounding box center [484, 18] width 753 height 19
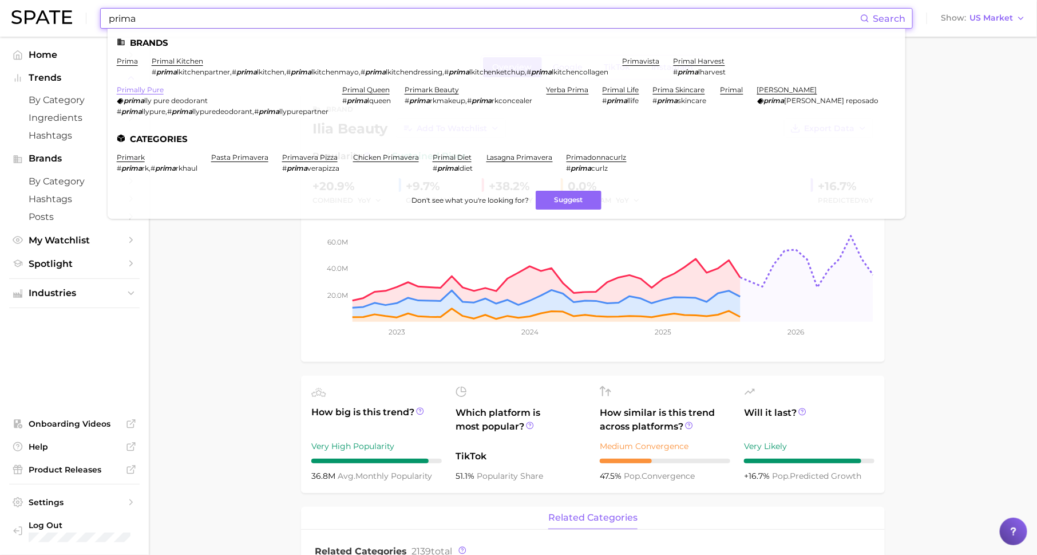
click at [152, 91] on link "primally pure" at bounding box center [140, 89] width 47 height 9
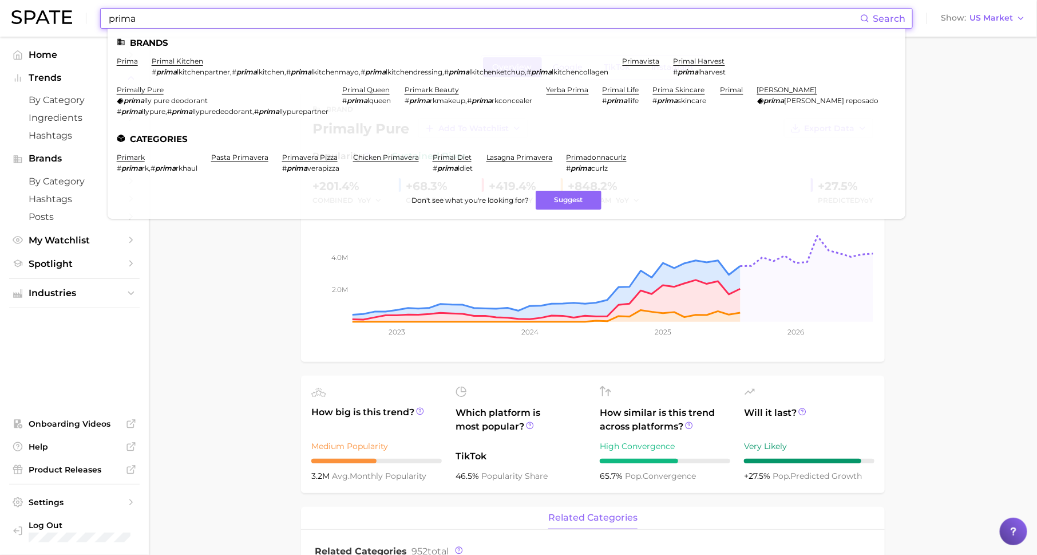
click at [290, 21] on input "prima" at bounding box center [484, 18] width 753 height 19
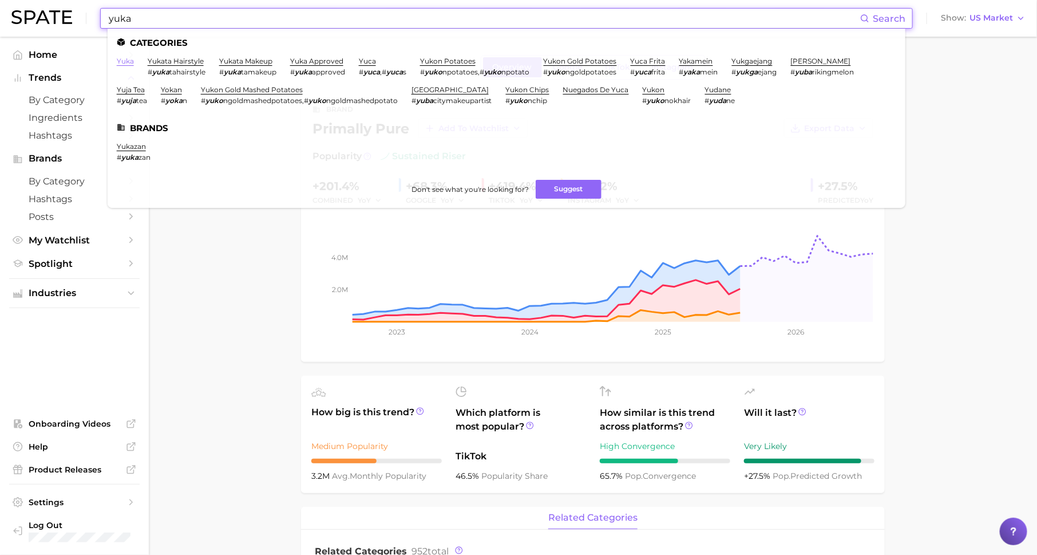
type input "yuka"
click at [122, 62] on link "yuka" at bounding box center [125, 61] width 17 height 9
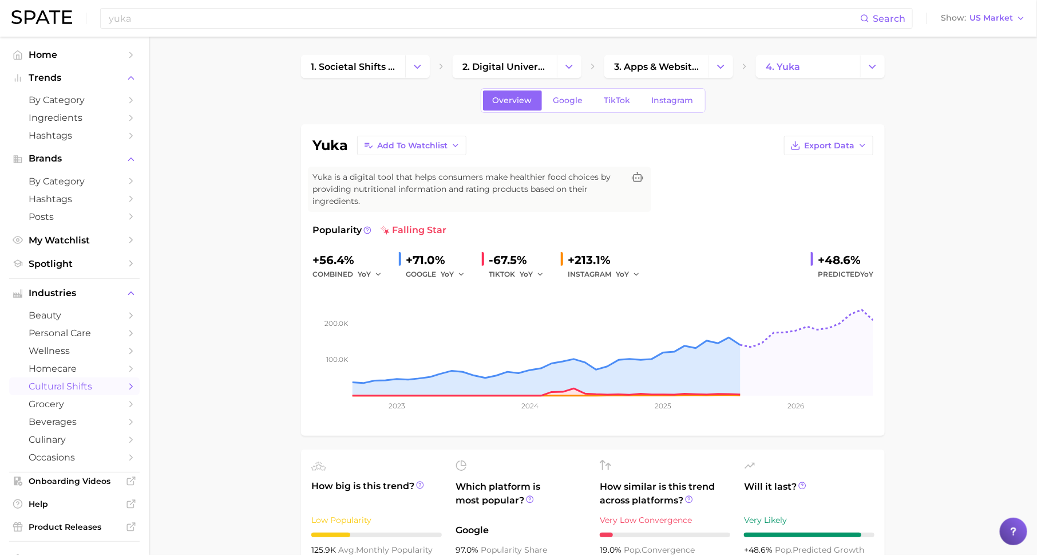
drag, startPoint x: 817, startPoint y: 257, endPoint x: 856, endPoint y: 275, distance: 43.0
click at [856, 275] on div "+48.6% Predicted YoY" at bounding box center [842, 266] width 62 height 30
click at [561, 96] on span "Google" at bounding box center [568, 101] width 30 height 10
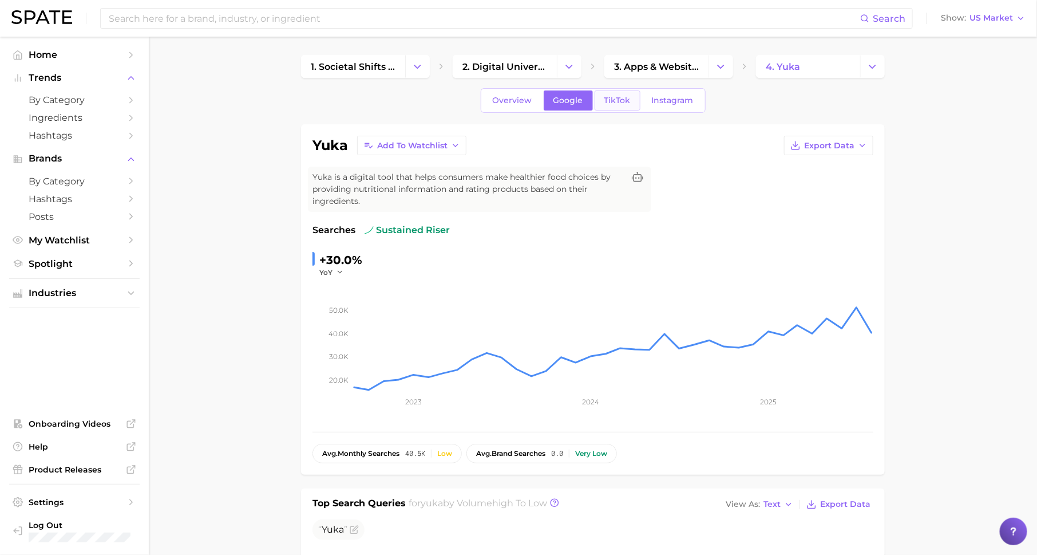
click at [624, 92] on link "TikTok" at bounding box center [618, 100] width 46 height 20
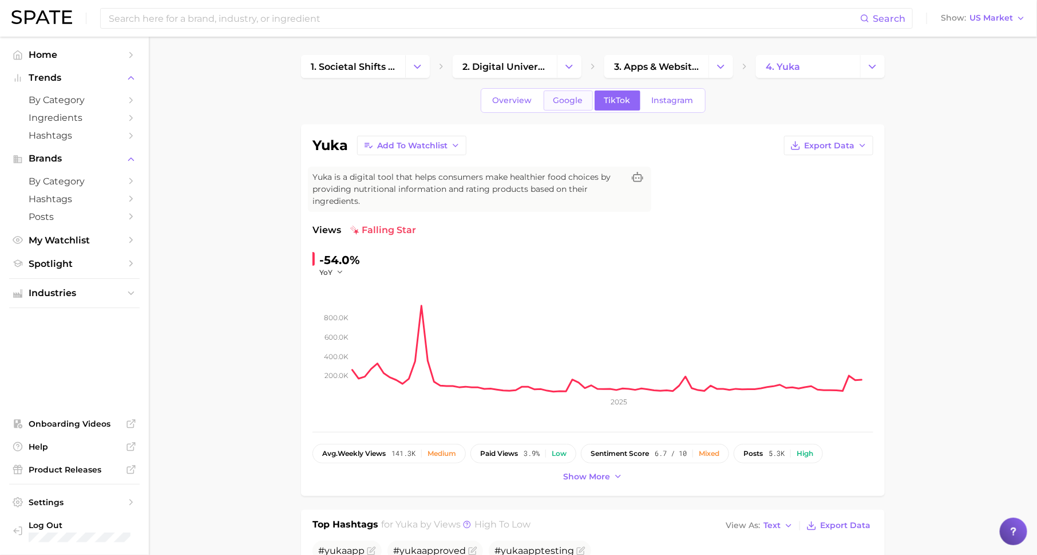
click at [560, 104] on span "Google" at bounding box center [568, 101] width 30 height 10
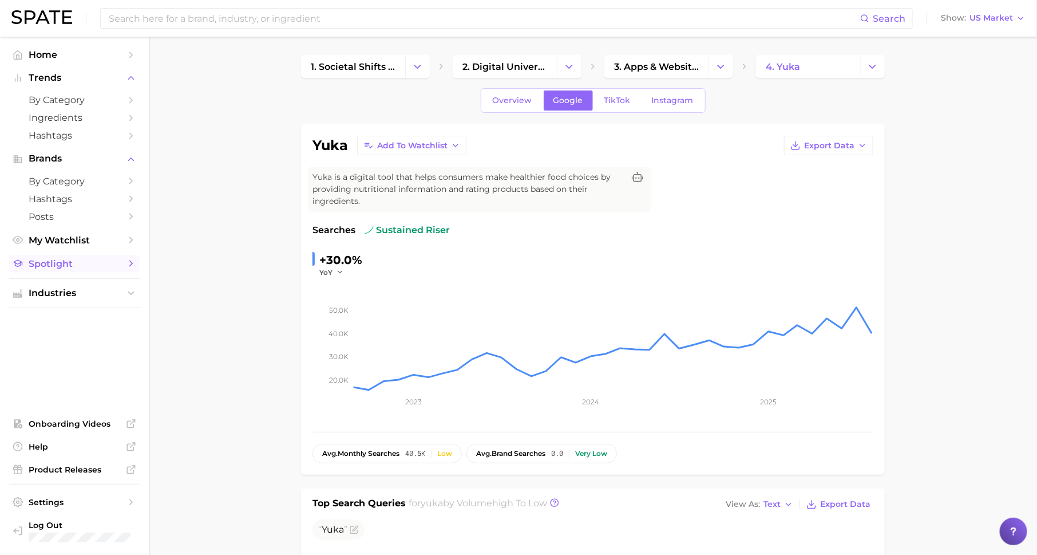
click at [106, 264] on span "Spotlight" at bounding box center [75, 263] width 92 height 11
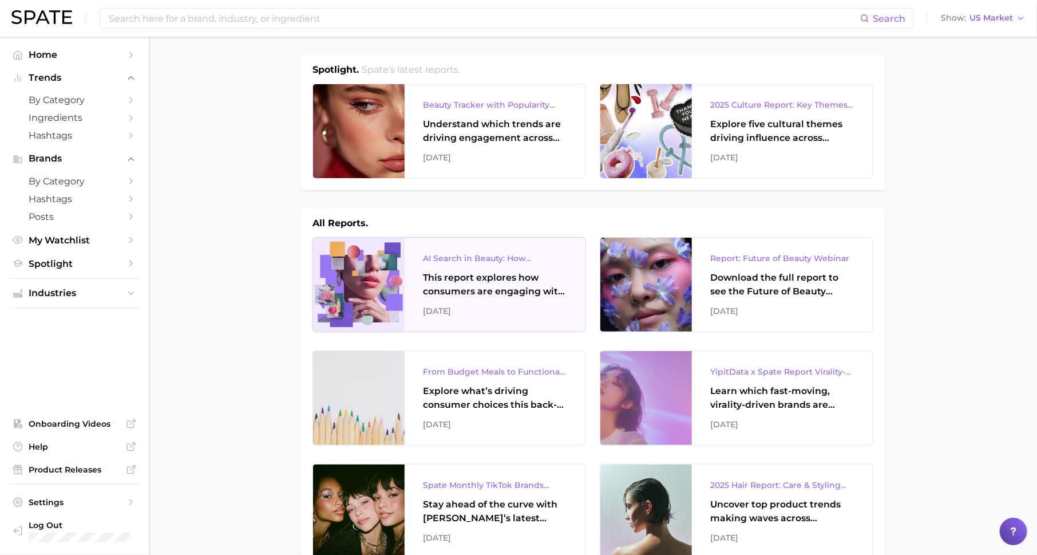
click at [499, 298] on div "AI Search in Beauty: How Consumers Are Using ChatGPT vs. Google Search This rep…" at bounding box center [495, 285] width 181 height 94
